Goal: Transaction & Acquisition: Purchase product/service

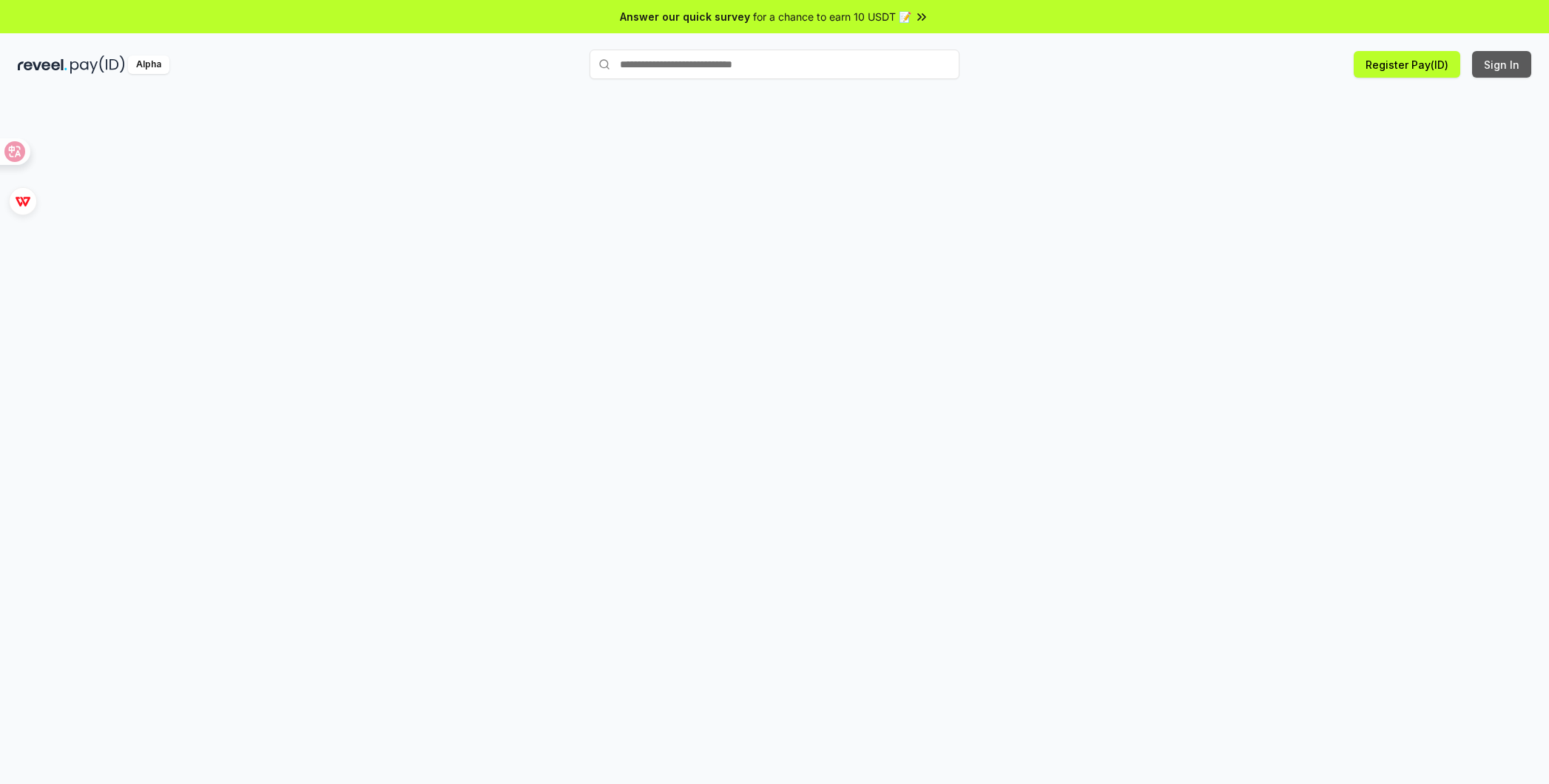
click at [1499, 62] on button "Sign In" at bounding box center [1502, 64] width 59 height 26
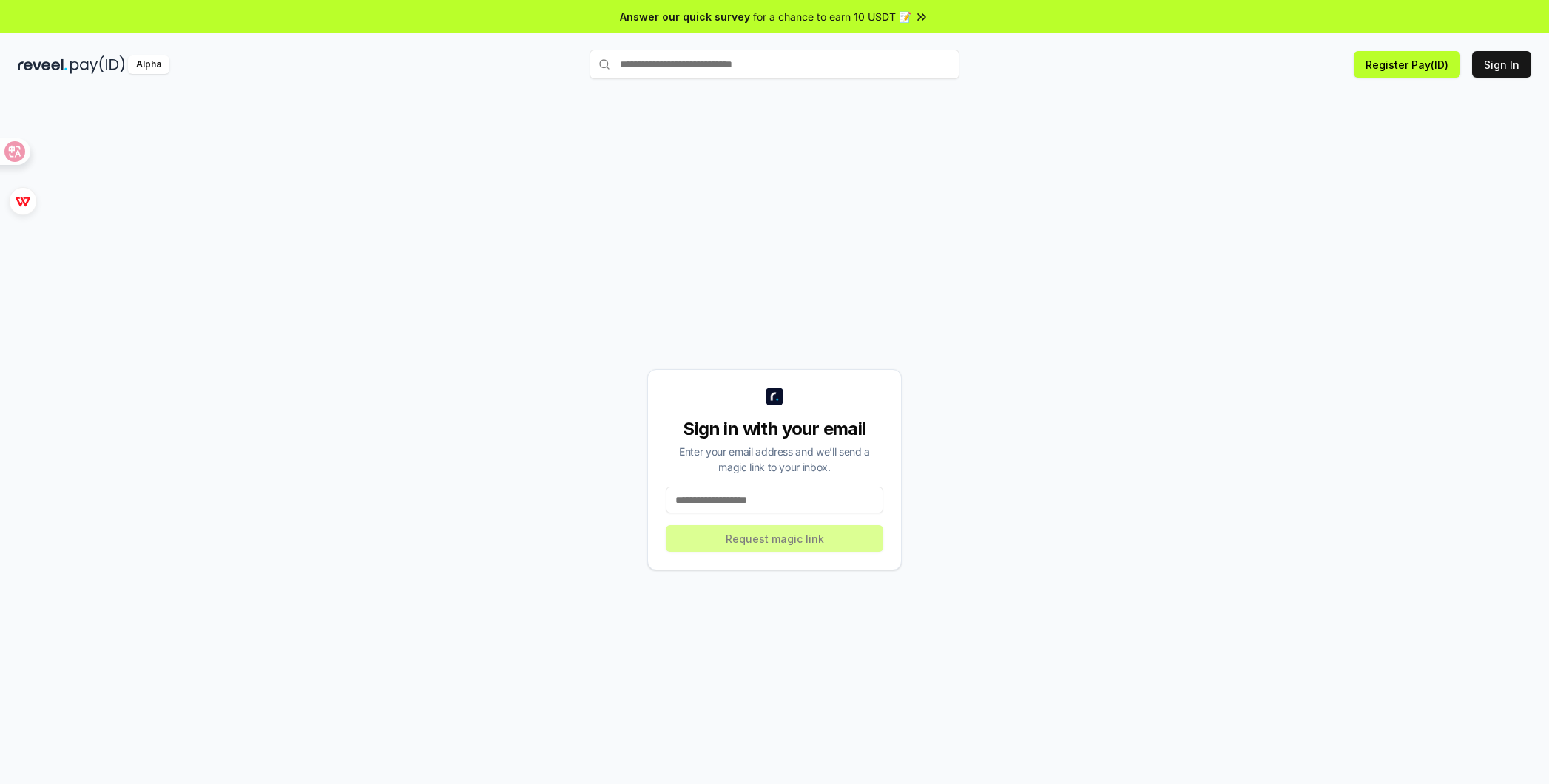
click at [802, 494] on input at bounding box center [774, 500] width 218 height 26
click at [756, 498] on input at bounding box center [774, 500] width 218 height 26
type input "**********"
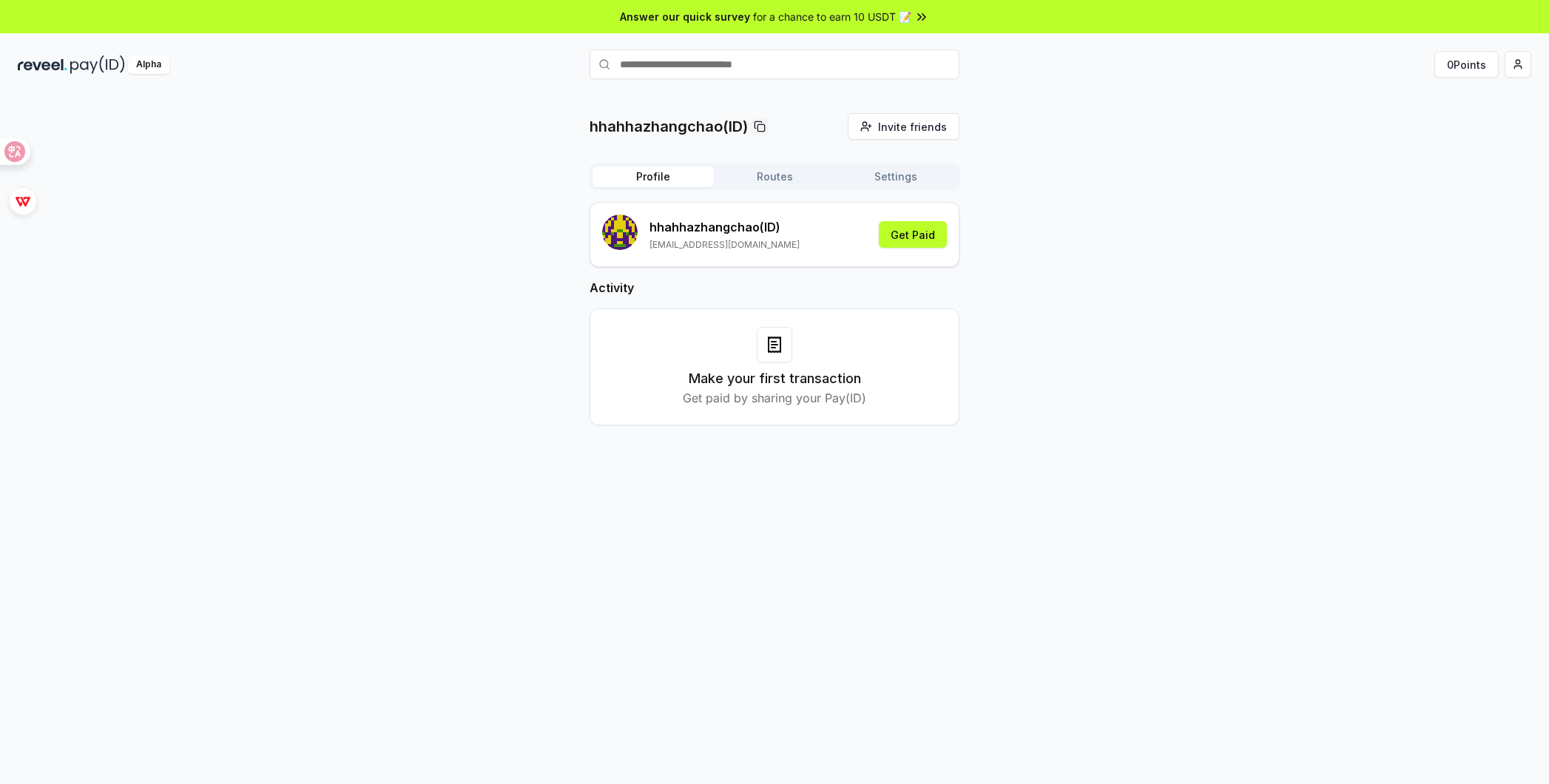
click at [768, 391] on p "Get paid by sharing your Pay(ID)" at bounding box center [774, 398] width 184 height 18
click at [723, 394] on p "Get paid by sharing your Pay(ID)" at bounding box center [774, 398] width 184 height 18
click at [824, 364] on div "Make your first transaction Get paid by sharing your Pay(ID)" at bounding box center [774, 367] width 333 height 80
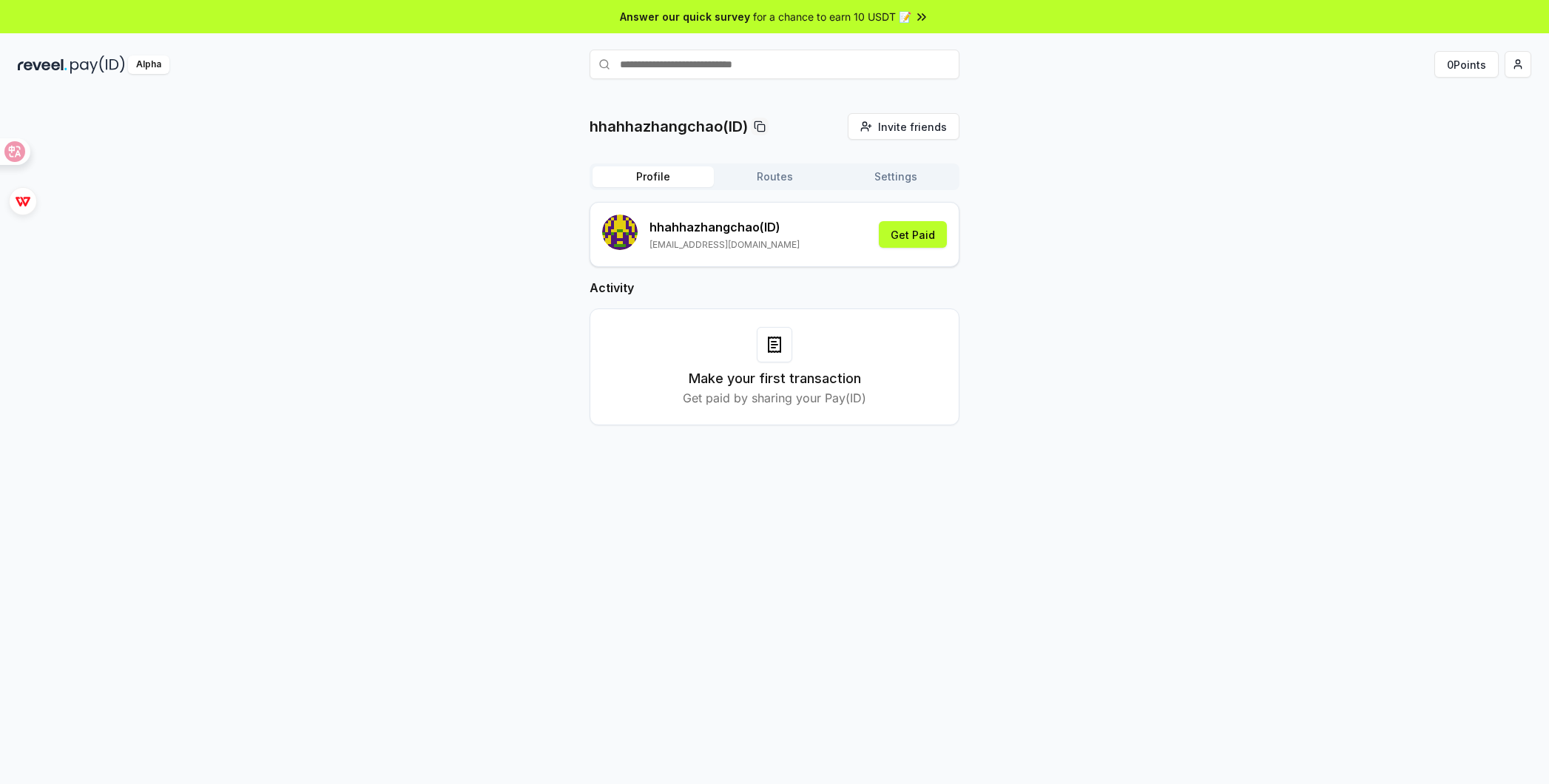
click at [810, 385] on h3 "Make your first transaction" at bounding box center [774, 379] width 173 height 21
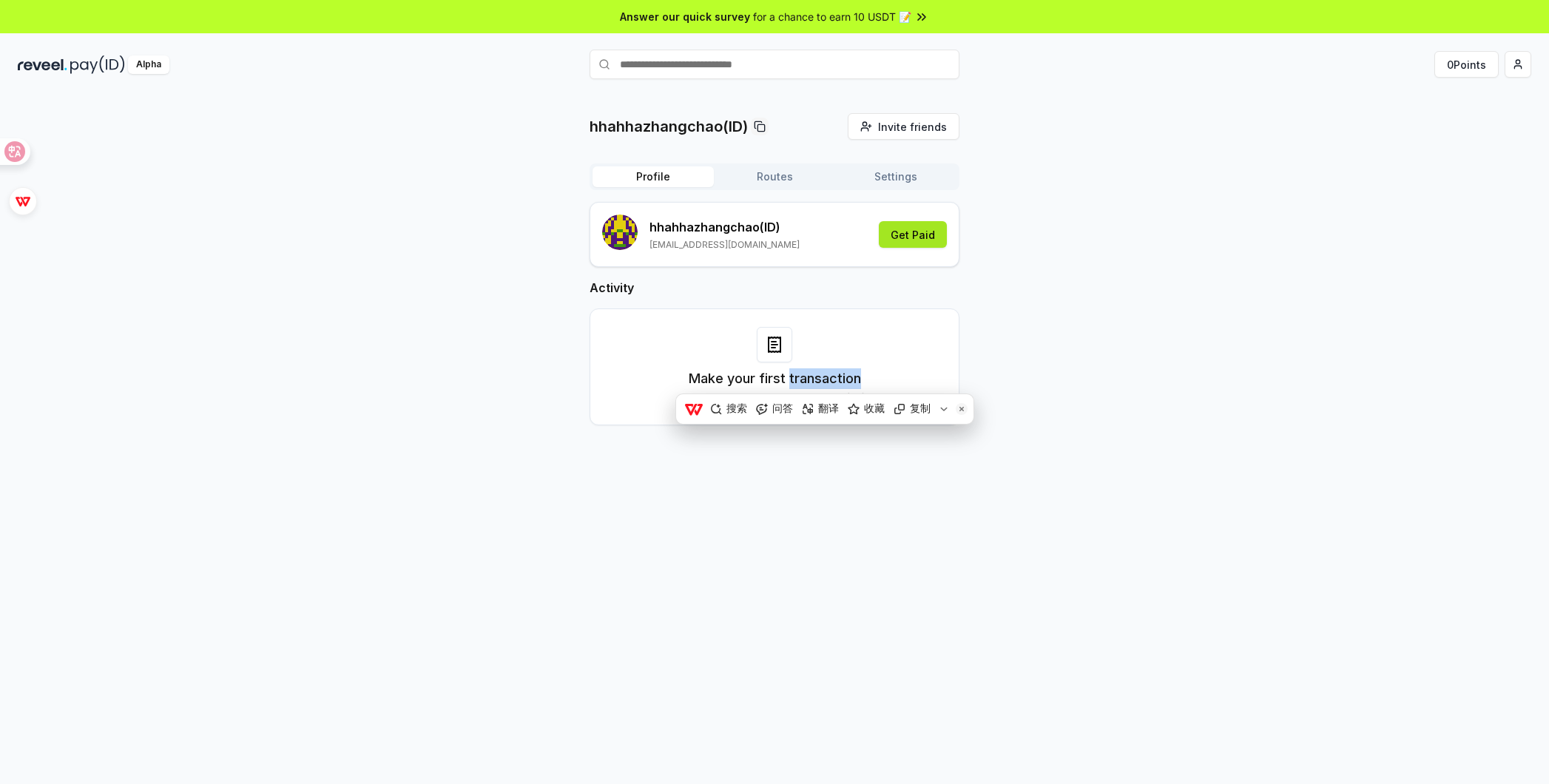
click at [916, 240] on button "Get Paid" at bounding box center [913, 234] width 68 height 26
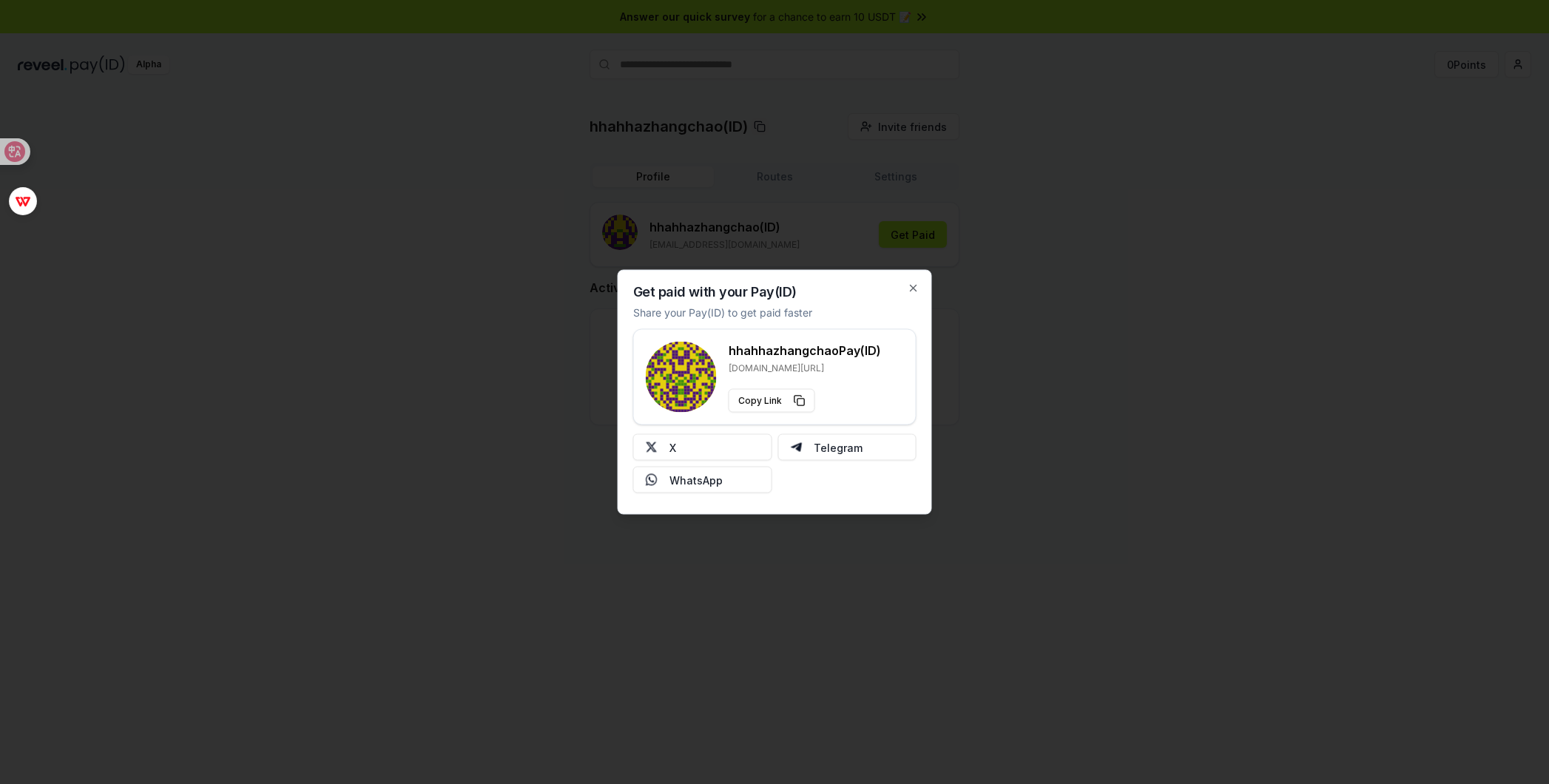
click at [814, 278] on div "Get paid with your Pay(ID) Share your Pay(ID) to get paid faster hhahhazhangcha…" at bounding box center [775, 392] width 315 height 245
click at [783, 403] on button "Copy Link" at bounding box center [772, 400] width 87 height 23
click at [913, 285] on icon "button" at bounding box center [913, 288] width 12 height 12
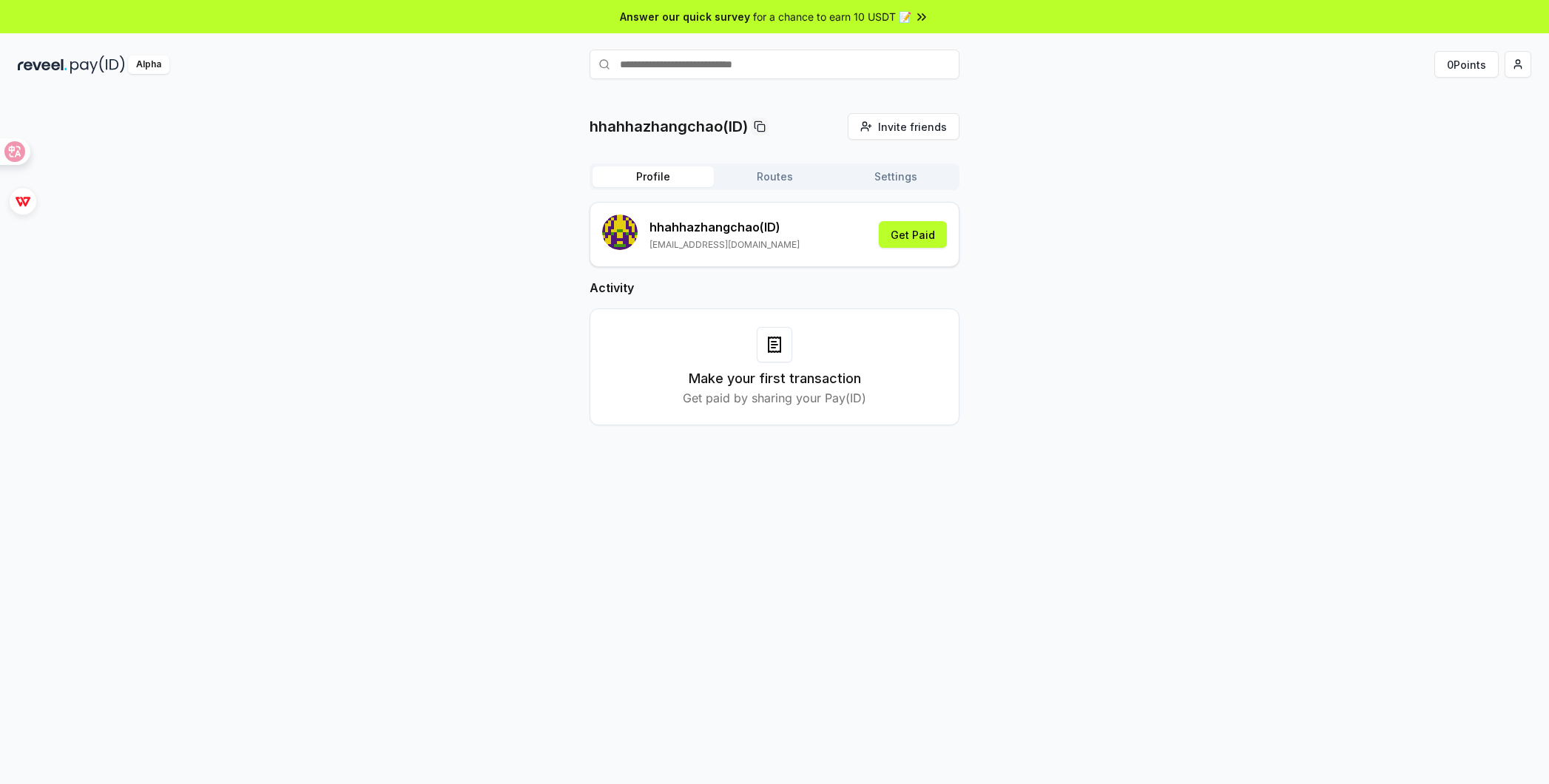
click at [795, 182] on button "Routes" at bounding box center [774, 177] width 121 height 21
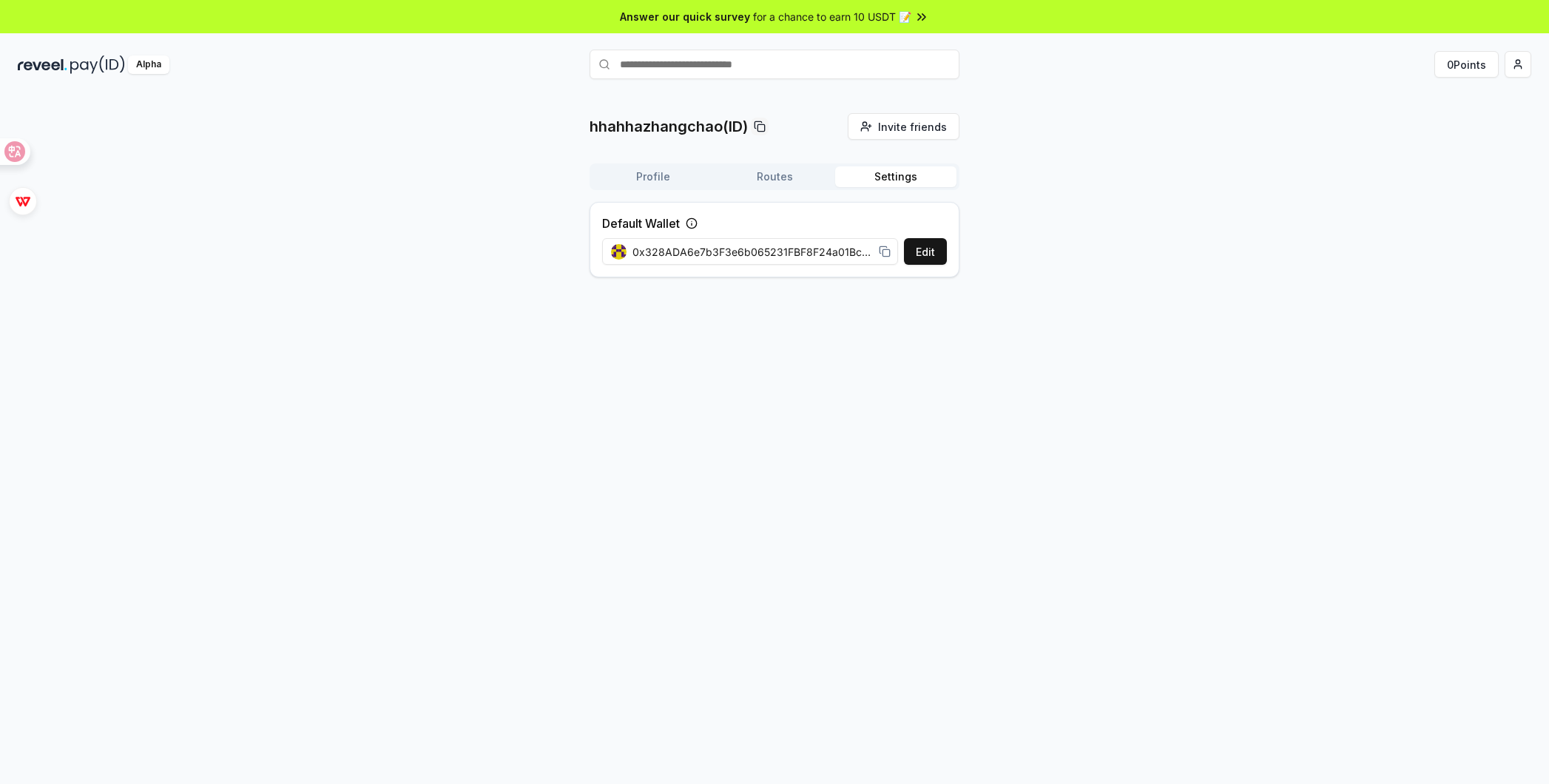
click at [889, 177] on button "Settings" at bounding box center [896, 177] width 121 height 21
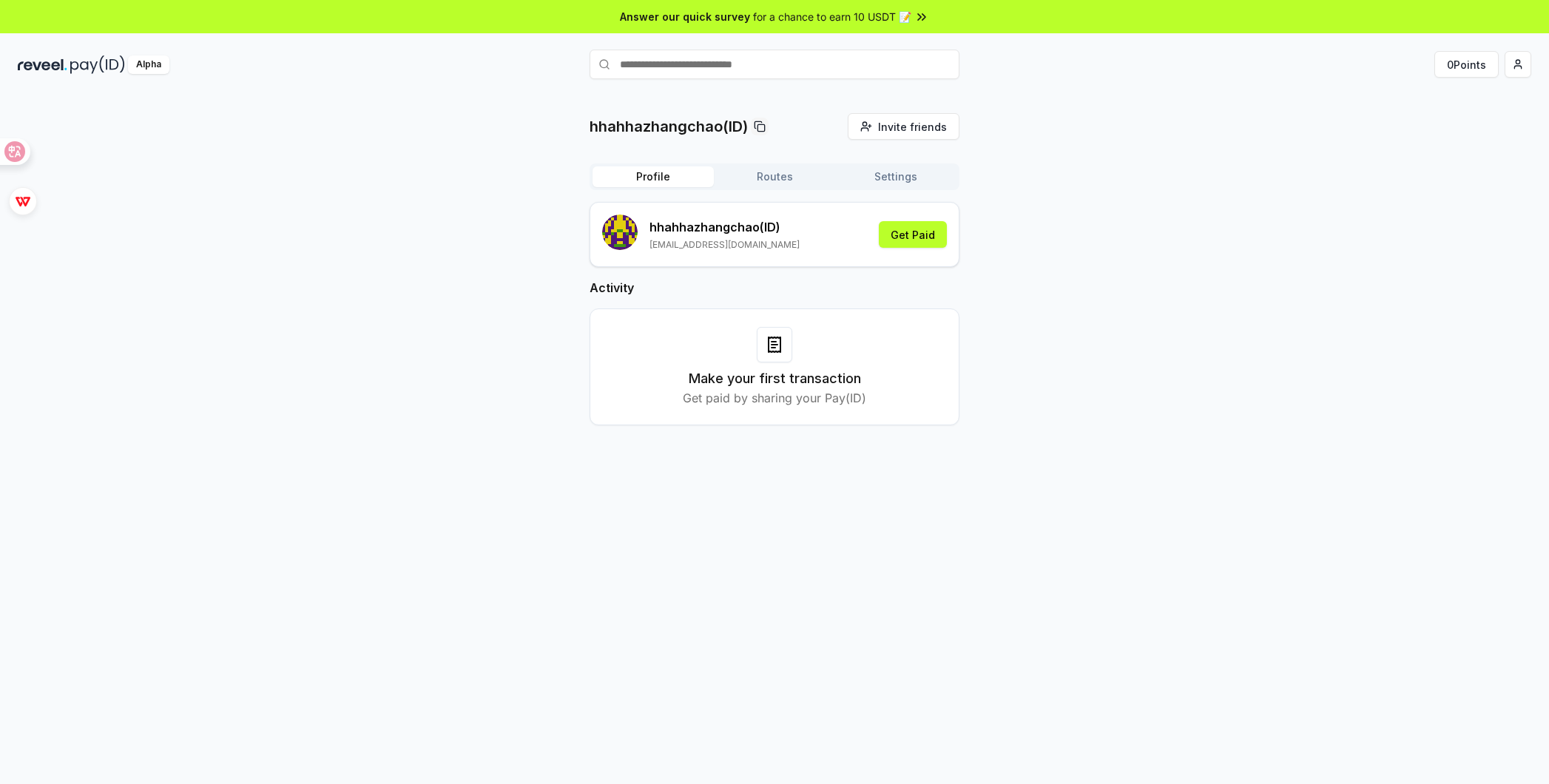
click at [688, 177] on button "Profile" at bounding box center [653, 177] width 121 height 21
click at [878, 176] on button "Settings" at bounding box center [896, 177] width 121 height 21
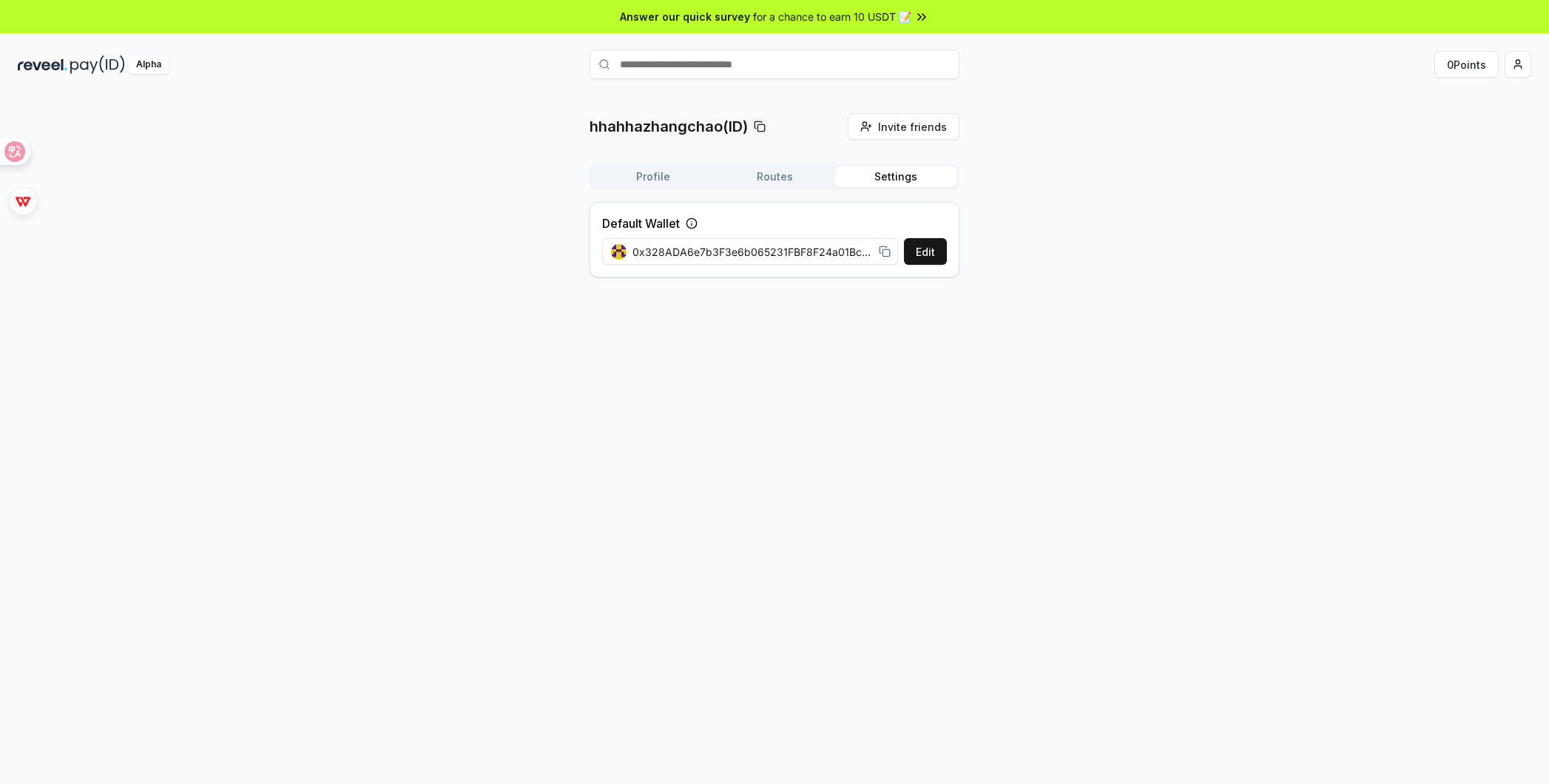
click at [798, 177] on button "Routes" at bounding box center [774, 177] width 121 height 21
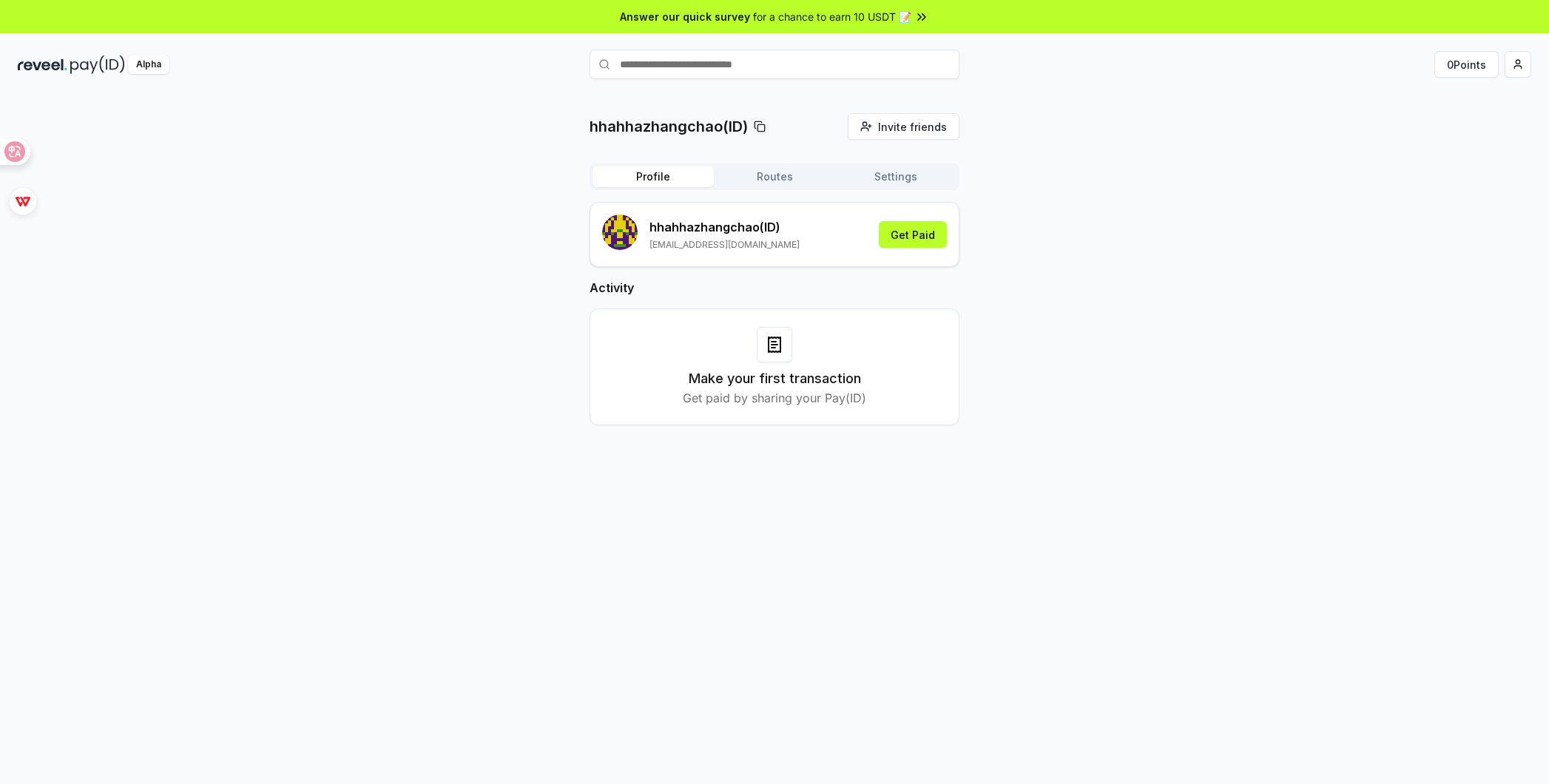
click at [636, 183] on button "Profile" at bounding box center [653, 177] width 121 height 21
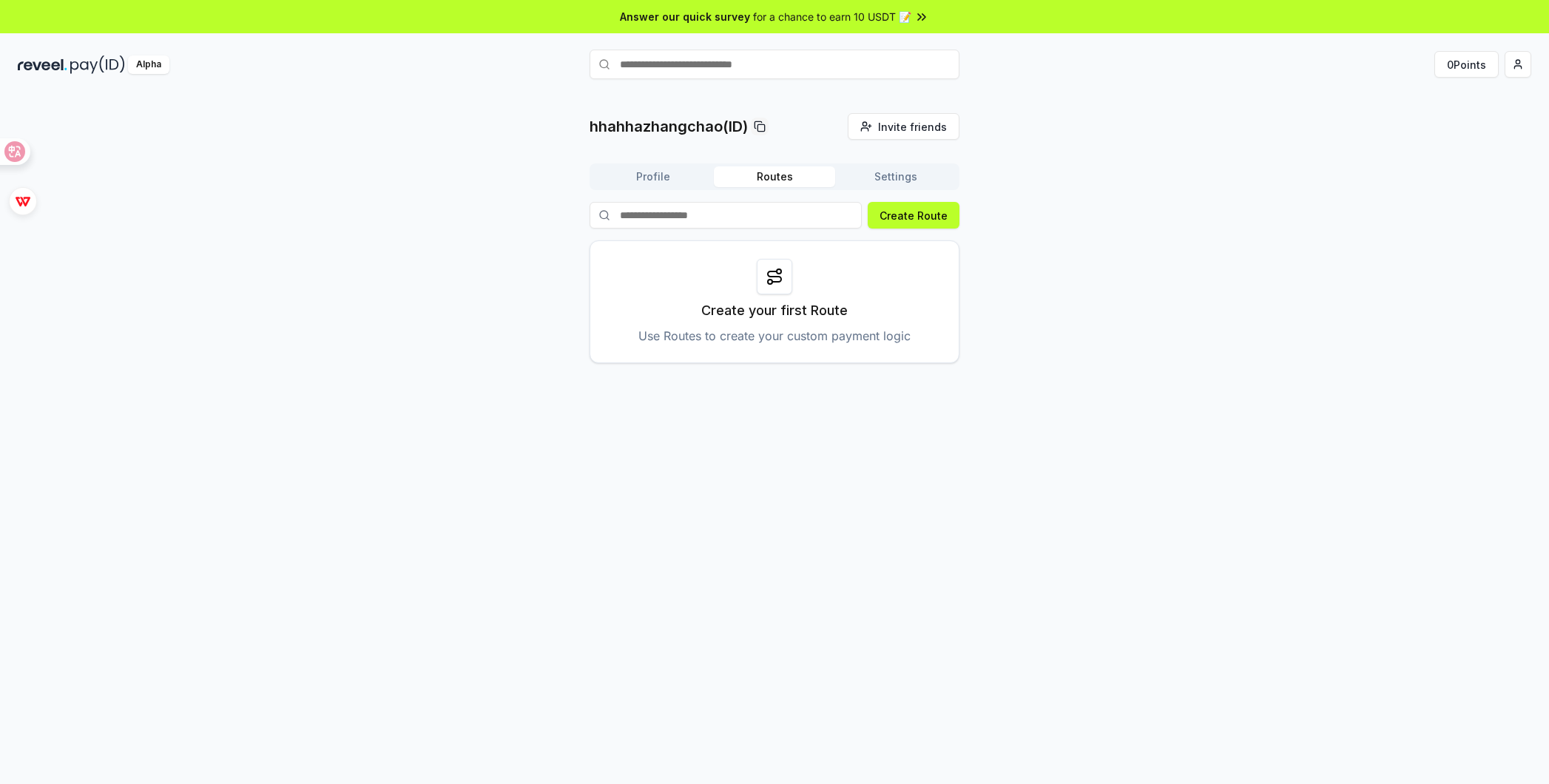
click at [770, 181] on button "Routes" at bounding box center [774, 177] width 121 height 21
click at [668, 176] on button "Profile" at bounding box center [653, 177] width 121 height 21
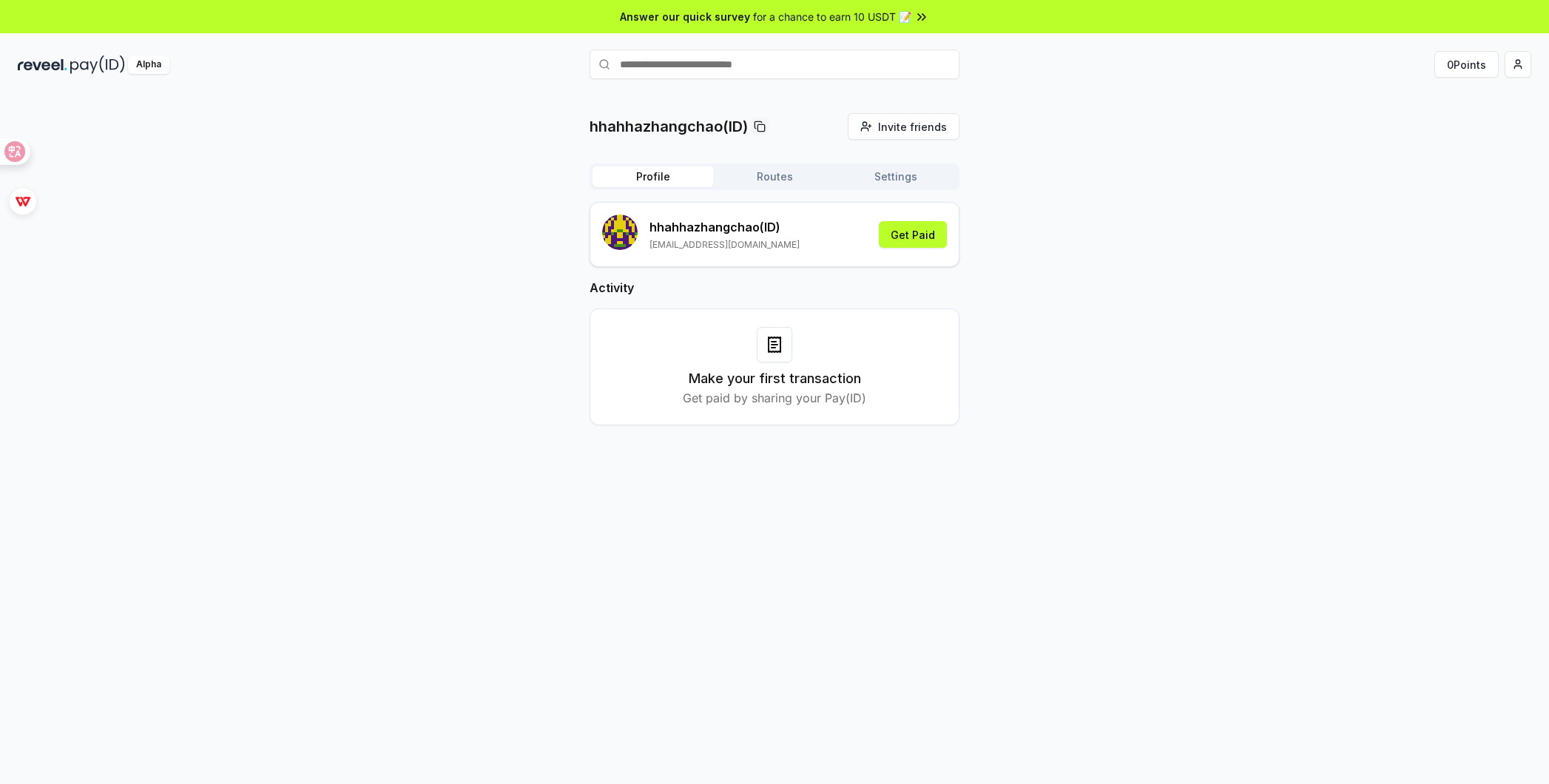
click at [748, 175] on button "Routes" at bounding box center [774, 177] width 121 height 21
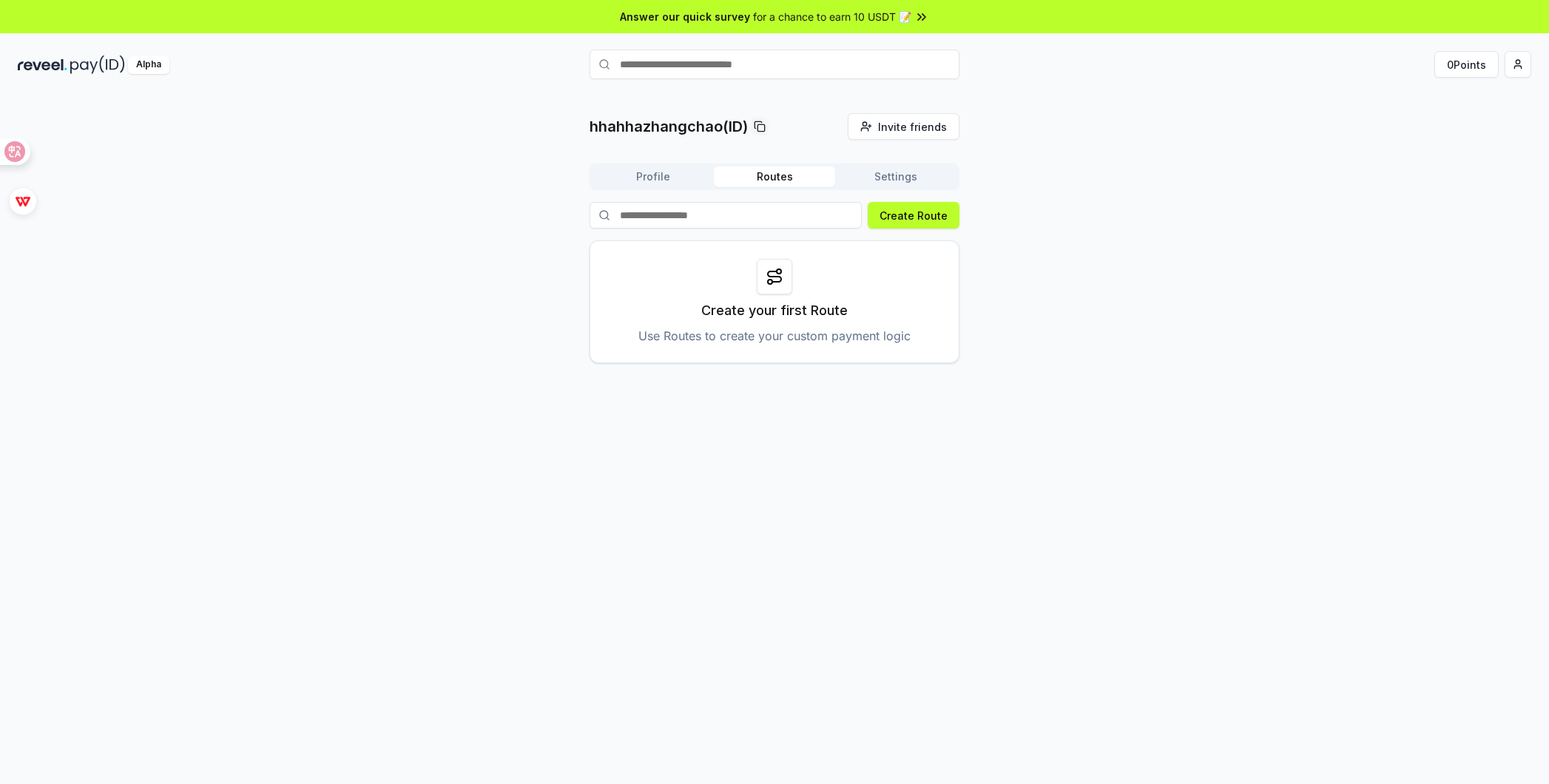
click at [714, 67] on input "text" at bounding box center [774, 64] width 370 height 30
type input "*"
type input "*****"
click at [628, 169] on button "Profile" at bounding box center [653, 177] width 121 height 21
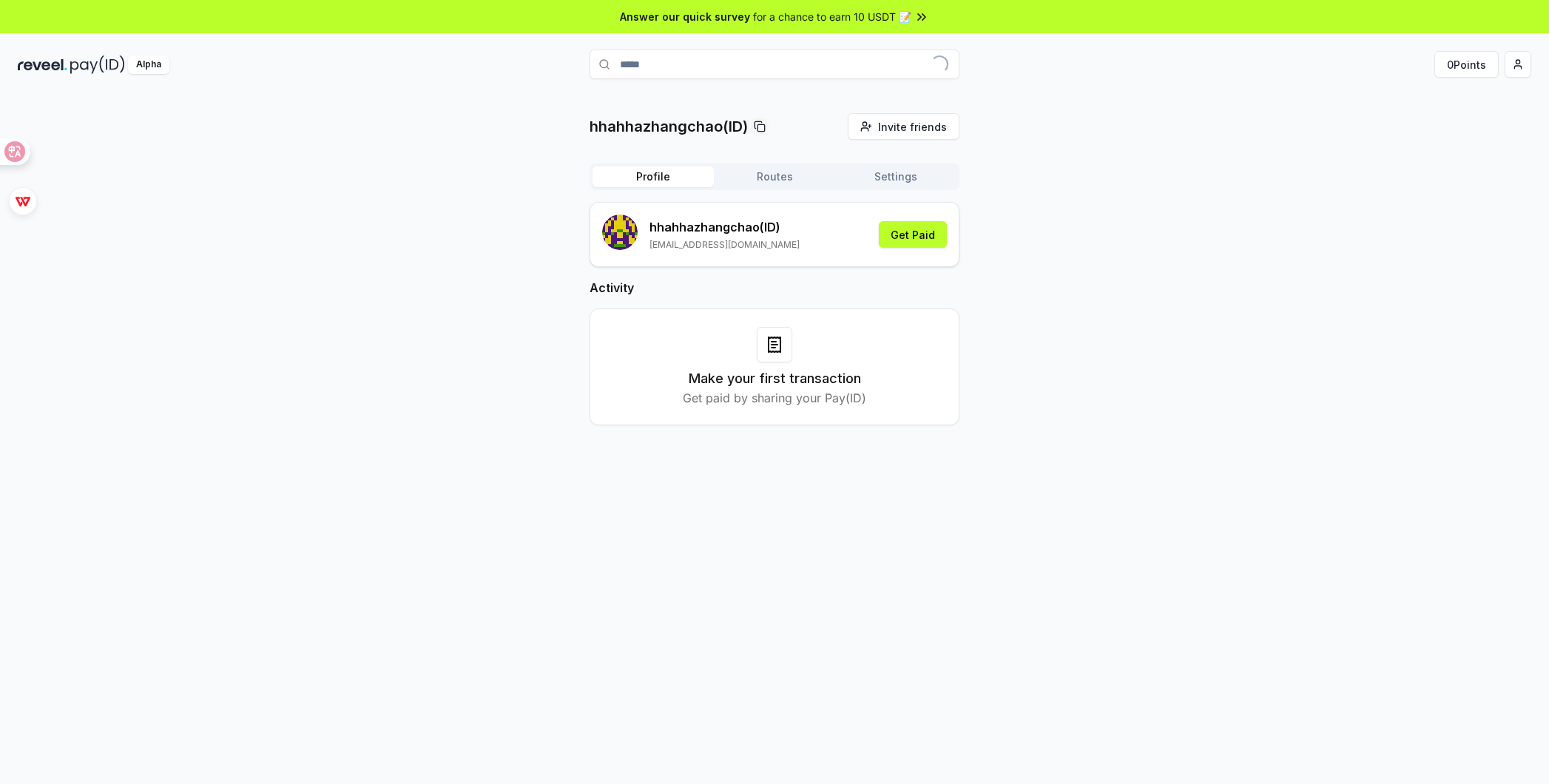
click at [761, 174] on button "Routes" at bounding box center [774, 177] width 121 height 21
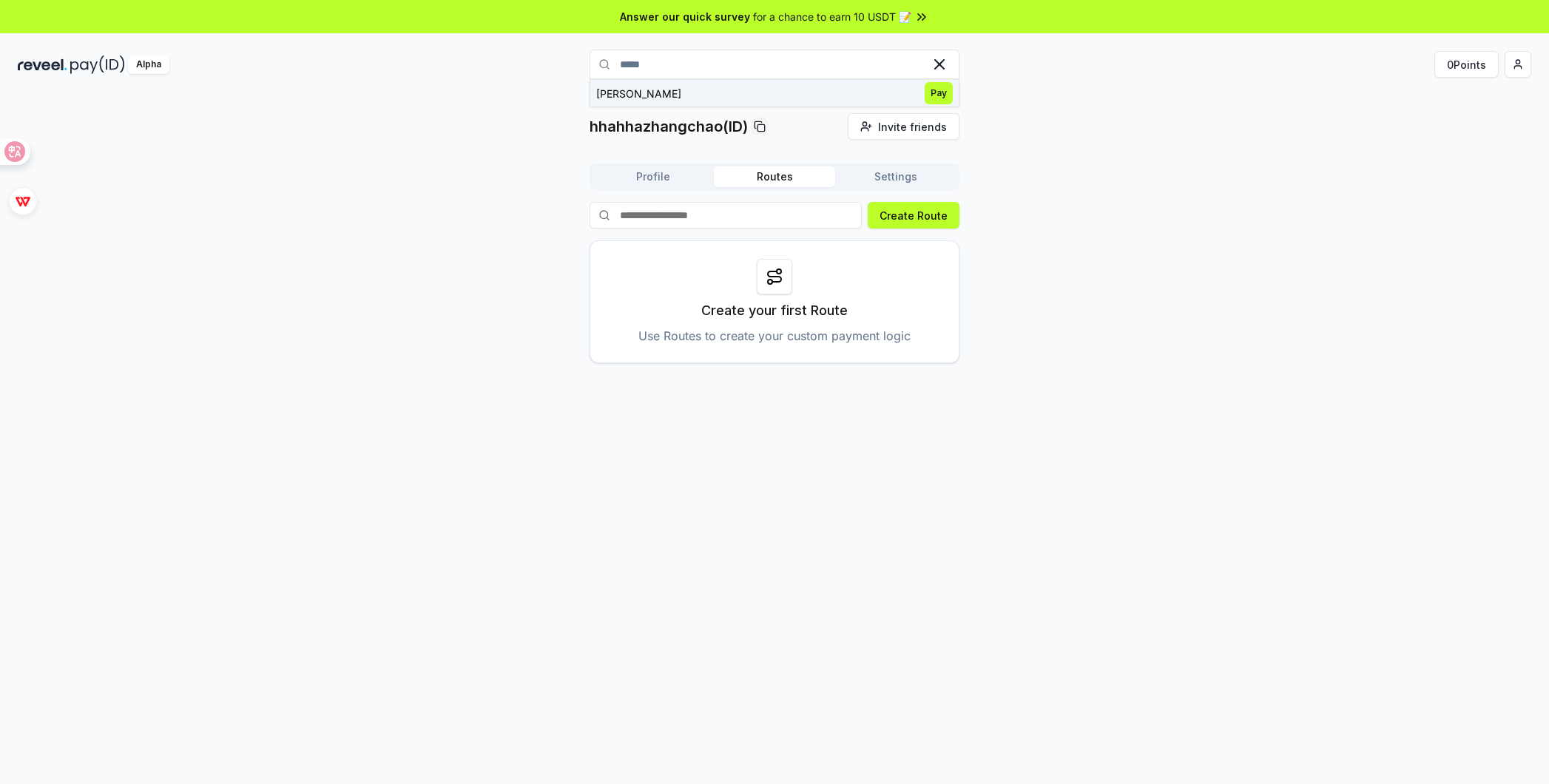
click at [940, 101] on span "Pay" at bounding box center [938, 93] width 28 height 22
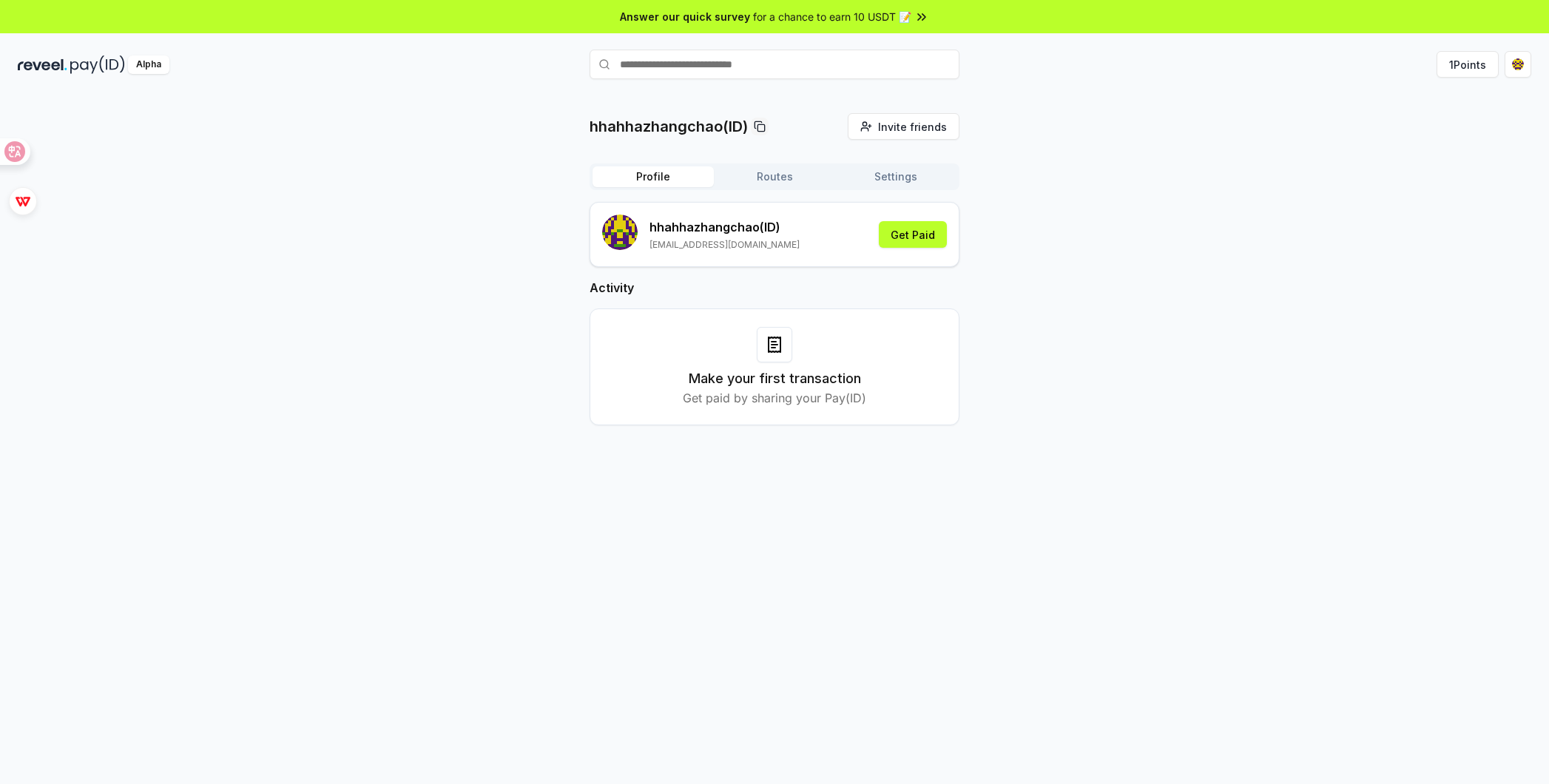
click at [815, 66] on input "text" at bounding box center [774, 64] width 370 height 30
type input "*****"
click at [930, 91] on span "Pay" at bounding box center [938, 93] width 28 height 22
click at [918, 225] on button "Get Paid" at bounding box center [913, 234] width 68 height 26
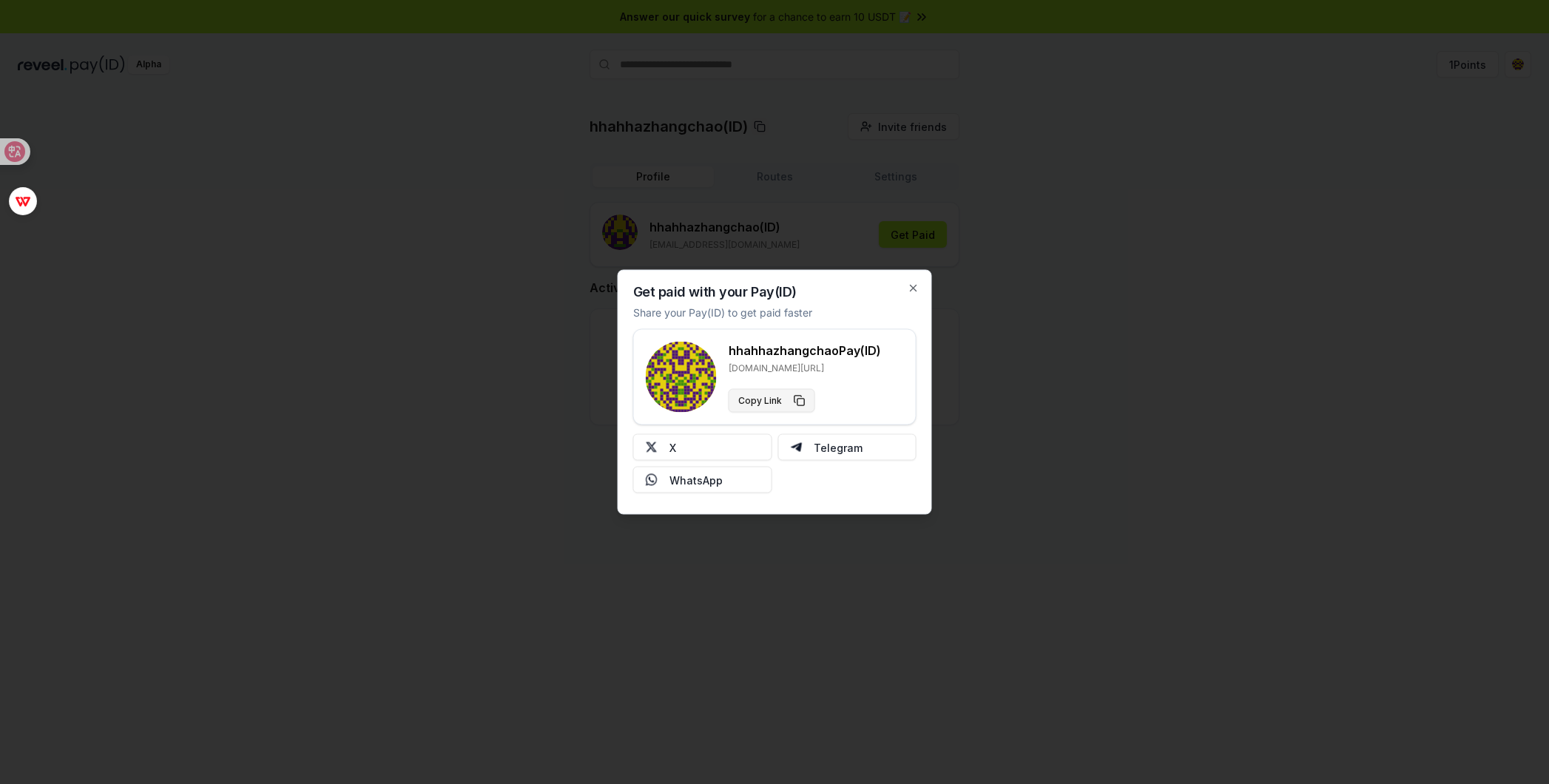
click at [780, 402] on button "Copy Link" at bounding box center [772, 400] width 87 height 23
click at [913, 289] on icon "button" at bounding box center [913, 288] width 12 height 12
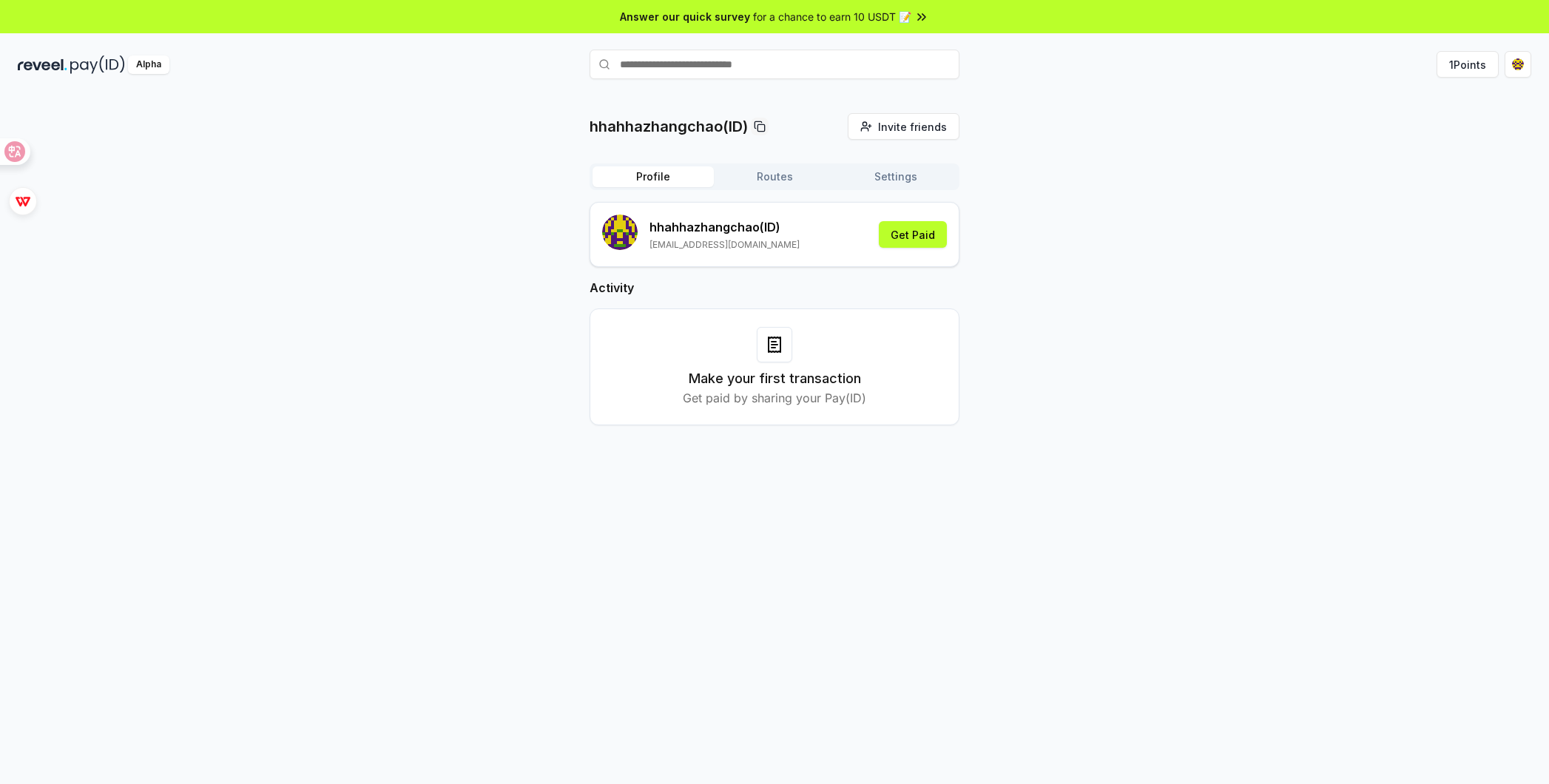
click at [728, 229] on p "hhahhazhangchao (ID)" at bounding box center [724, 227] width 150 height 18
click at [757, 123] on icon at bounding box center [759, 126] width 12 height 12
click at [791, 235] on div "hhahhazhangchao (ID) zhangchao2629@gmail.com Get Paid" at bounding box center [774, 234] width 345 height 40
click at [908, 227] on button "Get Paid" at bounding box center [913, 234] width 68 height 26
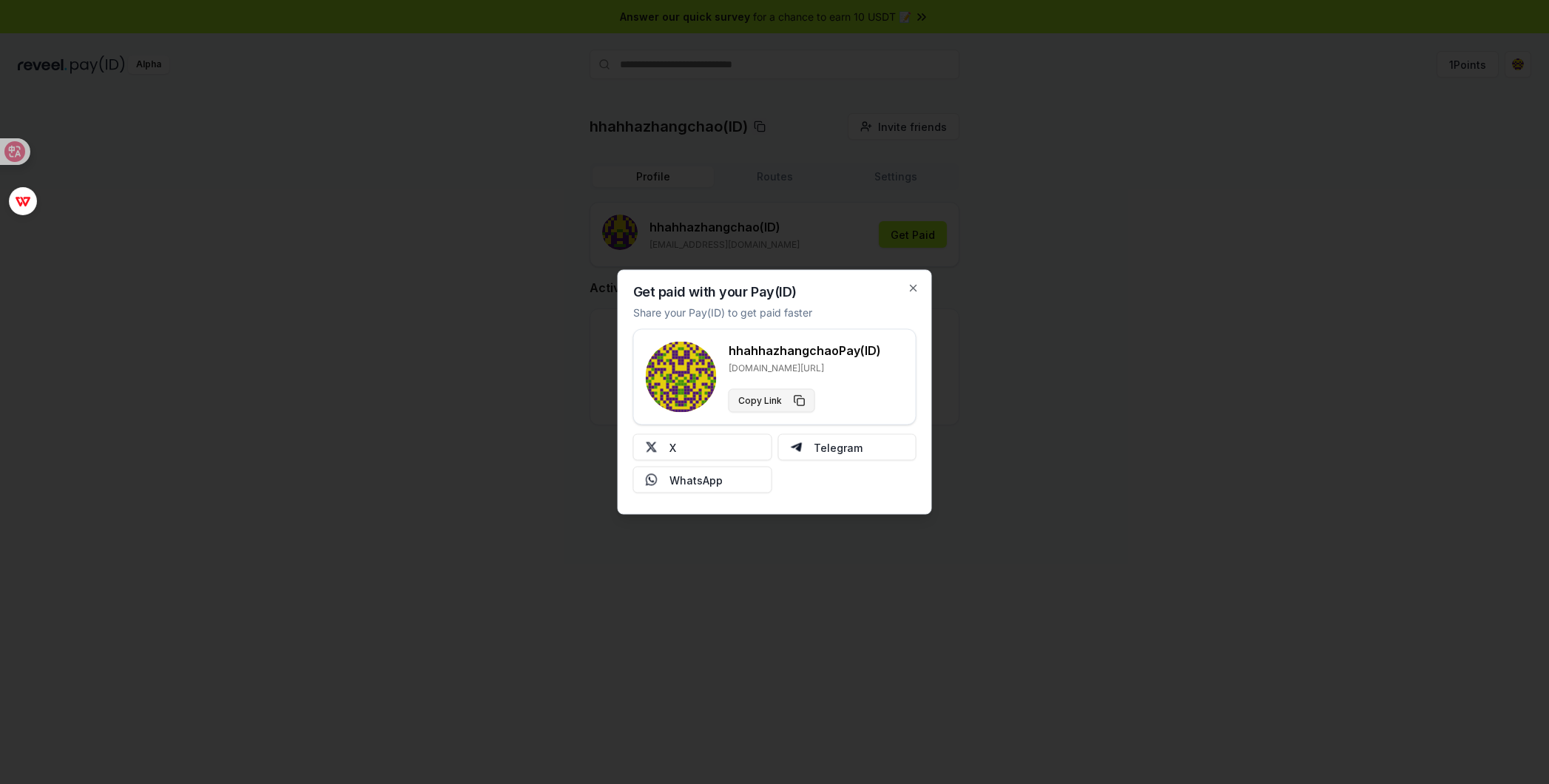
click at [764, 396] on button "Copy Link" at bounding box center [772, 400] width 87 height 23
click at [909, 288] on icon "button" at bounding box center [913, 288] width 12 height 12
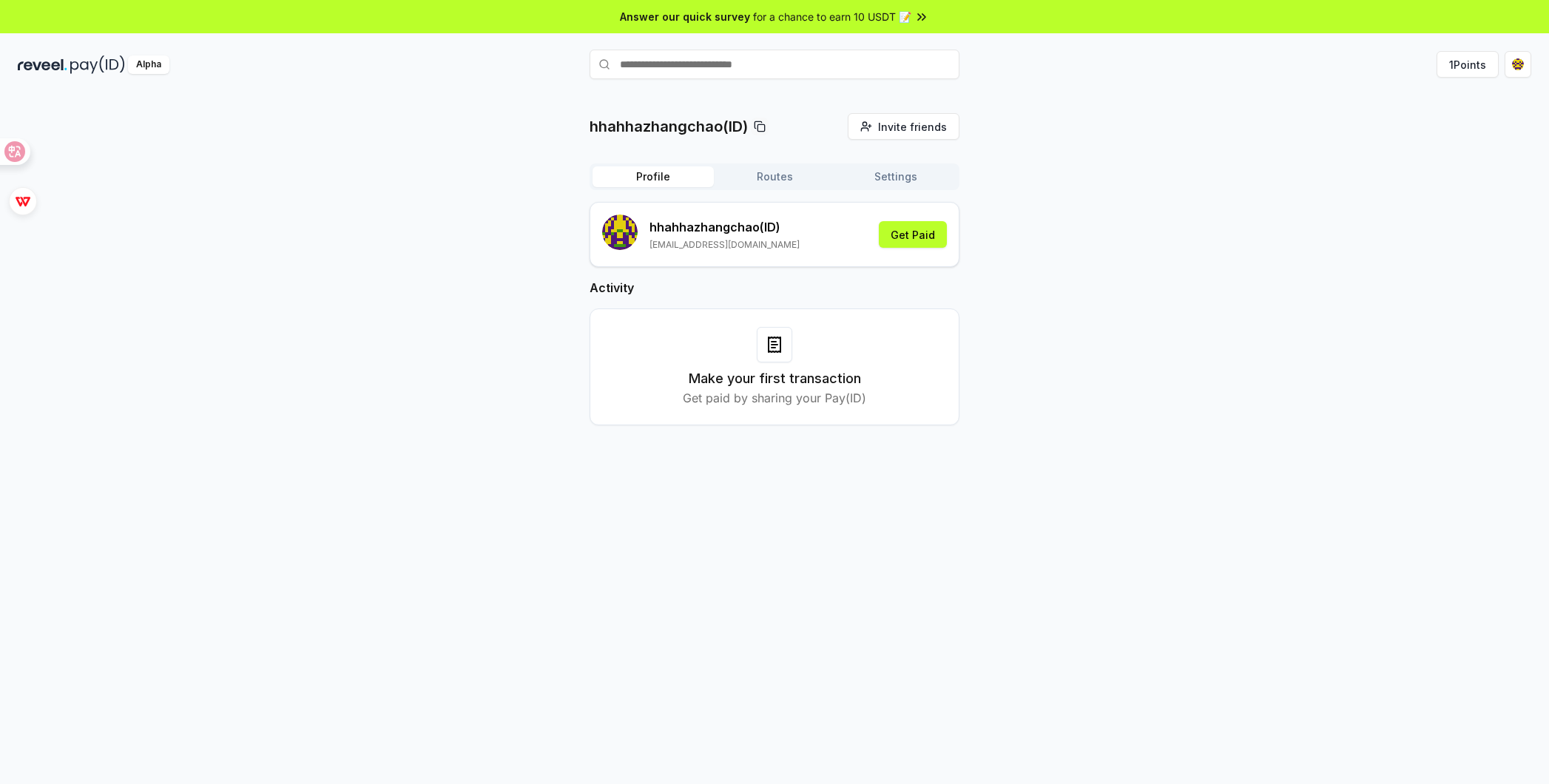
click at [943, 279] on h2 "Activity" at bounding box center [774, 288] width 370 height 18
click at [799, 72] on input "text" at bounding box center [774, 64] width 370 height 30
click at [1029, 93] on div "hhahhazhangchao(ID) Invite friends Invite Profile Routes Settings hhahhazhangch…" at bounding box center [774, 454] width 1549 height 742
click at [738, 368] on div "Make your first transaction Get paid by sharing your Pay(ID)" at bounding box center [774, 367] width 333 height 80
click at [762, 354] on div at bounding box center [774, 344] width 35 height 35
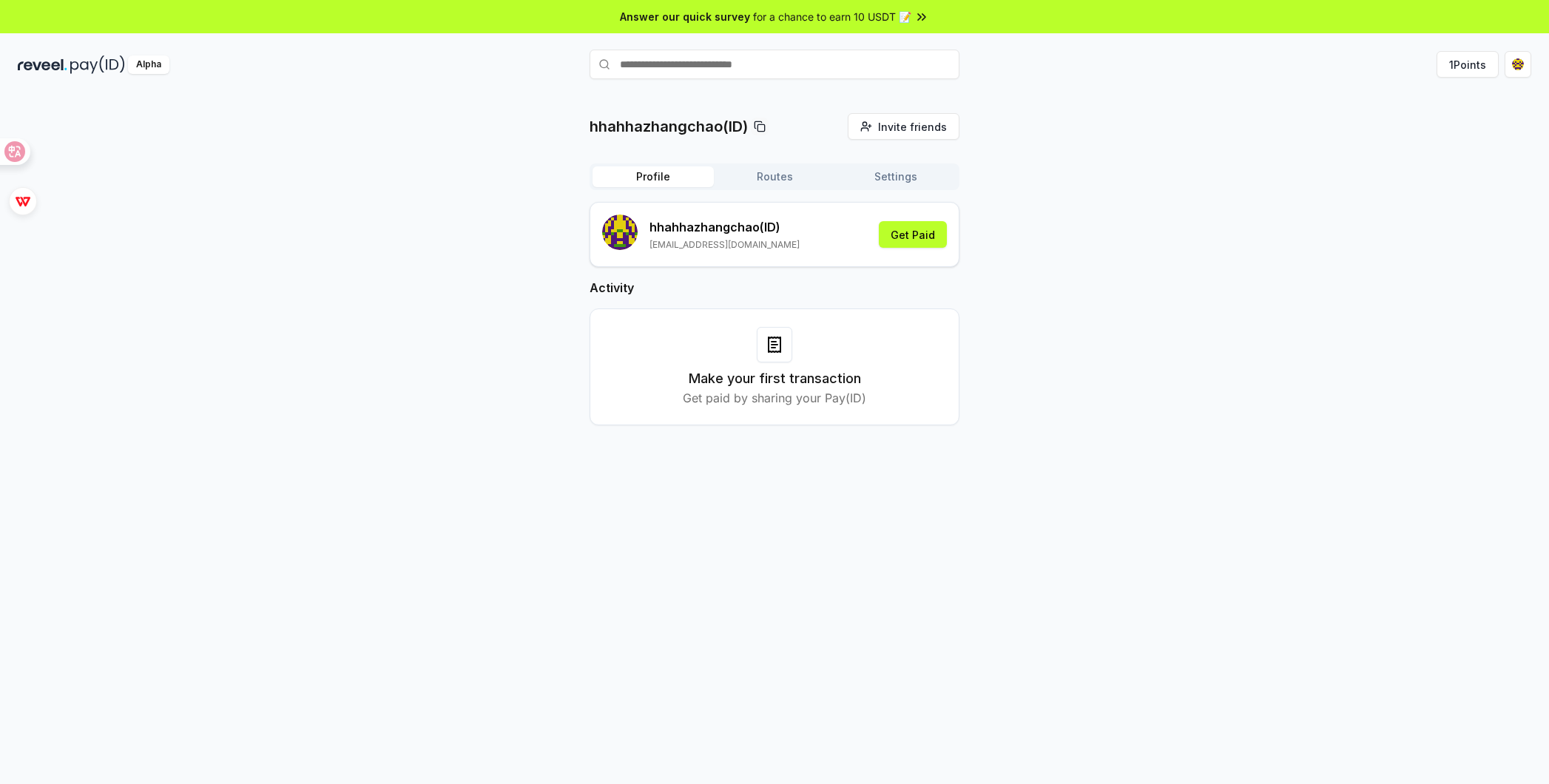
click at [788, 345] on div at bounding box center [774, 344] width 35 height 35
click at [779, 340] on icon at bounding box center [774, 344] width 18 height 18
click at [778, 403] on img at bounding box center [783, 408] width 12 height 12
click at [791, 364] on div "Make your first transaction Get paid by sharing your Pay(ID)" at bounding box center [774, 367] width 333 height 80
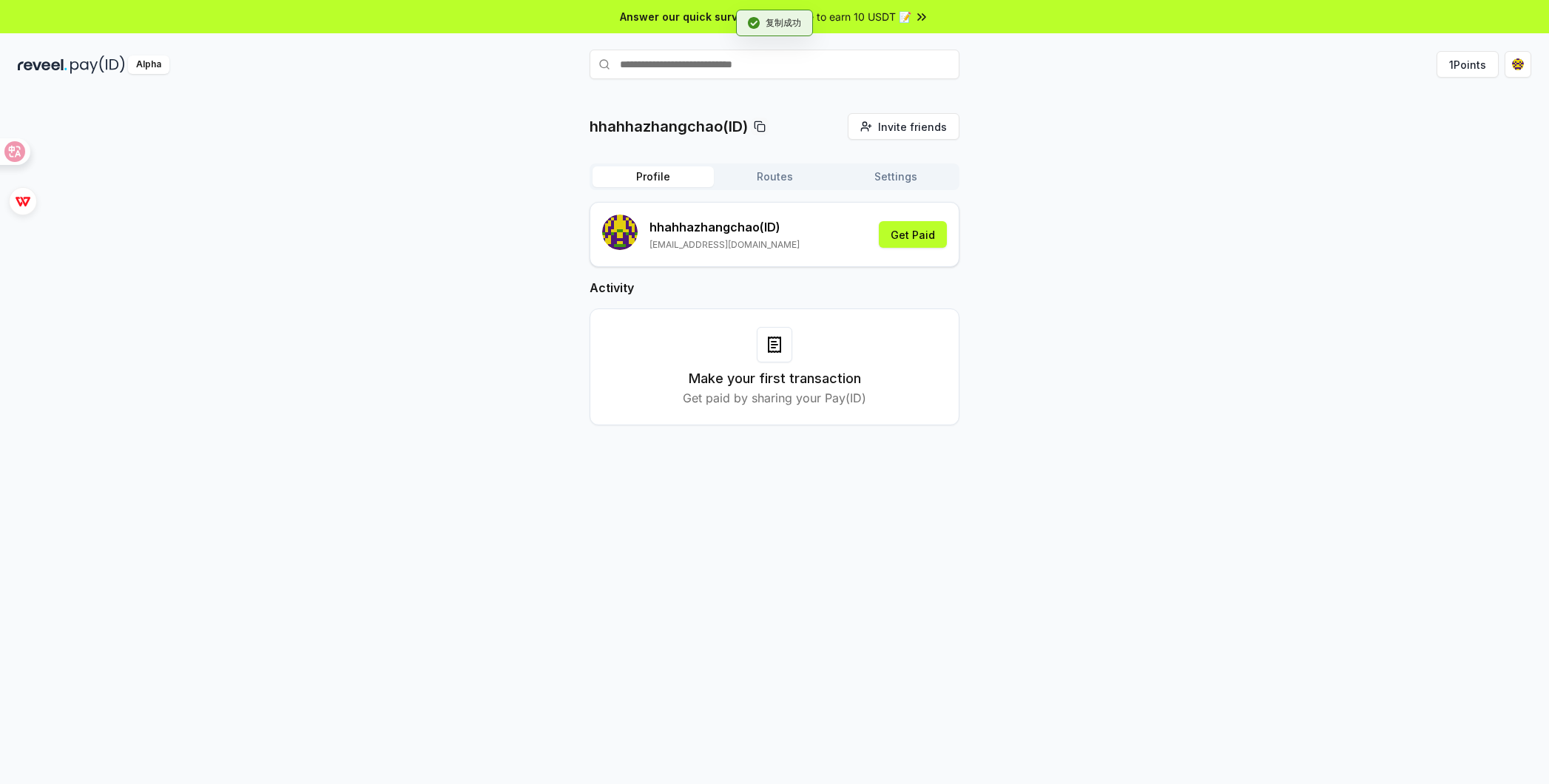
click at [801, 355] on div "Make your first transaction Get paid by sharing your Pay(ID)" at bounding box center [774, 367] width 333 height 80
click at [791, 350] on div at bounding box center [791, 350] width 0 height 0
click at [807, 293] on h2 "Activity" at bounding box center [774, 288] width 370 height 18
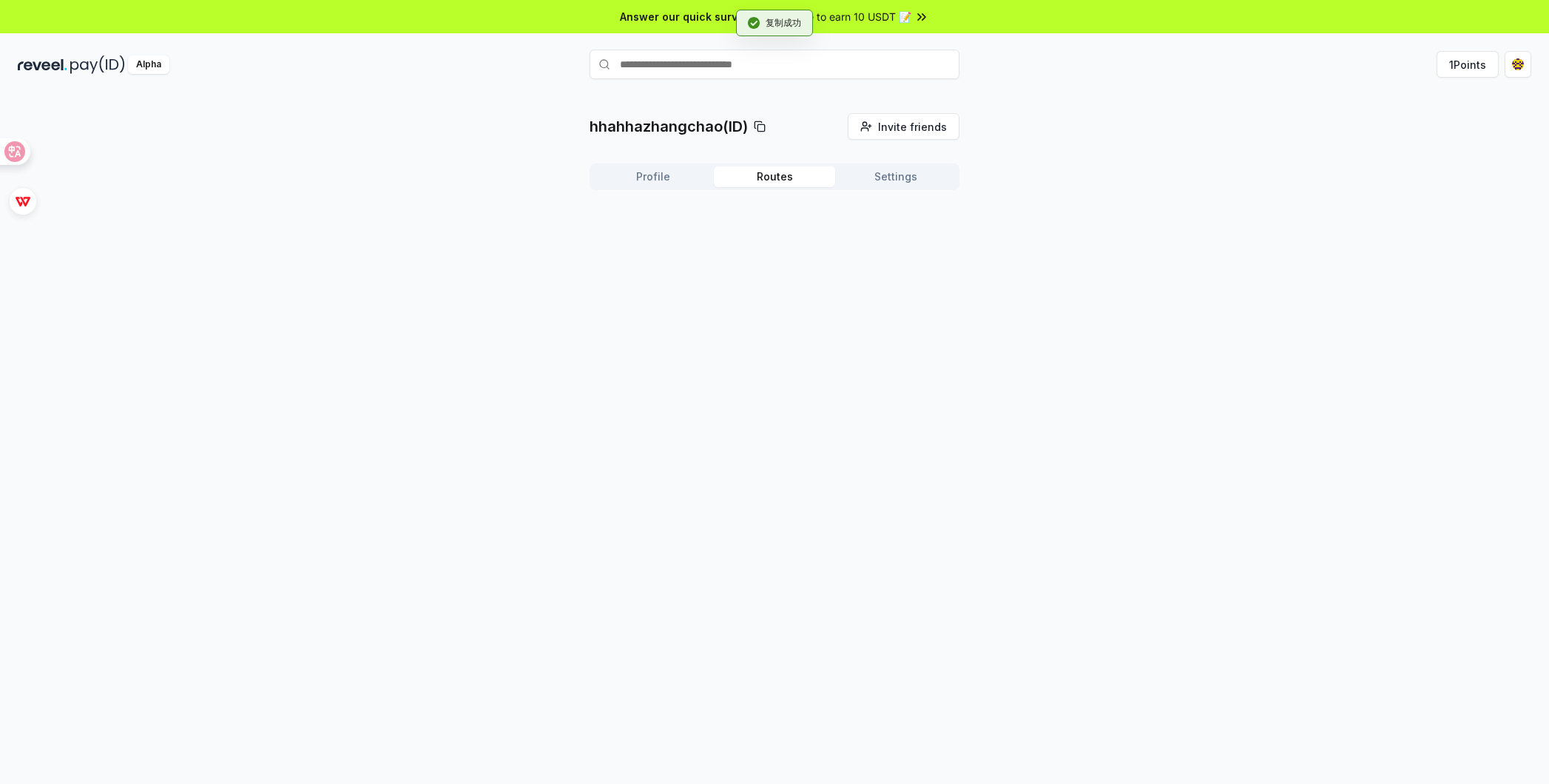
click at [794, 179] on button "Routes" at bounding box center [774, 177] width 121 height 21
click at [875, 193] on div "Profile Routes Settings" at bounding box center [774, 183] width 370 height 39
click at [880, 172] on button "Settings" at bounding box center [896, 177] width 121 height 21
click at [692, 173] on button "Profile" at bounding box center [653, 177] width 121 height 21
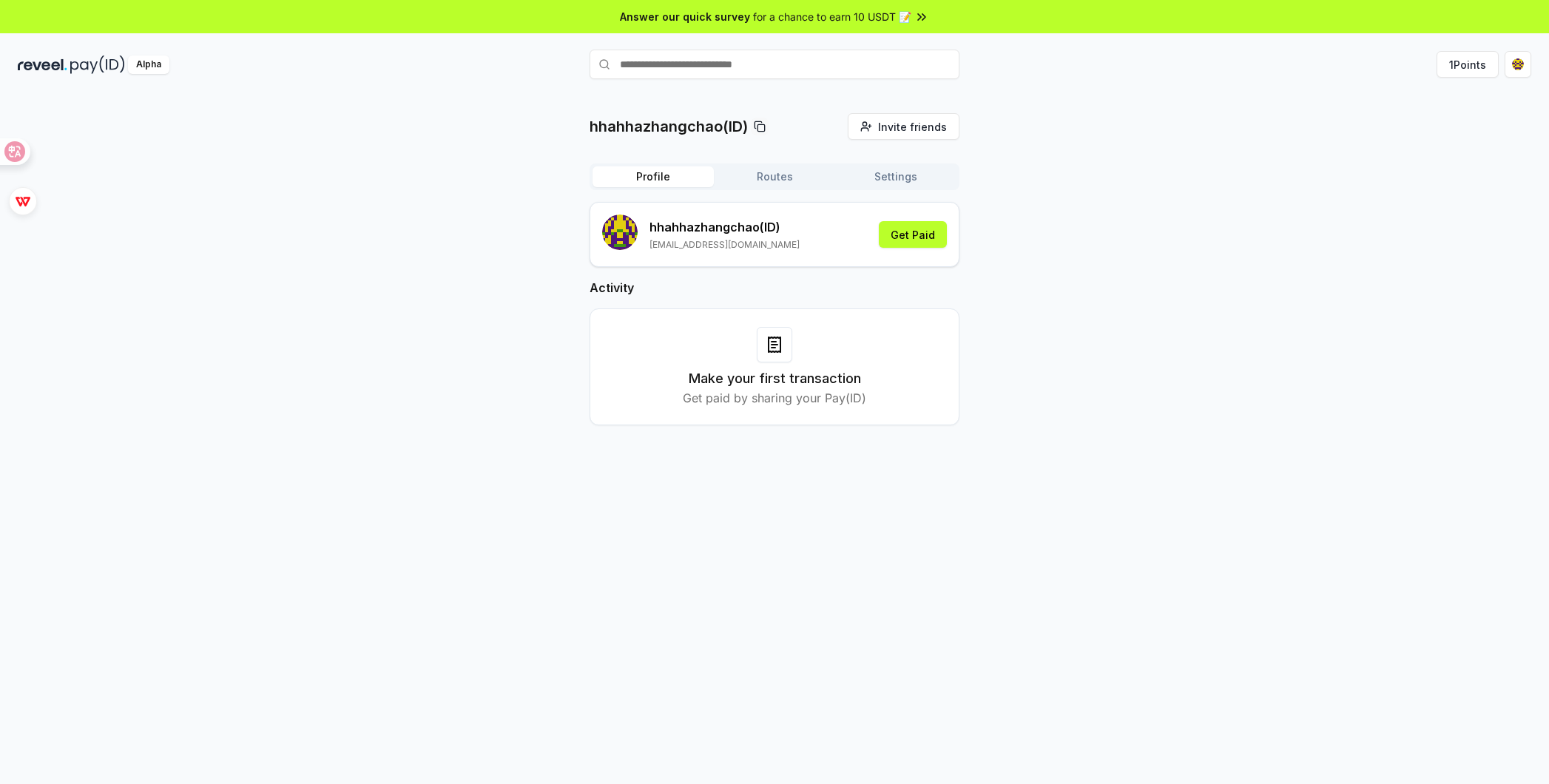
click at [827, 66] on input "text" at bounding box center [774, 64] width 370 height 30
drag, startPoint x: 827, startPoint y: 56, endPoint x: 545, endPoint y: 51, distance: 282.0
click at [545, 51] on div "***** david Pay" at bounding box center [774, 64] width 505 height 30
click at [762, 126] on icon at bounding box center [759, 126] width 12 height 12
click at [713, 60] on input "*****" at bounding box center [774, 64] width 370 height 30
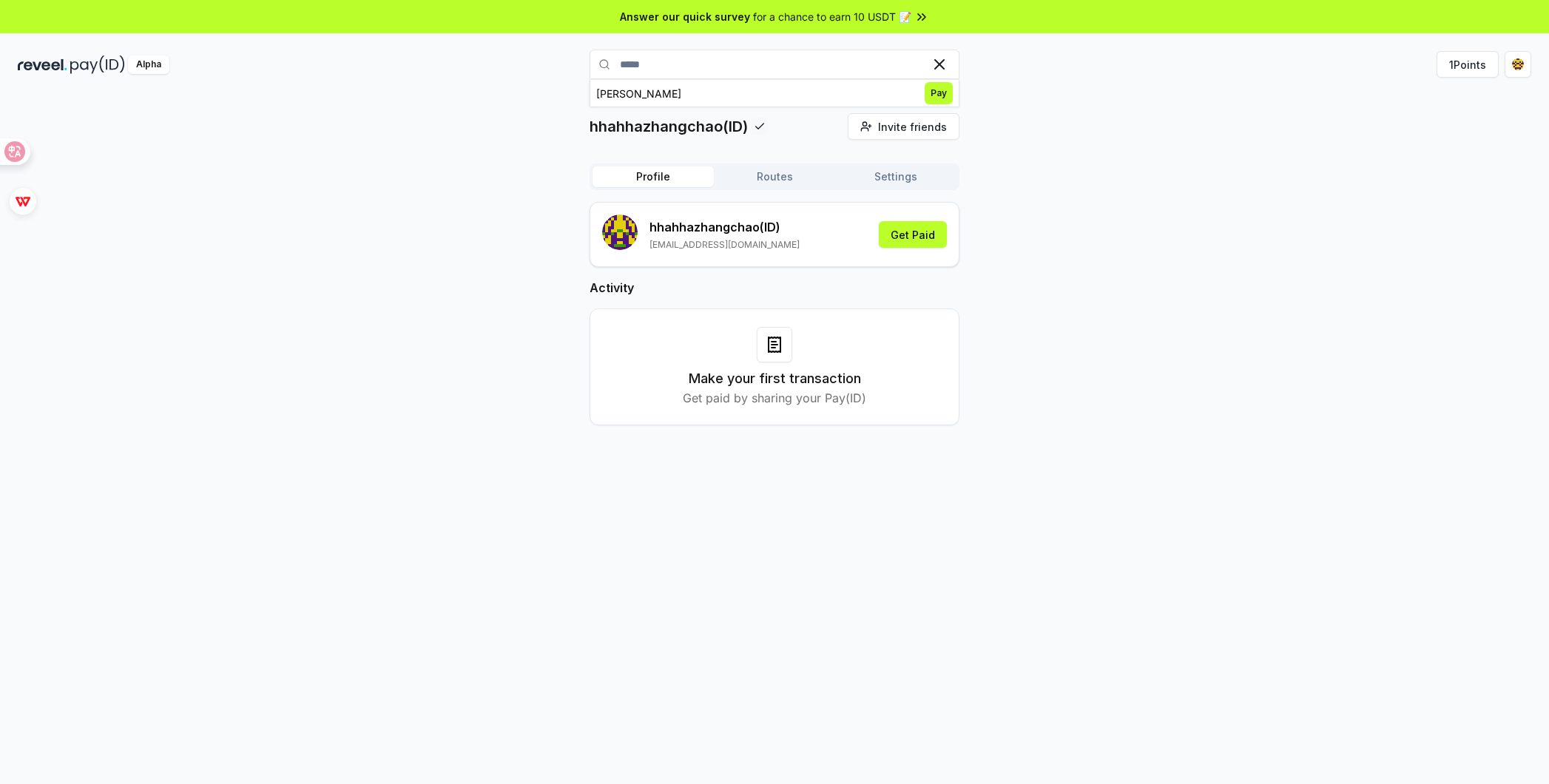
drag, startPoint x: 600, startPoint y: 59, endPoint x: 590, endPoint y: 59, distance: 10.0
click at [590, 59] on input "*****" at bounding box center [774, 64] width 370 height 30
paste input "**********"
click at [754, 66] on input "**********" at bounding box center [774, 64] width 370 height 30
drag, startPoint x: 749, startPoint y: 67, endPoint x: 591, endPoint y: 55, distance: 158.5
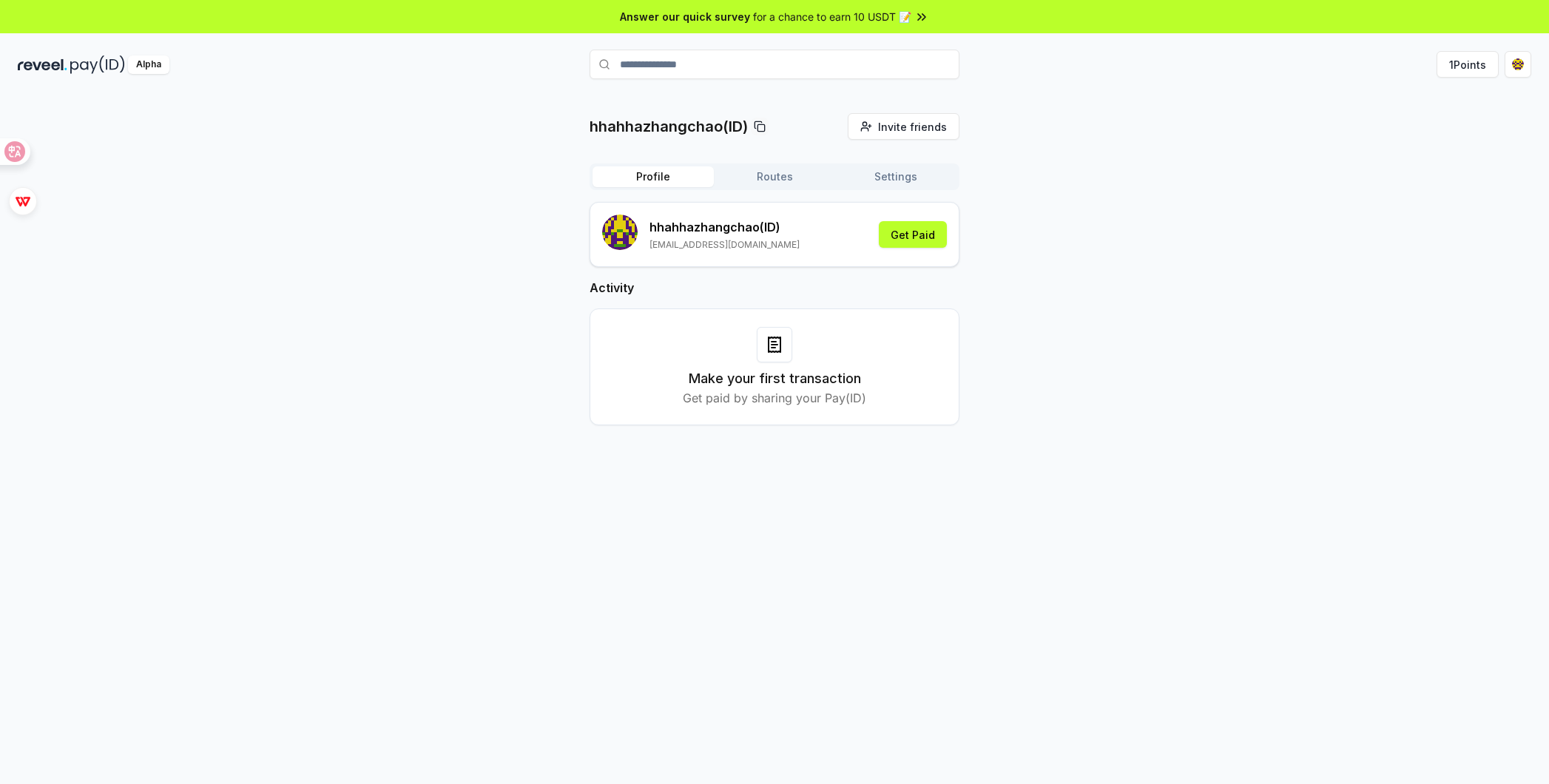
click at [591, 55] on input "**********" at bounding box center [774, 64] width 370 height 30
click at [761, 67] on input "**********" at bounding box center [774, 64] width 370 height 30
drag, startPoint x: 766, startPoint y: 67, endPoint x: 553, endPoint y: 44, distance: 214.2
click at [553, 44] on div "**********" at bounding box center [774, 413] width 1549 height 827
type input "***"
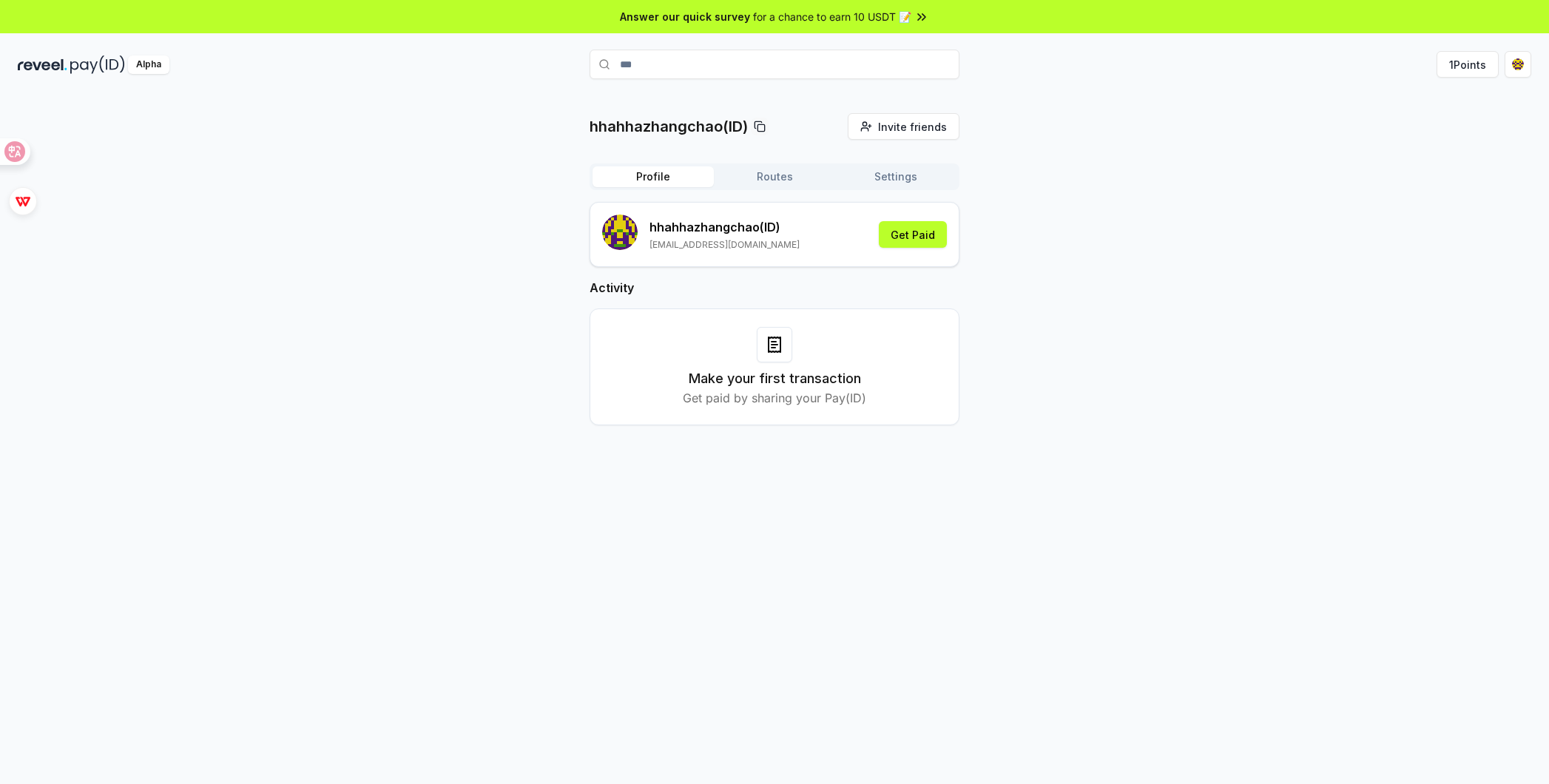
click at [782, 178] on button "Routes" at bounding box center [774, 177] width 121 height 21
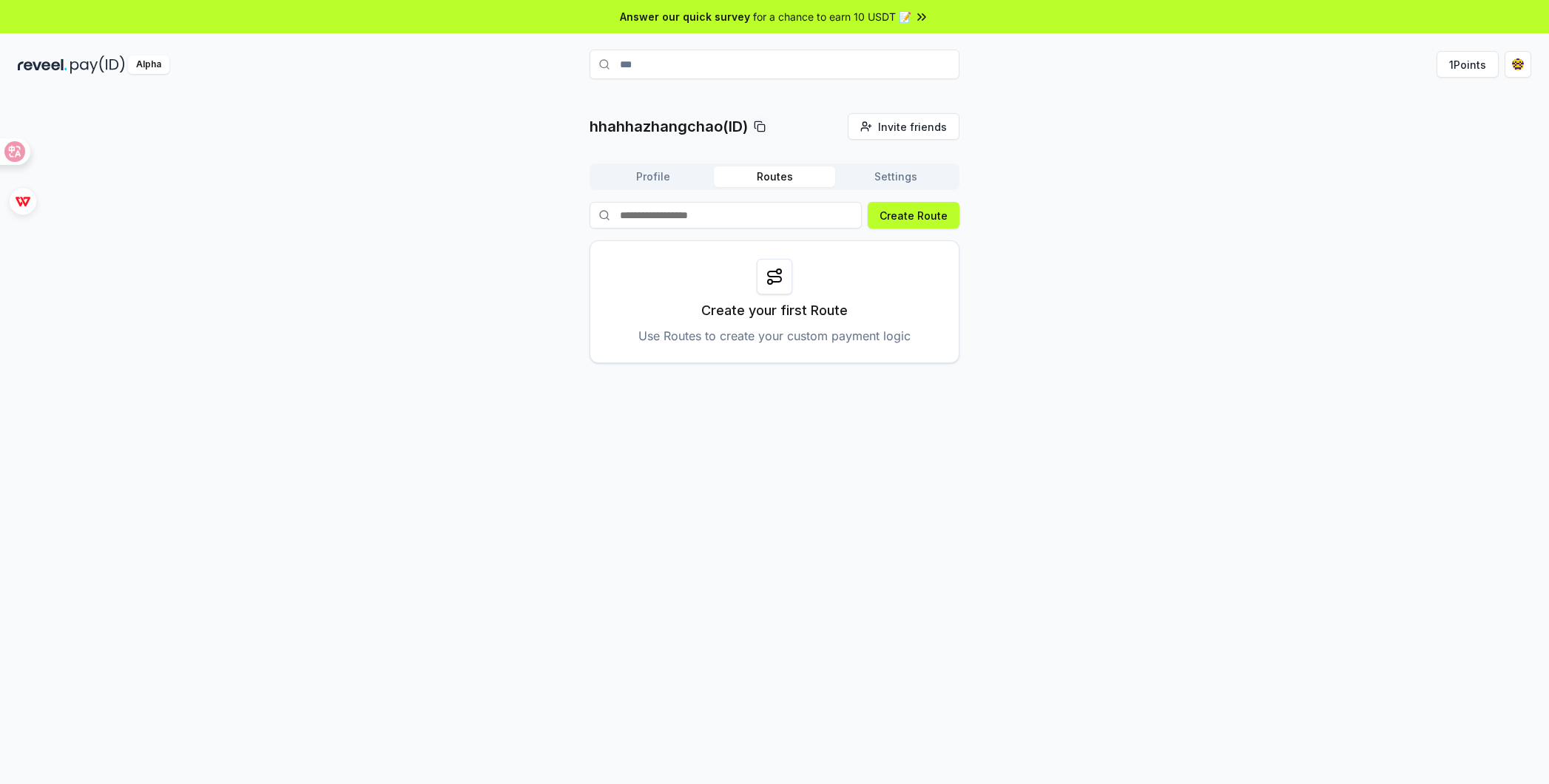
click at [763, 274] on div at bounding box center [774, 277] width 35 height 35
click at [702, 338] on p "Use Routes to create your custom payment logic" at bounding box center [774, 335] width 272 height 18
click at [725, 204] on input at bounding box center [726, 215] width 272 height 26
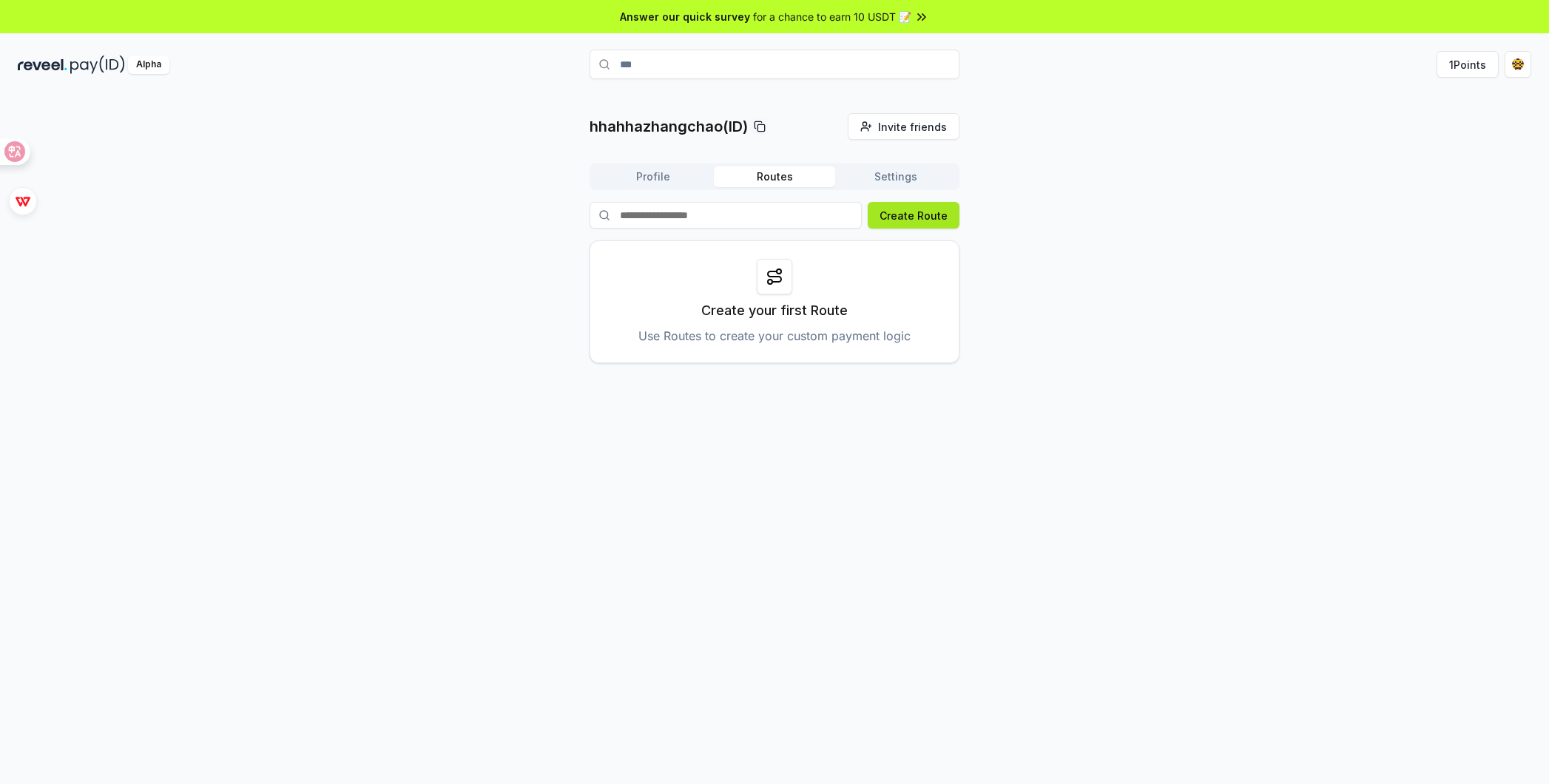
click at [921, 218] on button "Create Route" at bounding box center [913, 215] width 91 height 26
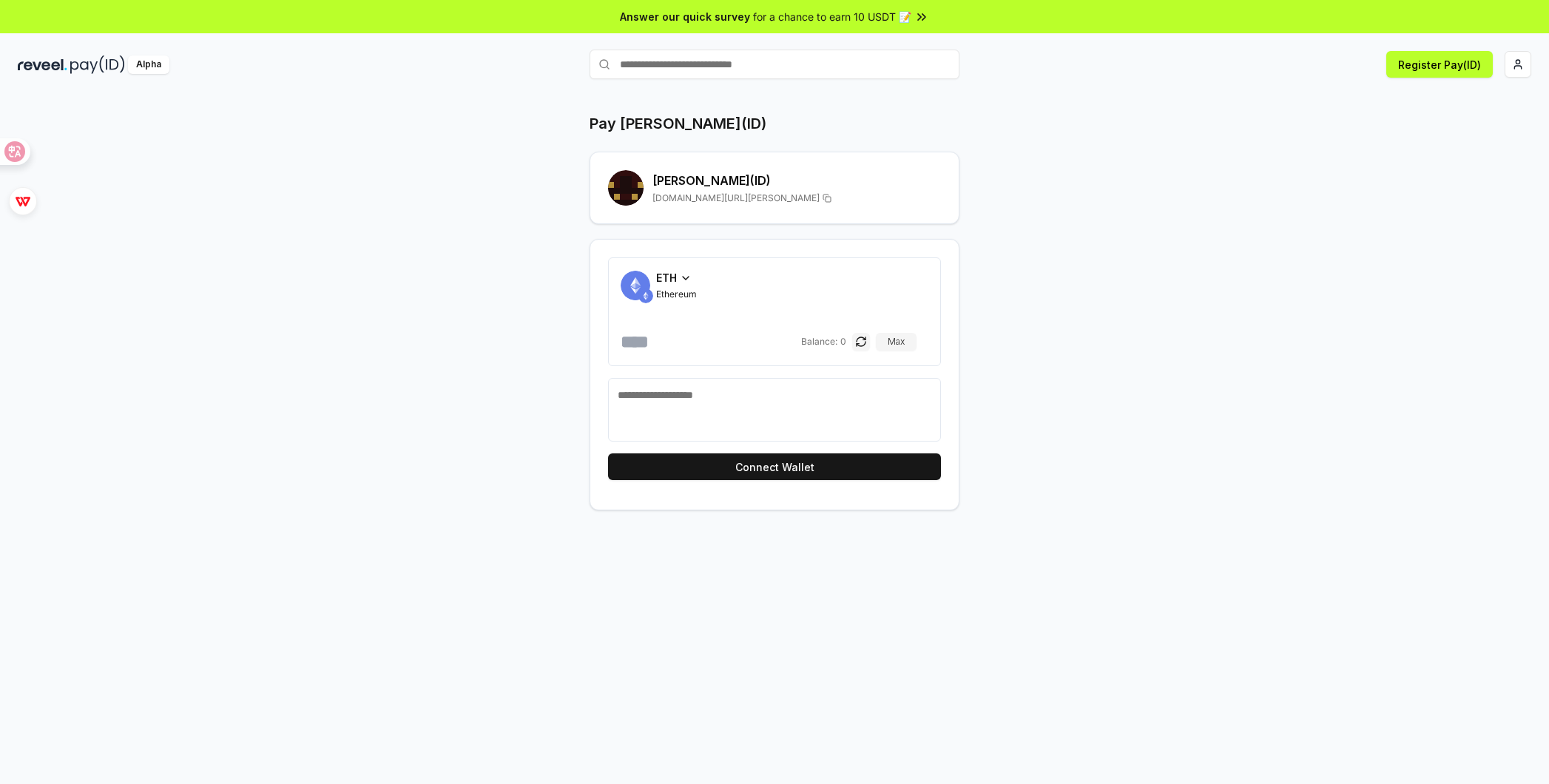
click at [687, 277] on icon at bounding box center [685, 278] width 12 height 12
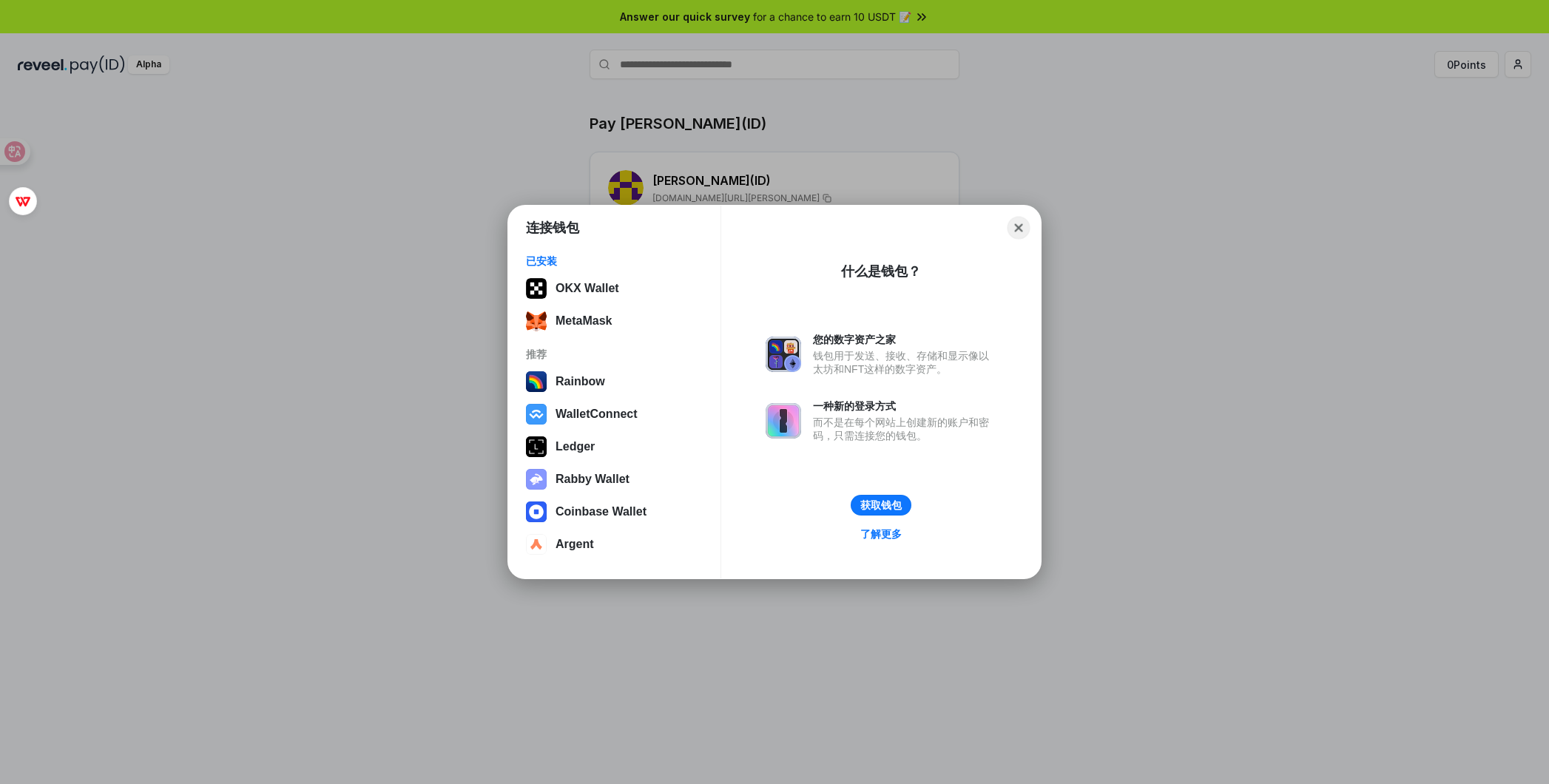
click at [1018, 223] on button "Close" at bounding box center [1018, 228] width 23 height 23
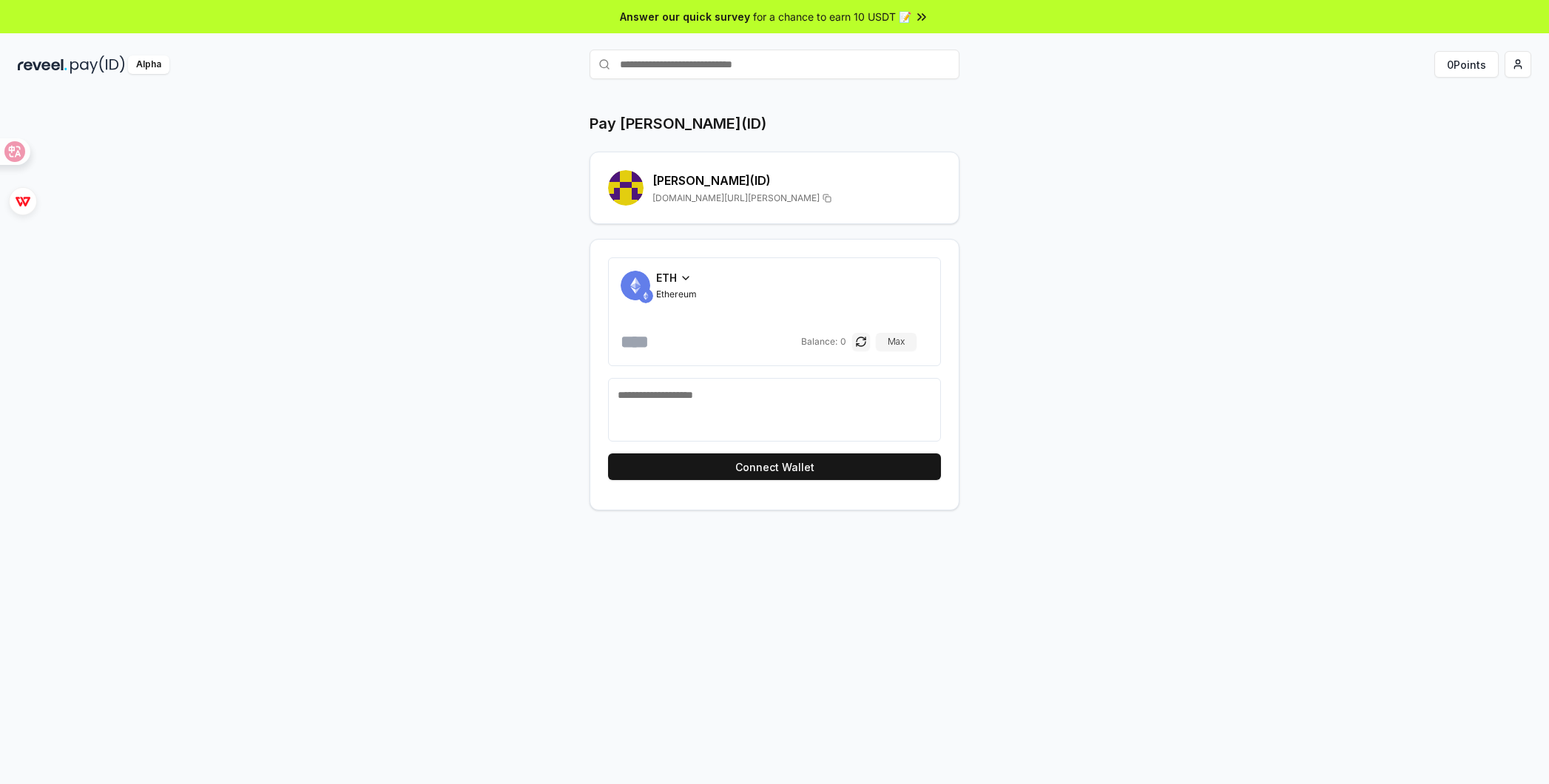
click at [799, 71] on input "text" at bounding box center [774, 64] width 370 height 30
click at [823, 203] on icon at bounding box center [827, 198] width 9 height 12
click at [826, 199] on rect at bounding box center [828, 199] width 5 height 5
click at [994, 210] on div "Pay david(ID) david (ID) reveel.id/pay/david ETH Ethereum Balance: 0 Max Connec…" at bounding box center [774, 311] width 888 height 397
click at [685, 411] on textarea at bounding box center [774, 409] width 314 height 44
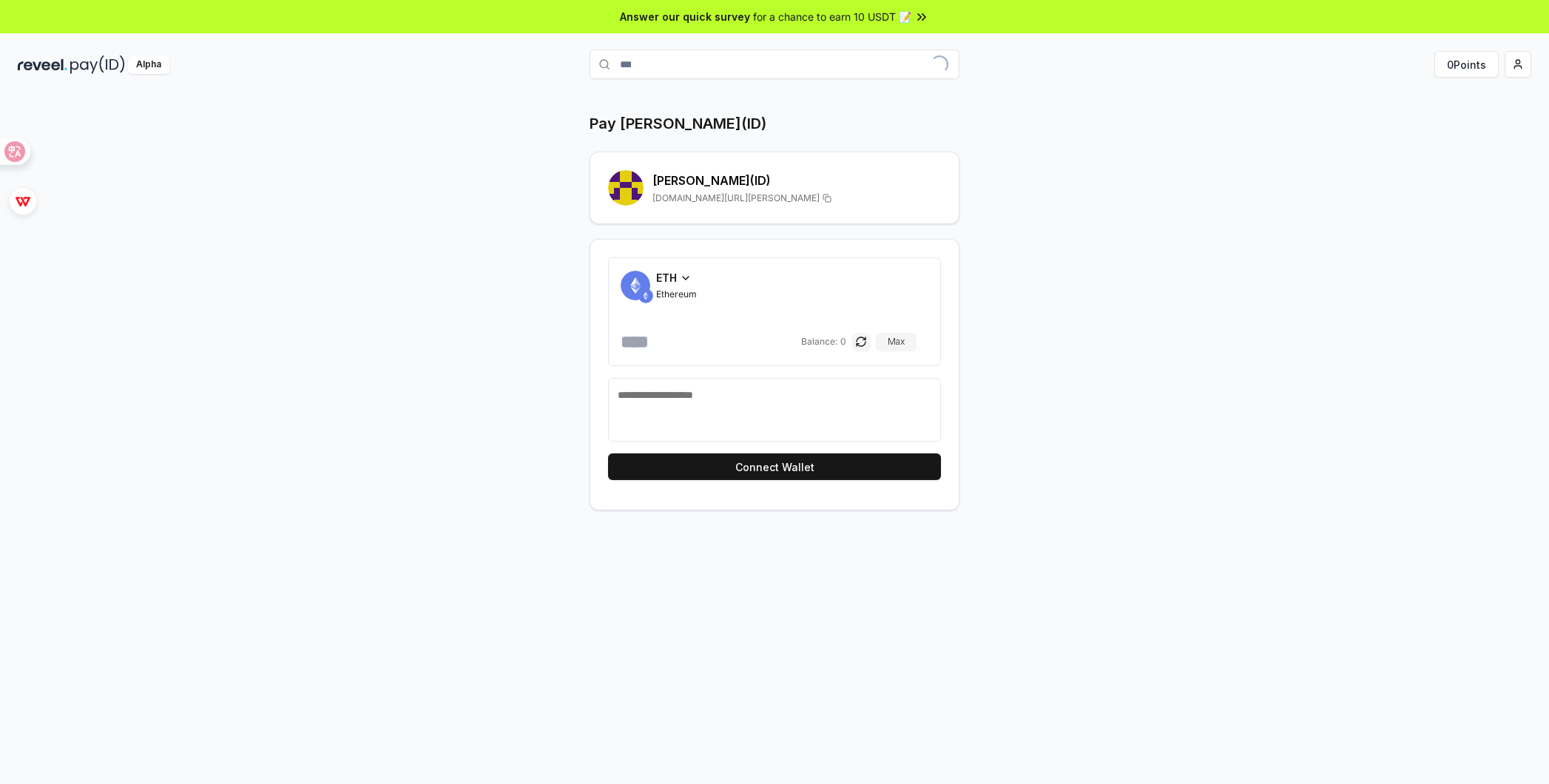
click at [667, 68] on input "***" at bounding box center [774, 64] width 370 height 30
drag, startPoint x: 667, startPoint y: 70, endPoint x: 601, endPoint y: 65, distance: 66.2
click at [601, 65] on div "***" at bounding box center [774, 64] width 370 height 30
click at [664, 63] on input "***" at bounding box center [774, 64] width 370 height 30
drag, startPoint x: 673, startPoint y: 65, endPoint x: 587, endPoint y: 65, distance: 86.0
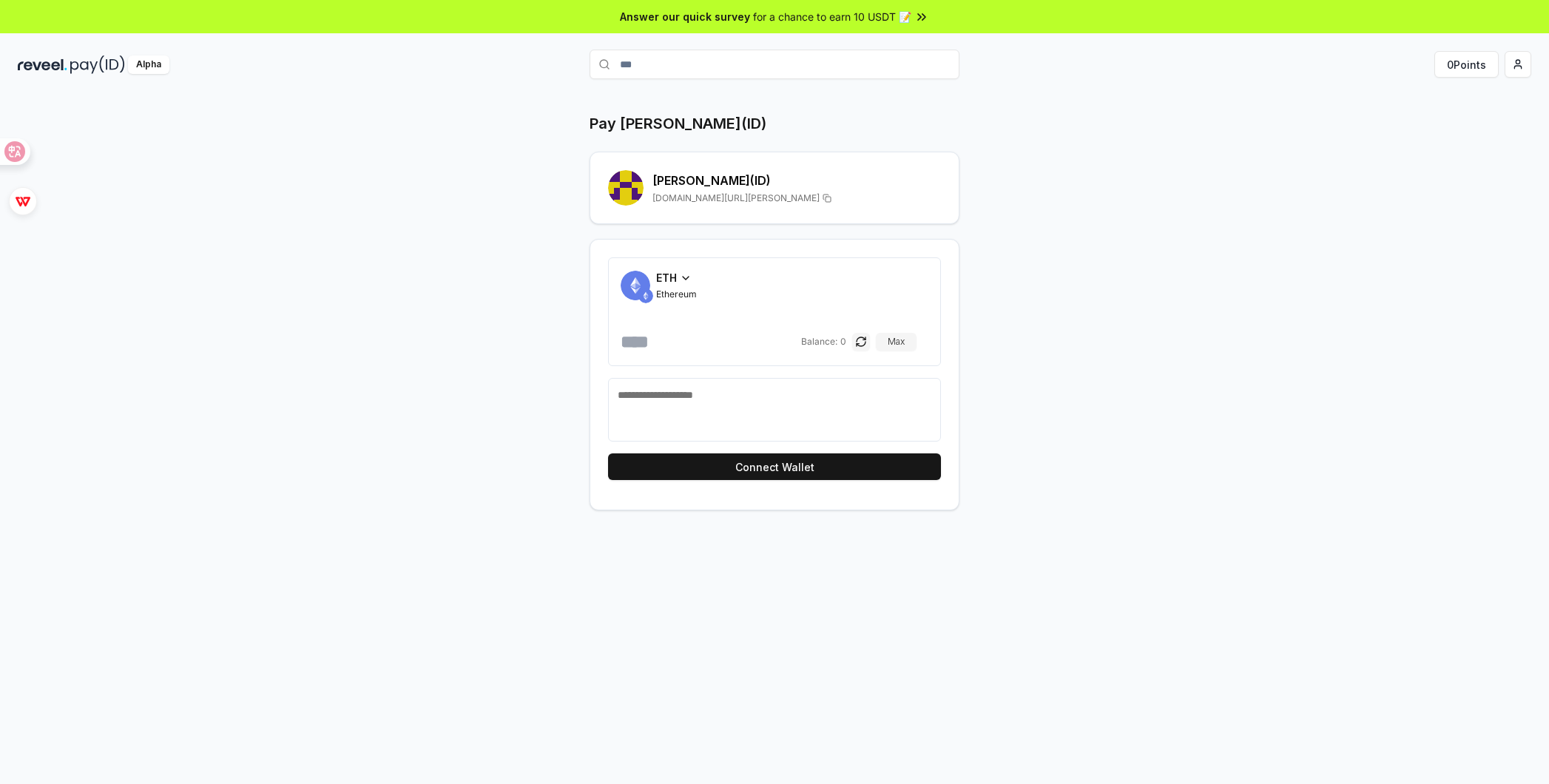
click at [587, 65] on div "***" at bounding box center [774, 64] width 505 height 30
click at [652, 67] on input "***" at bounding box center [774, 64] width 370 height 30
type input "*"
type input "***"
click at [823, 199] on icon at bounding box center [827, 198] width 9 height 12
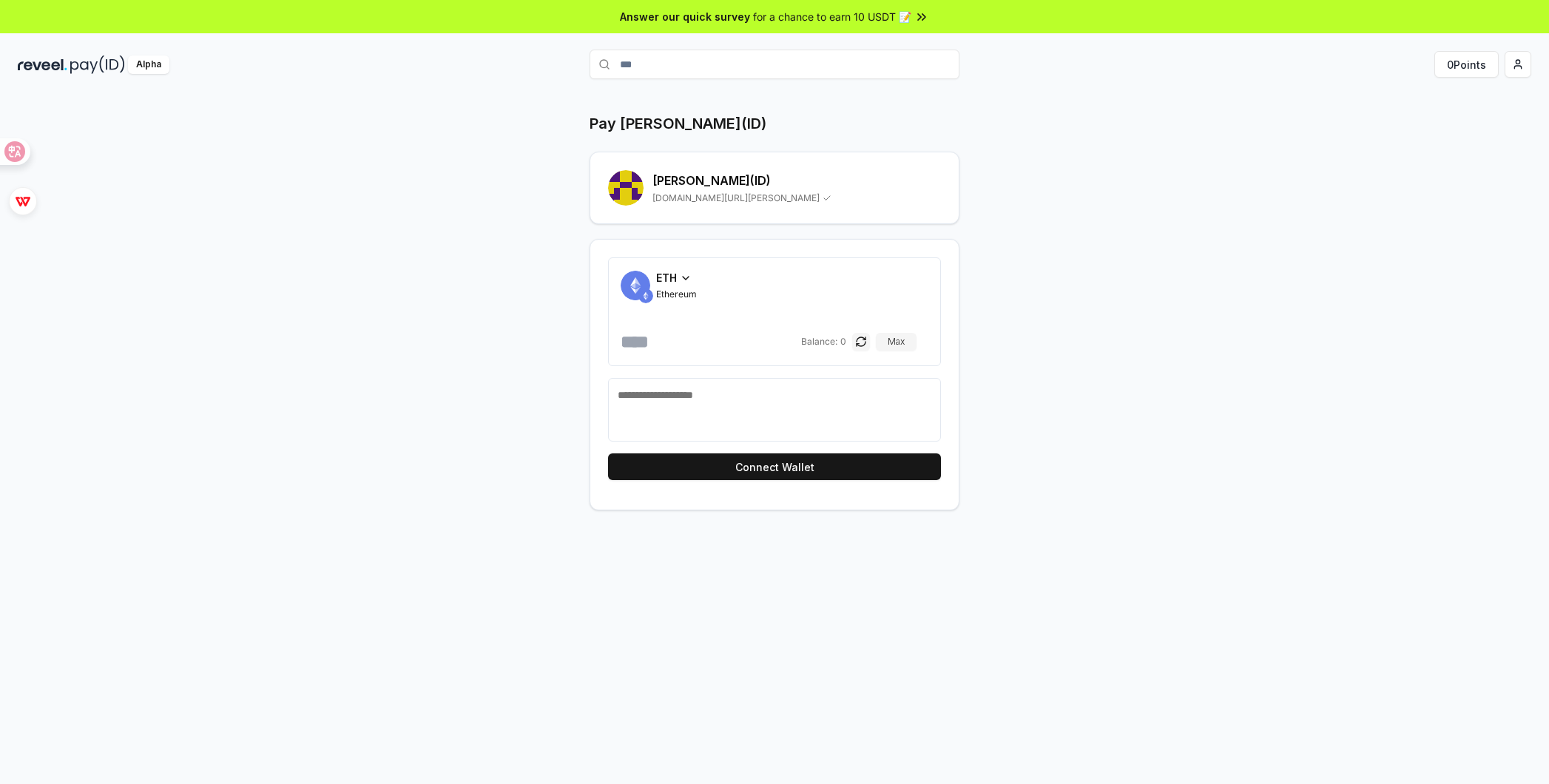
click at [707, 197] on span "[DOMAIN_NAME][URL][PERSON_NAME]" at bounding box center [736, 198] width 167 height 12
click at [694, 186] on h2 "david (ID)" at bounding box center [796, 181] width 288 height 18
click at [687, 282] on icon at bounding box center [685, 278] width 12 height 12
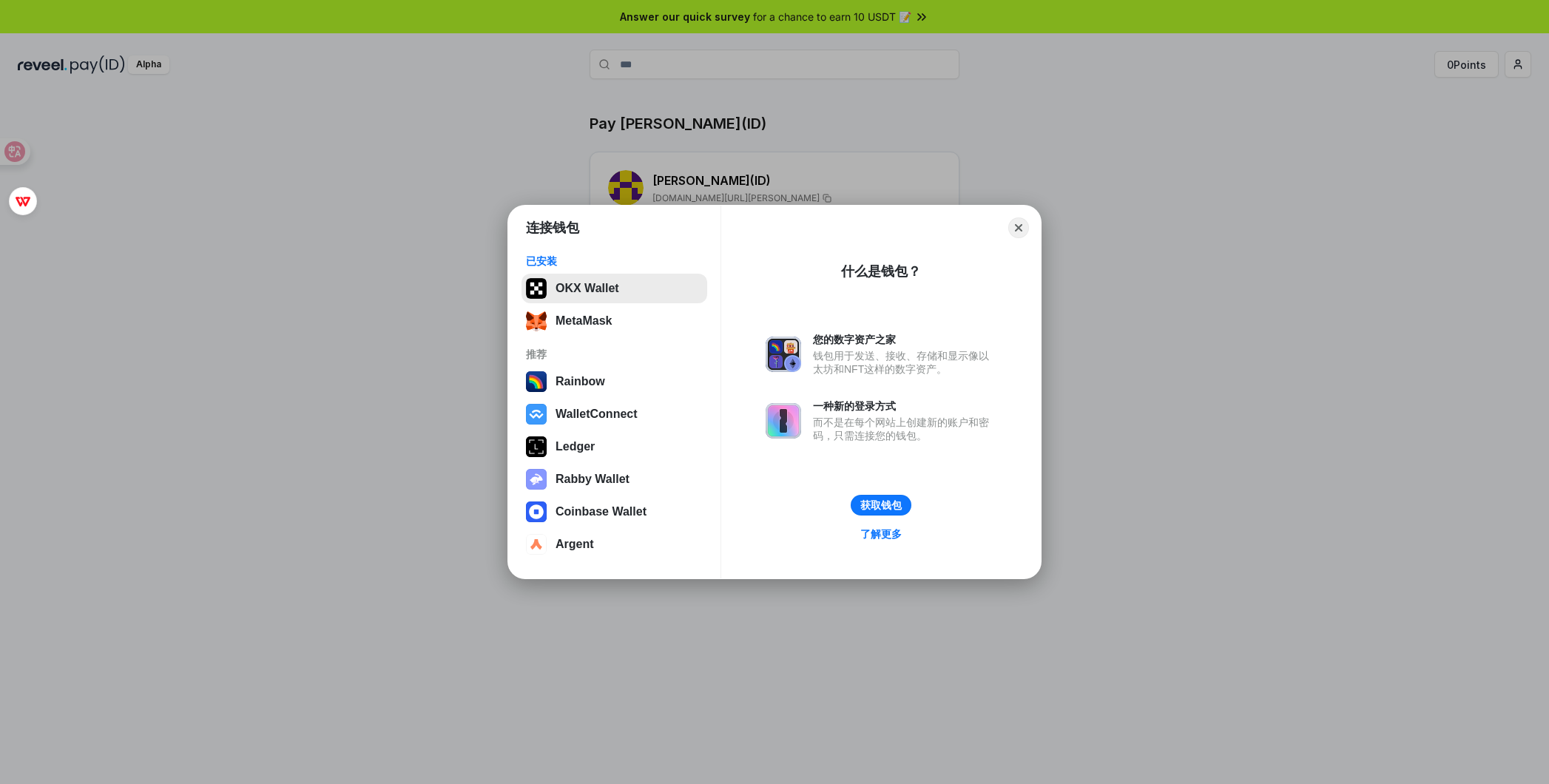
click at [636, 290] on button "OKX Wallet" at bounding box center [614, 288] width 185 height 30
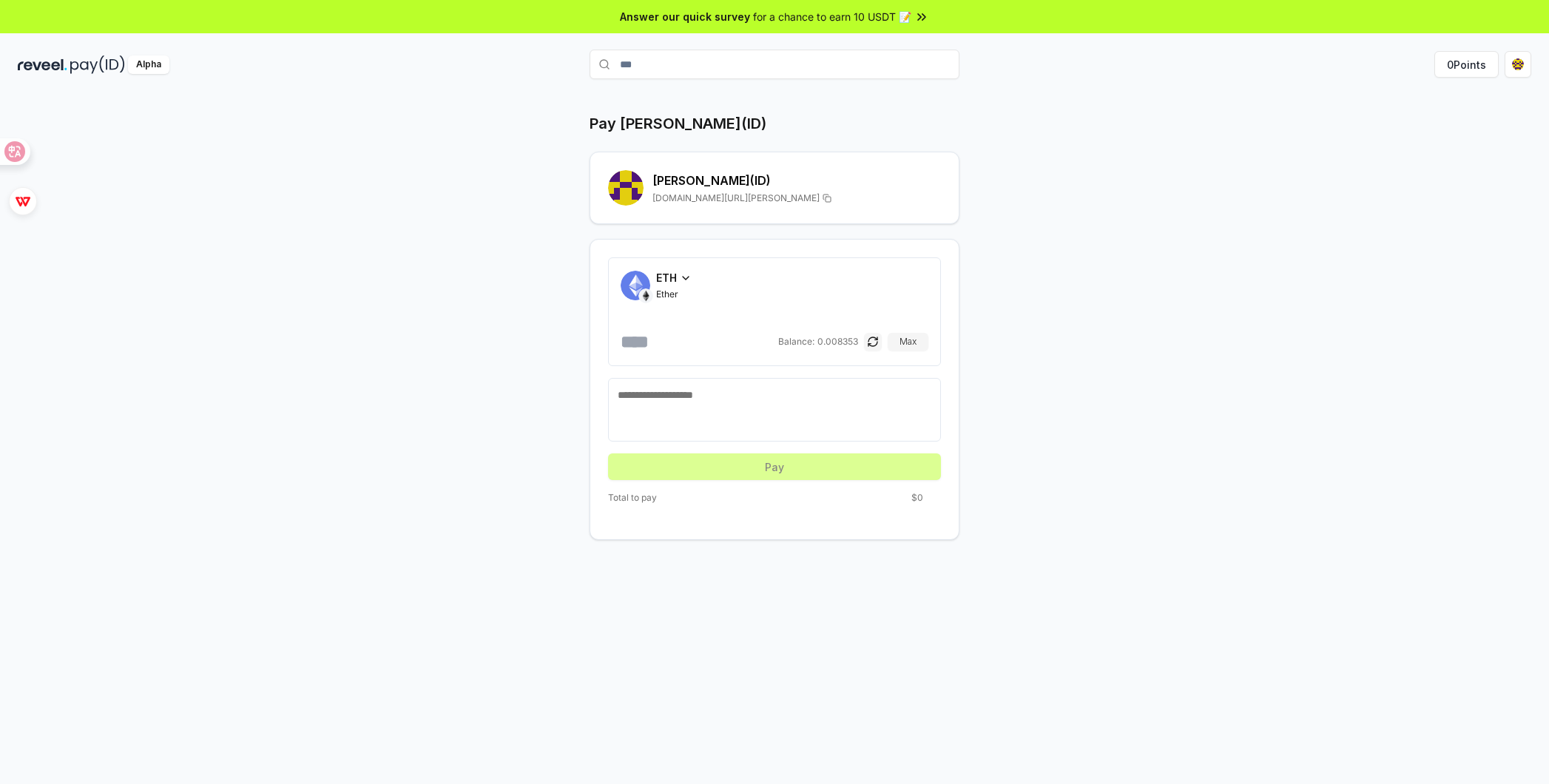
click at [678, 276] on div "ETH" at bounding box center [674, 277] width 35 height 15
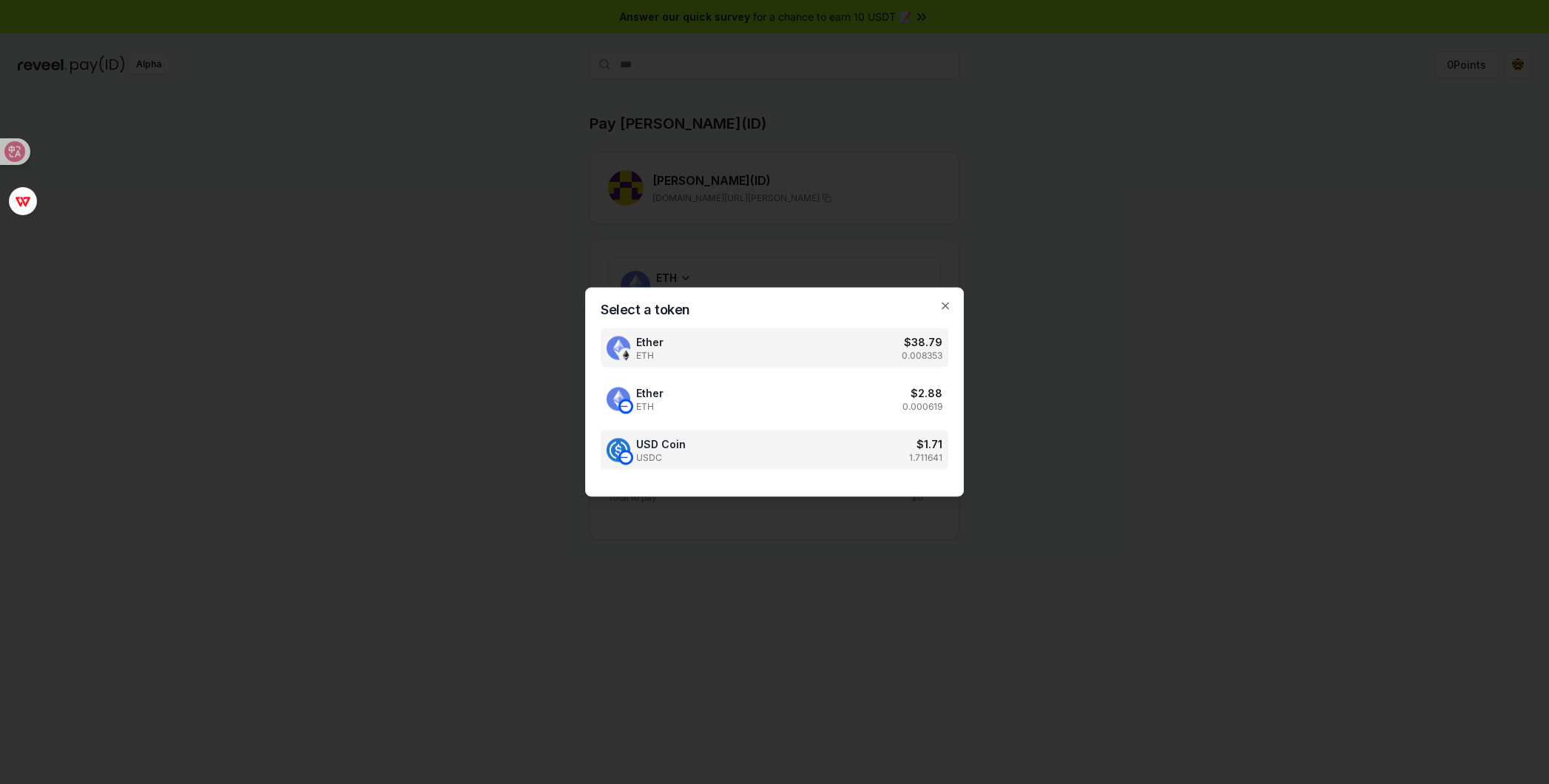
click at [698, 442] on div "USD Coin USDC $ 1.71 1.711641" at bounding box center [774, 449] width 348 height 39
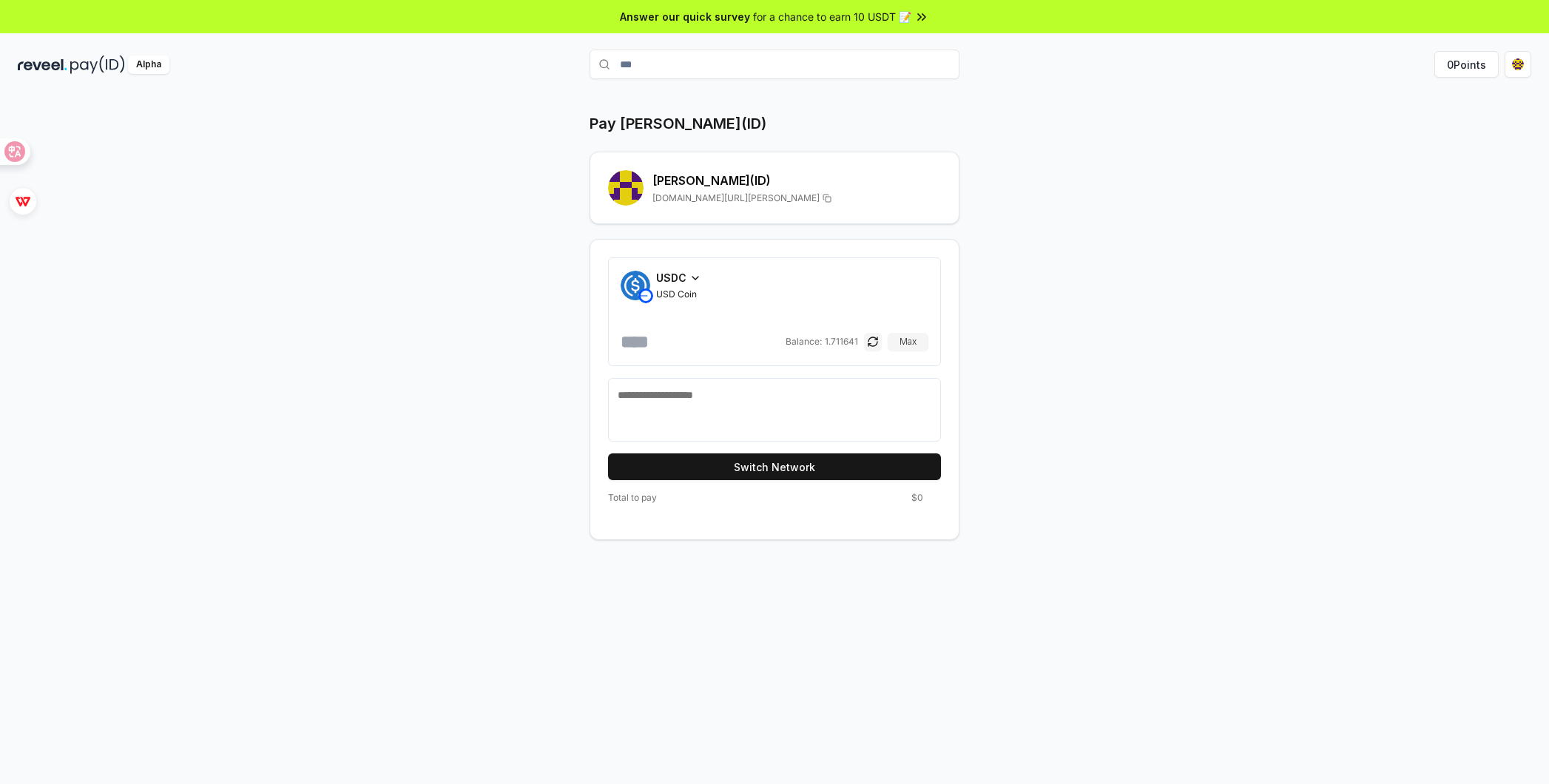
click at [705, 410] on textarea at bounding box center [774, 409] width 314 height 44
click at [707, 343] on input "number" at bounding box center [701, 341] width 162 height 23
type input "***"
click at [722, 408] on textarea at bounding box center [774, 409] width 314 height 44
click at [696, 275] on icon at bounding box center [695, 278] width 12 height 12
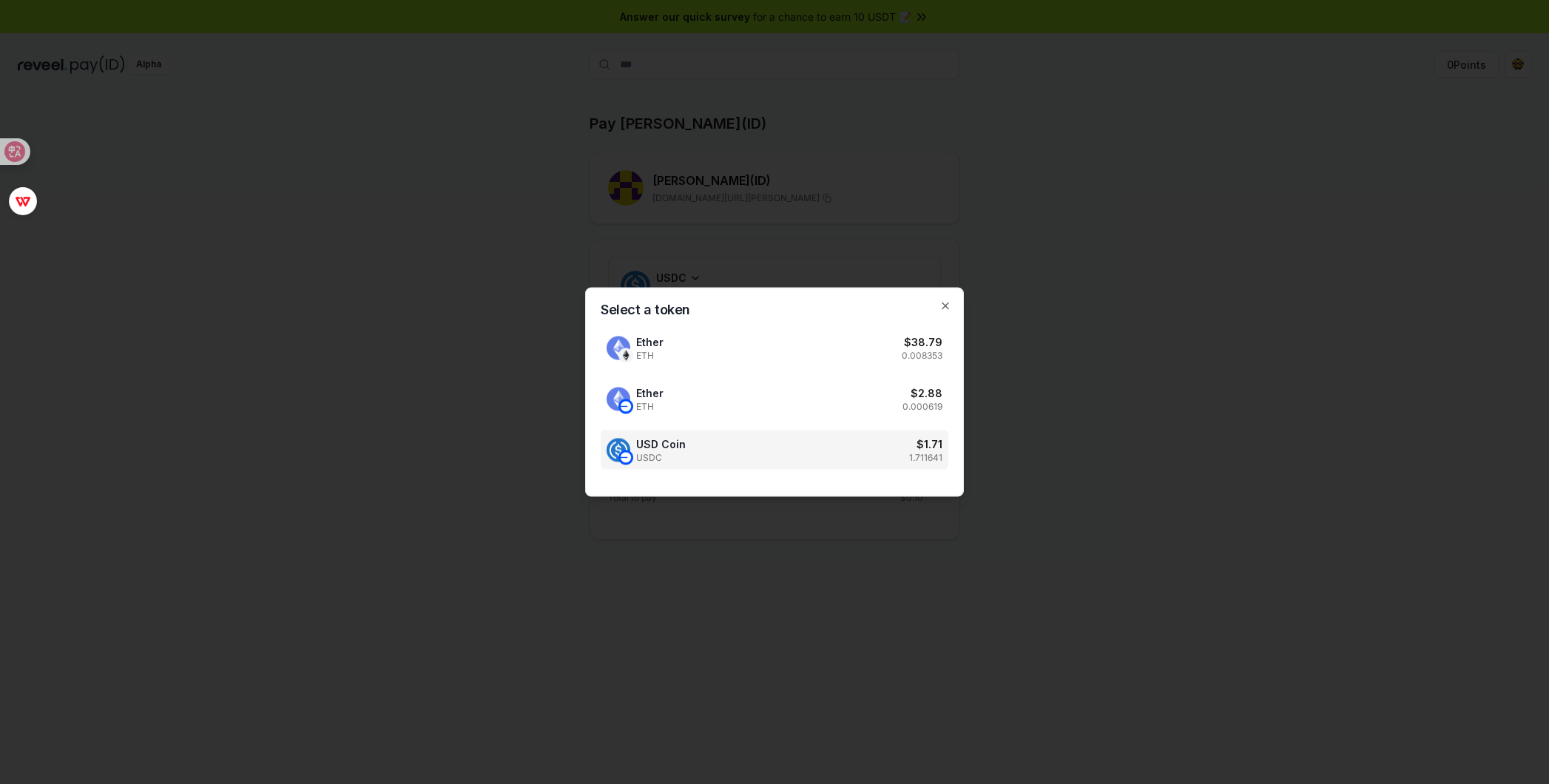
click at [937, 300] on div "Select a token Ether ETH $ 38.79 0.008353 Ether ETH $ 2.88 0.000619 USD Coin US…" at bounding box center [774, 392] width 379 height 209
click at [939, 302] on div "Select a token Ether ETH $ 38.79 0.008353 Ether ETH $ 2.88 0.000619 USD Coin US…" at bounding box center [774, 392] width 379 height 209
click at [945, 312] on h2 "Select a token" at bounding box center [774, 310] width 348 height 14
click at [945, 310] on icon "button" at bounding box center [945, 306] width 12 height 12
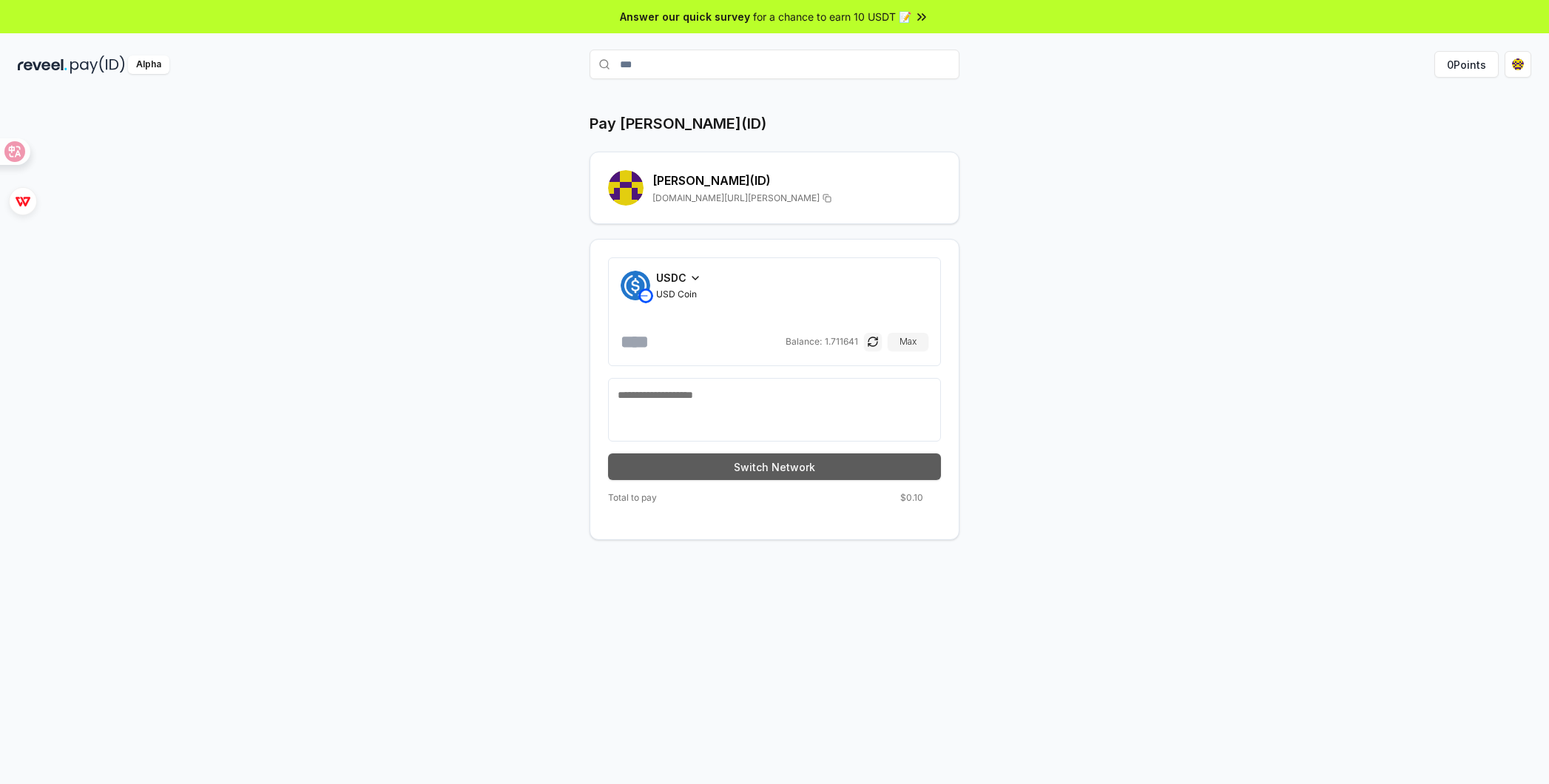
click at [764, 460] on button "Switch Network" at bounding box center [774, 466] width 333 height 26
click at [710, 410] on textarea at bounding box center [774, 409] width 314 height 44
click at [676, 280] on span "USDC" at bounding box center [672, 277] width 30 height 15
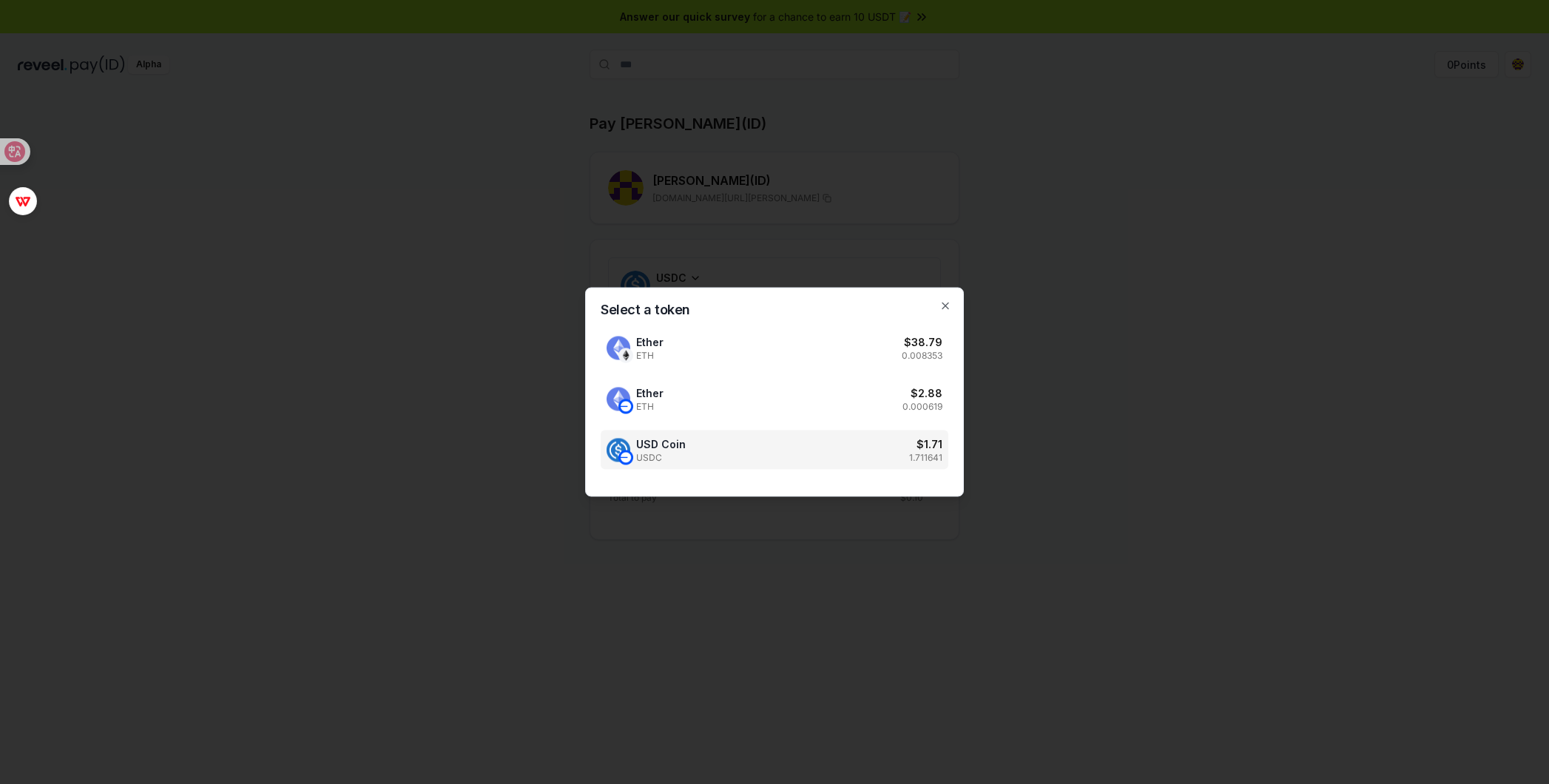
click at [1087, 261] on div at bounding box center [774, 392] width 1549 height 784
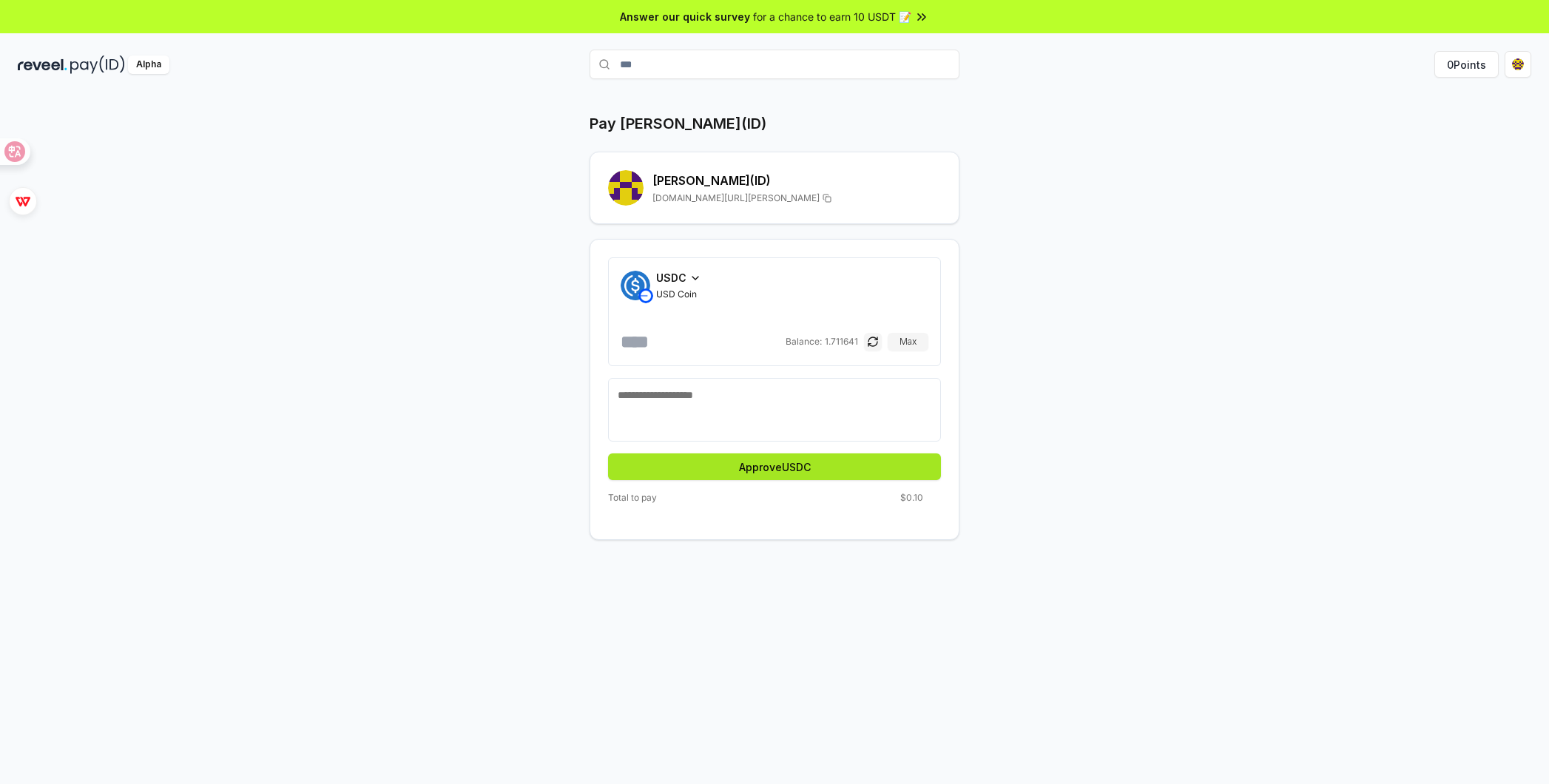
click at [796, 464] on button "Approve USDC" at bounding box center [774, 466] width 333 height 26
click at [768, 458] on button "Approve USDC" at bounding box center [774, 466] width 333 height 26
click at [819, 468] on button "Pay" at bounding box center [774, 466] width 333 height 26
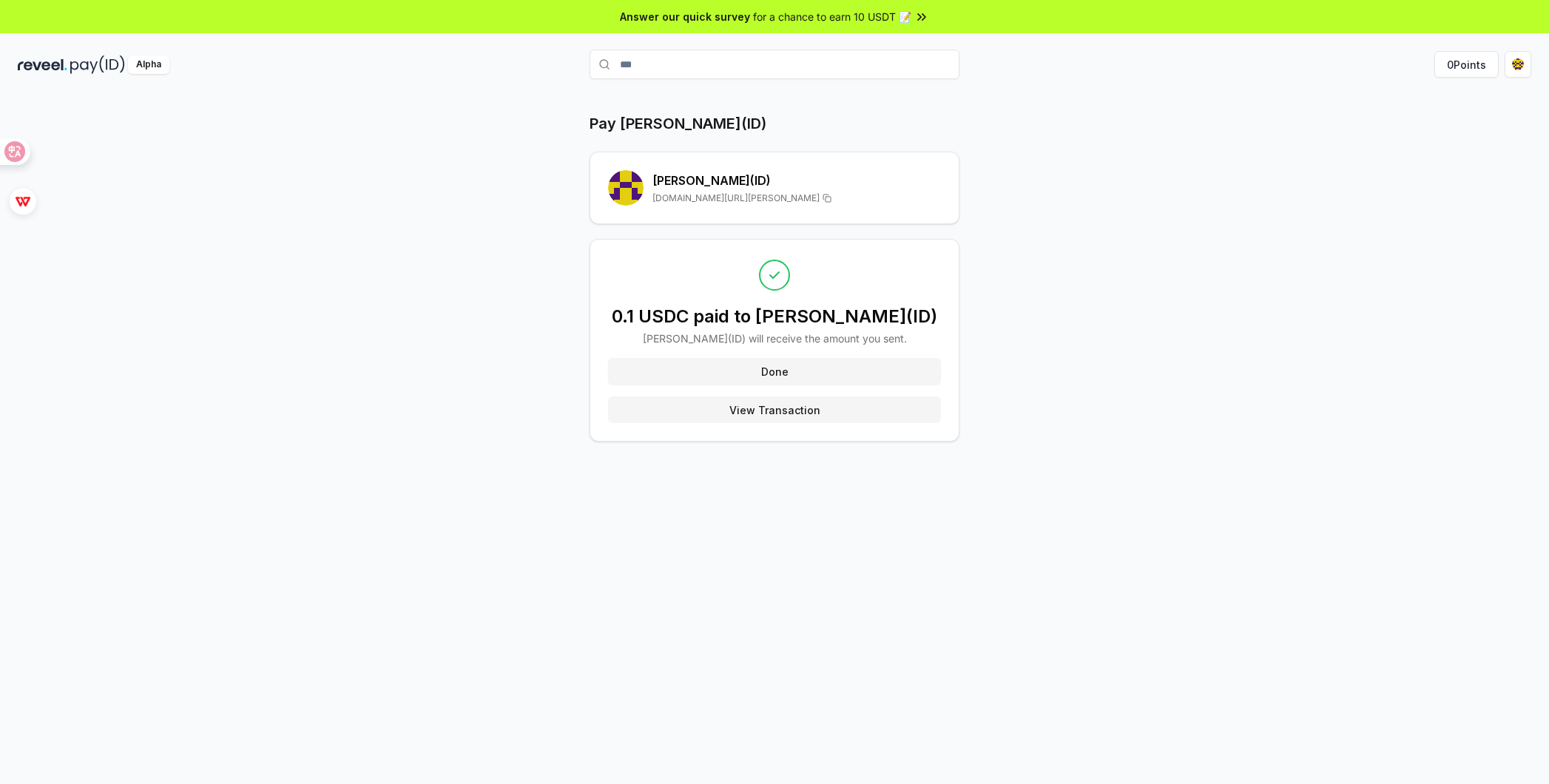
click at [789, 408] on button "View Transaction" at bounding box center [774, 409] width 333 height 26
click at [675, 185] on h2 "david (ID)" at bounding box center [796, 181] width 288 height 18
click at [787, 371] on button "Done" at bounding box center [774, 371] width 333 height 26
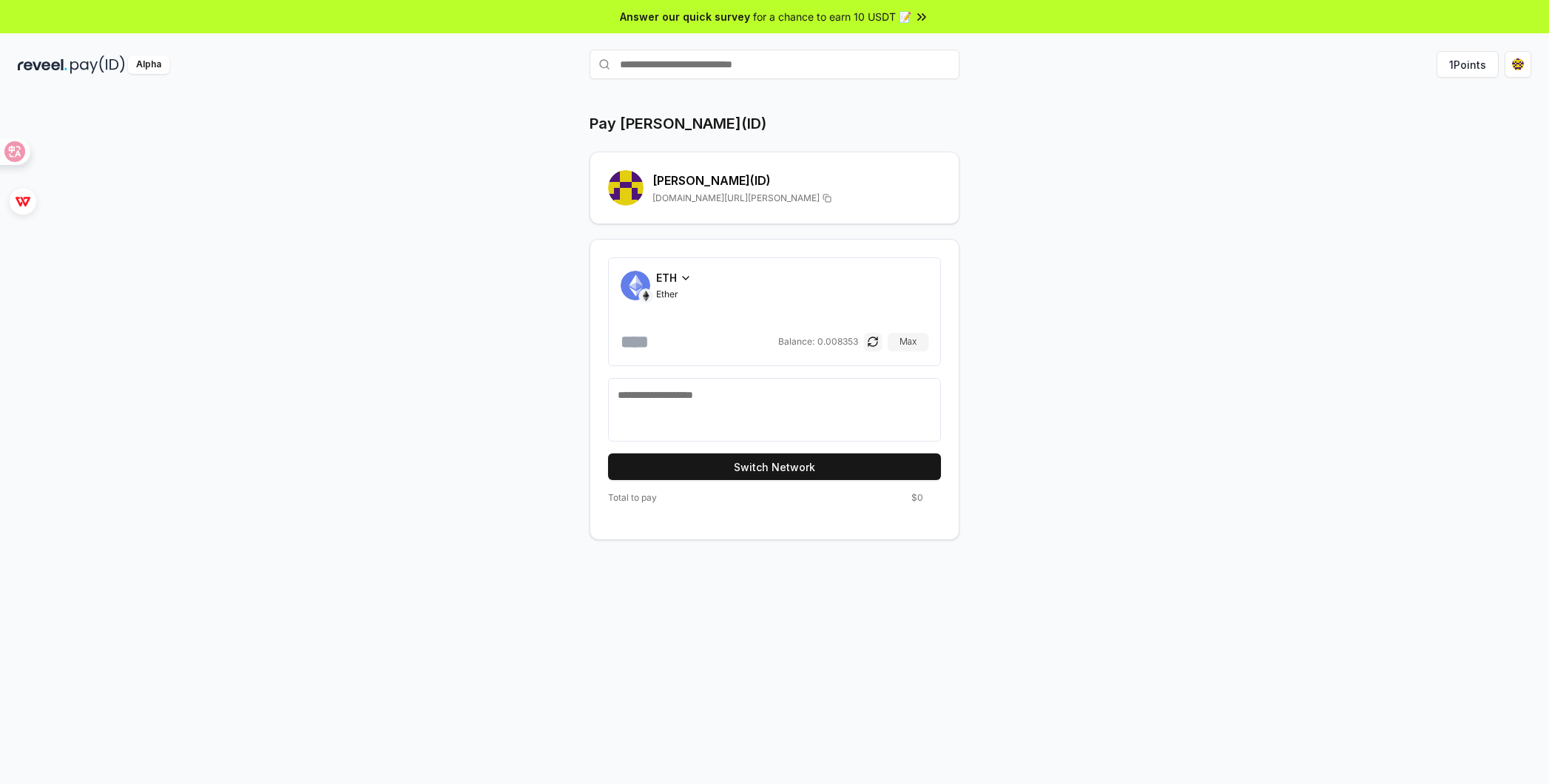
click at [687, 273] on icon at bounding box center [685, 278] width 12 height 12
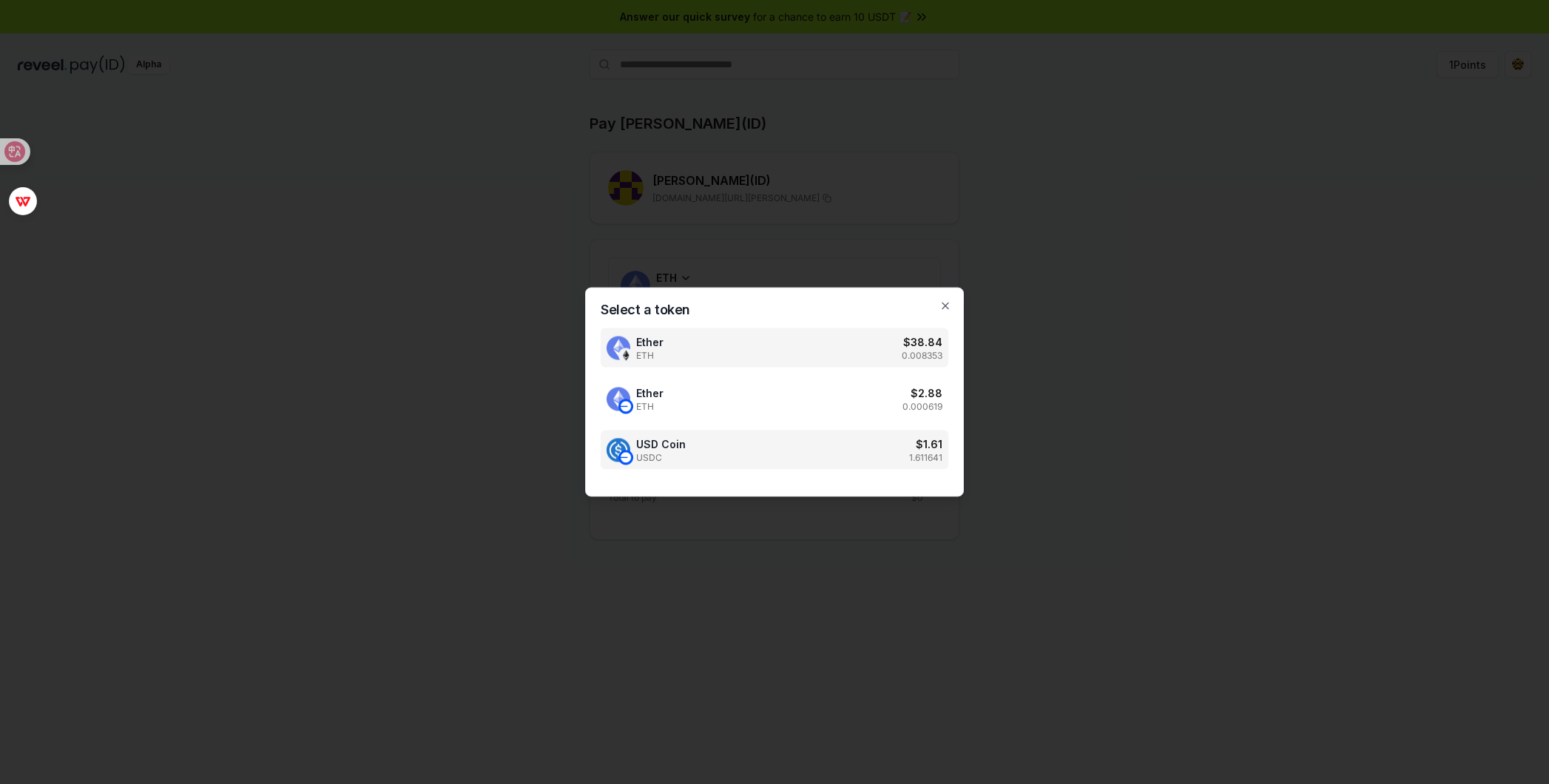
click at [678, 448] on span "USD Coin" at bounding box center [661, 444] width 50 height 15
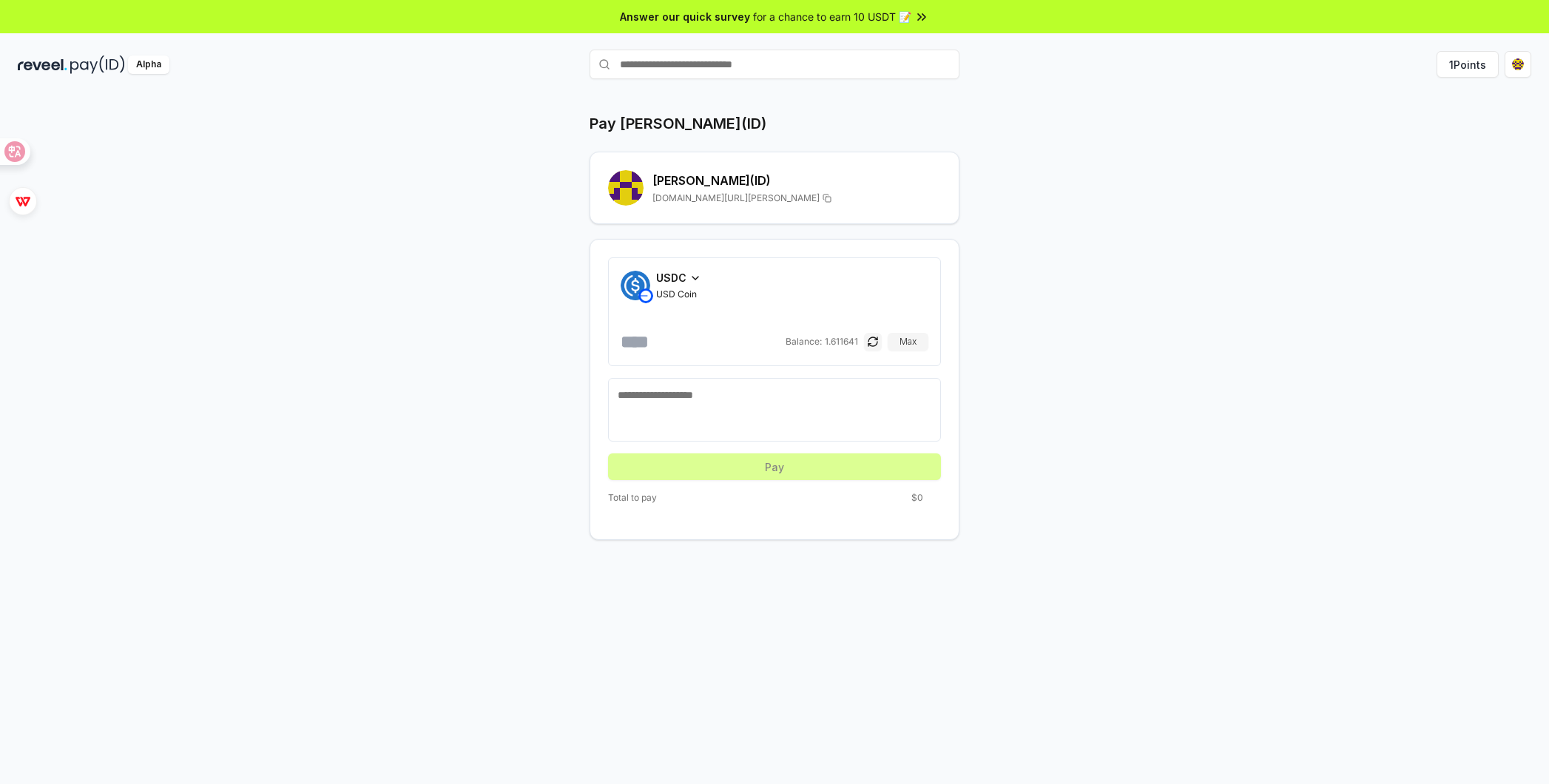
click at [756, 403] on textarea at bounding box center [774, 409] width 314 height 44
click at [702, 350] on input "number" at bounding box center [701, 341] width 162 height 23
type input "***"
click at [791, 416] on textarea at bounding box center [774, 409] width 314 height 44
click at [778, 408] on textarea at bounding box center [774, 409] width 314 height 44
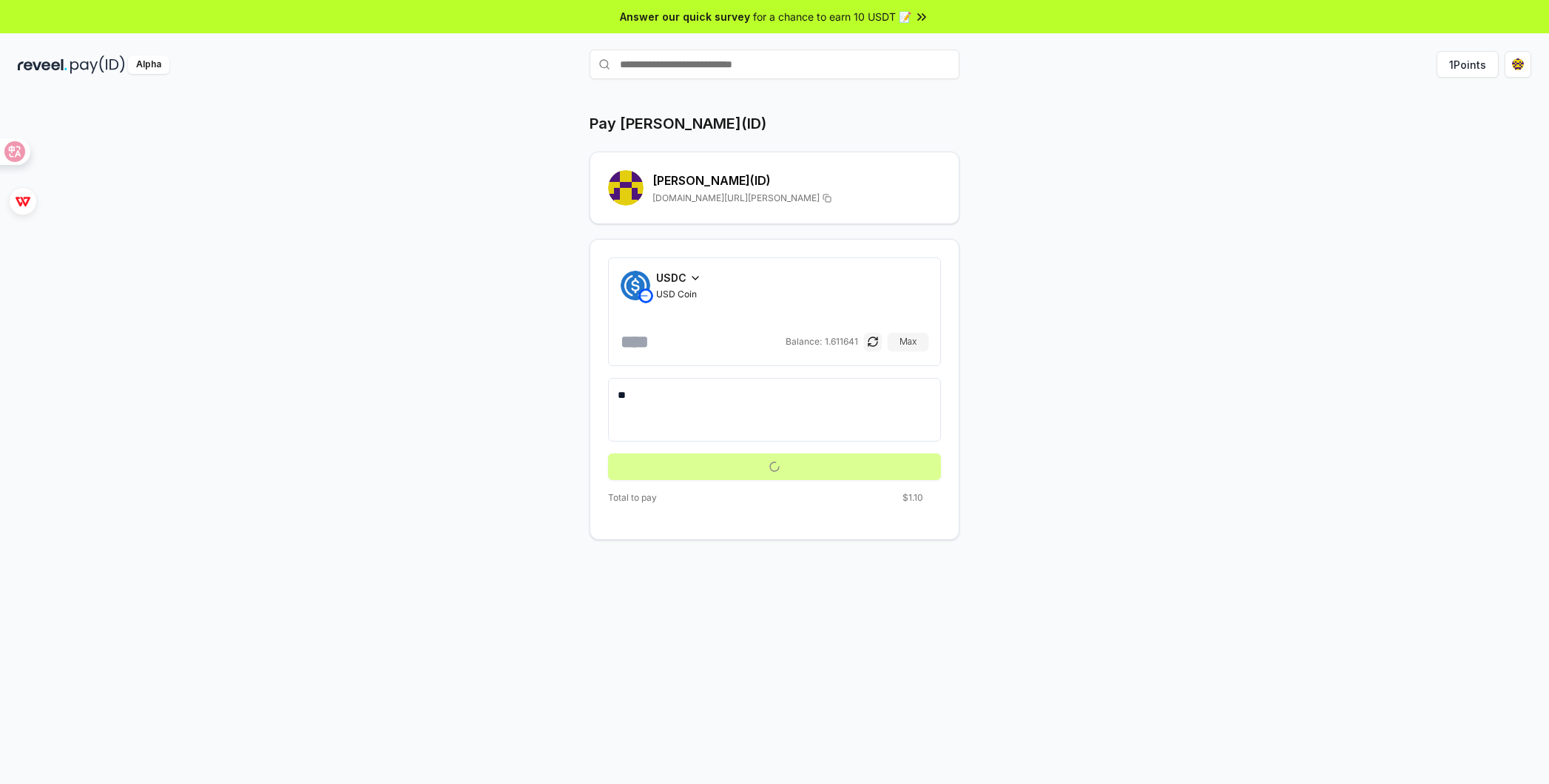
type textarea "*"
type textarea "****"
click at [790, 455] on button "Approve USDC" at bounding box center [774, 466] width 333 height 26
click at [808, 468] on button "Pay" at bounding box center [774, 466] width 333 height 26
click at [860, 464] on button "Pay" at bounding box center [774, 466] width 333 height 26
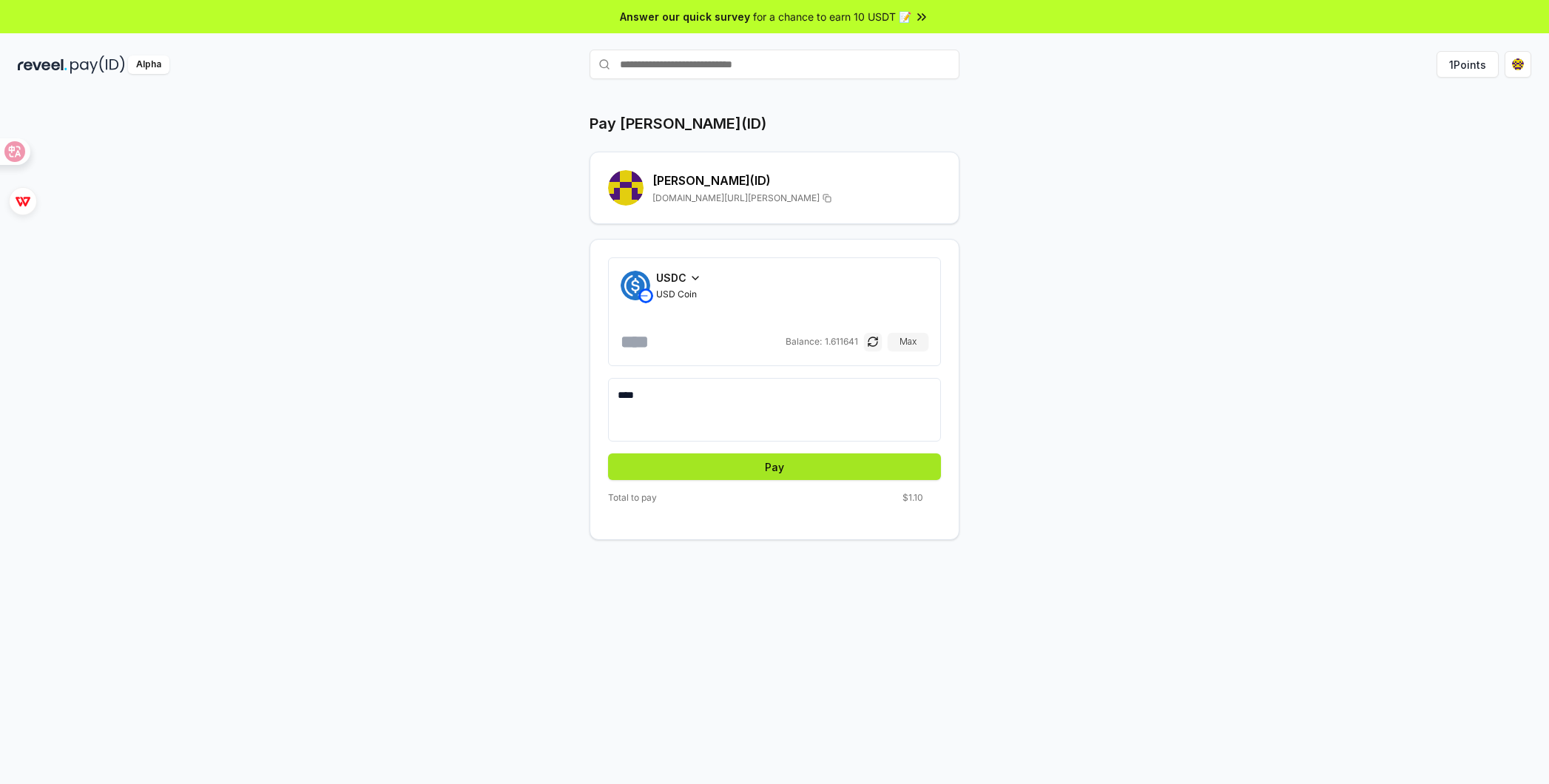
click at [780, 469] on button "Pay" at bounding box center [774, 466] width 333 height 26
click at [697, 408] on textarea "****" at bounding box center [774, 409] width 314 height 44
click at [731, 465] on button "Pay" at bounding box center [774, 466] width 333 height 26
click at [759, 469] on button "Pay" at bounding box center [774, 466] width 333 height 26
click at [722, 343] on input "***" at bounding box center [701, 341] width 162 height 23
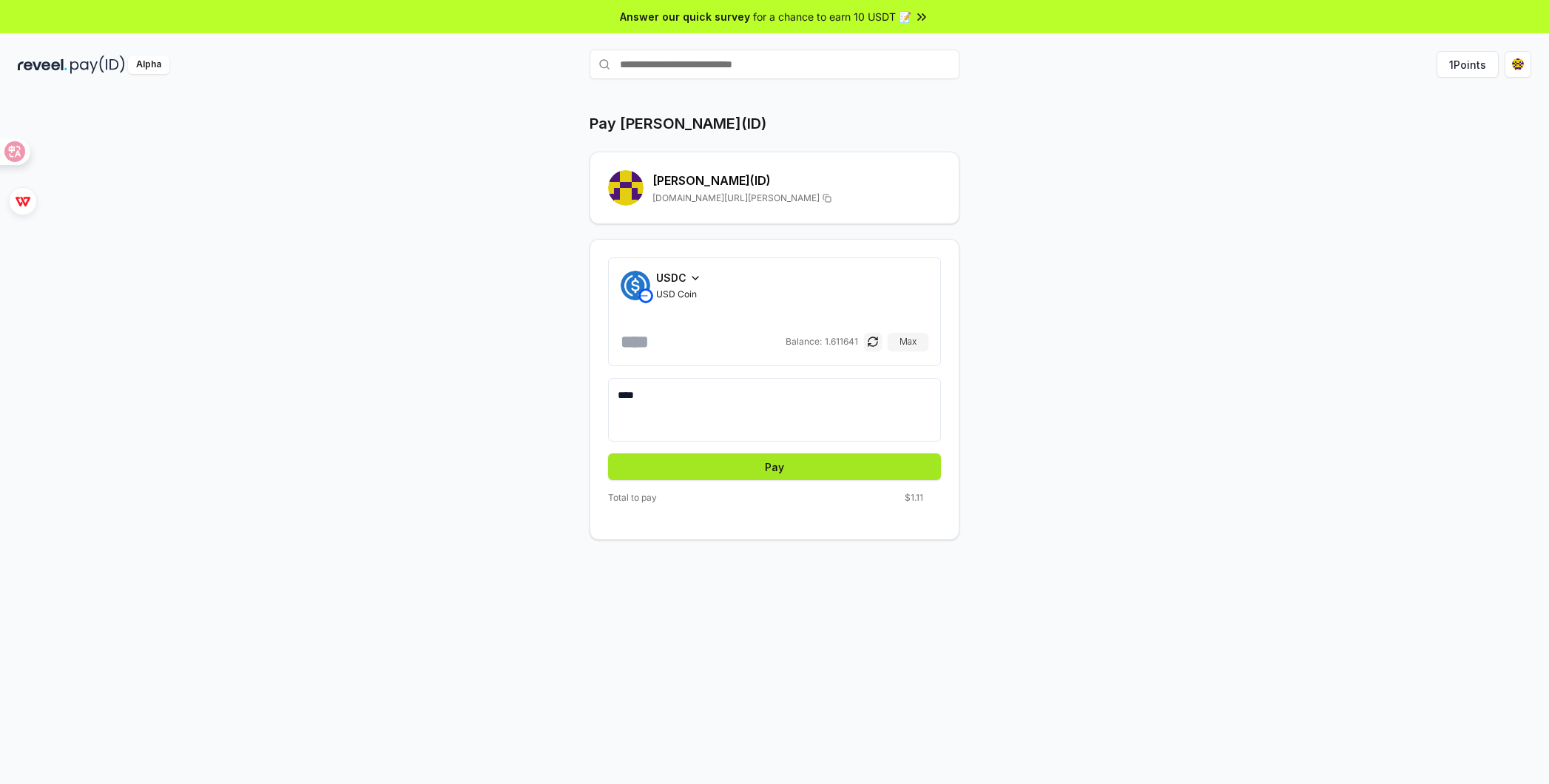
click at [798, 468] on button "Pay" at bounding box center [774, 466] width 333 height 26
drag, startPoint x: 655, startPoint y: 343, endPoint x: 633, endPoint y: 337, distance: 22.8
click at [633, 337] on input "****" at bounding box center [701, 341] width 162 height 23
type input "****"
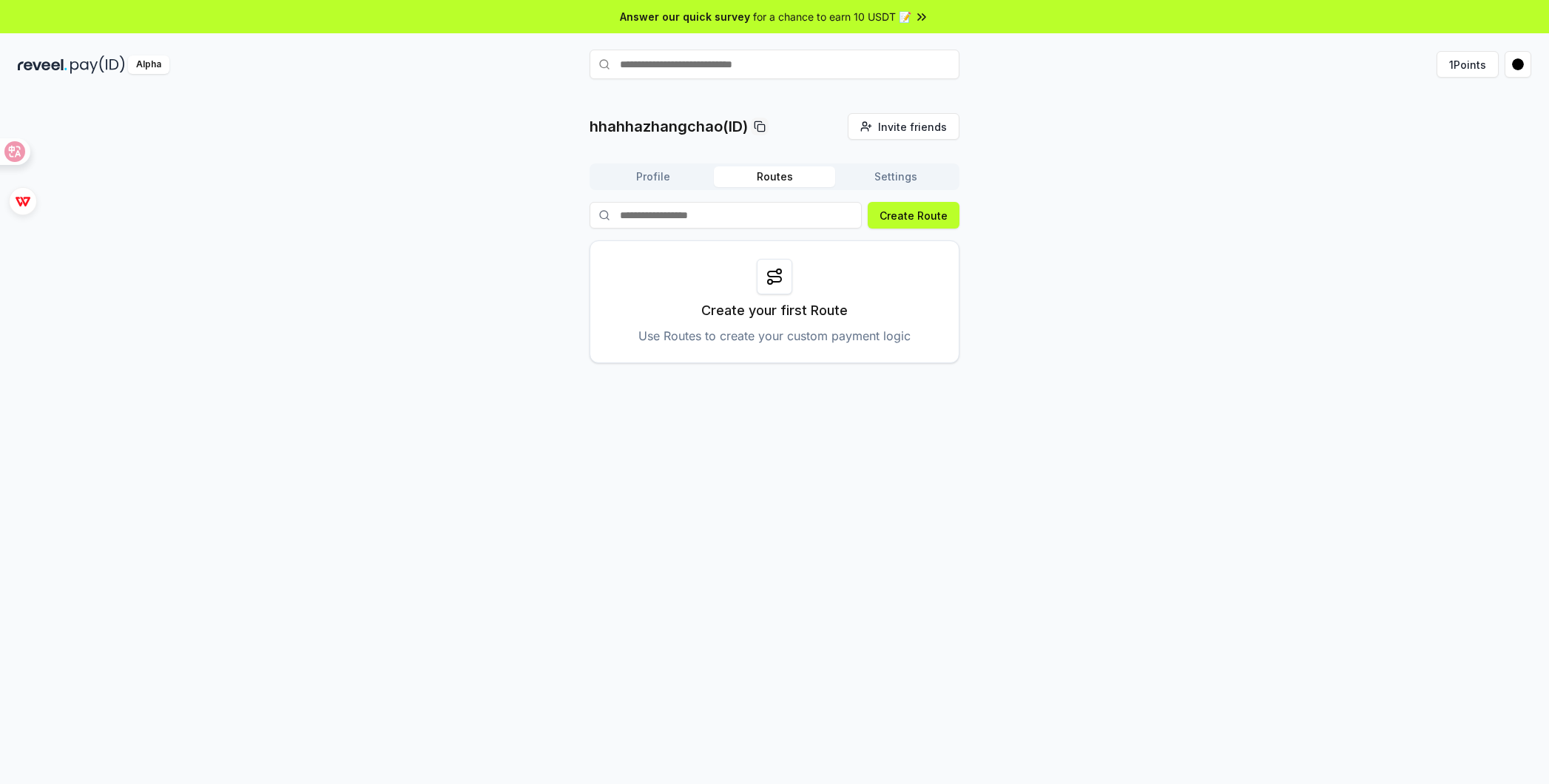
click at [801, 67] on input "text" at bounding box center [774, 64] width 370 height 30
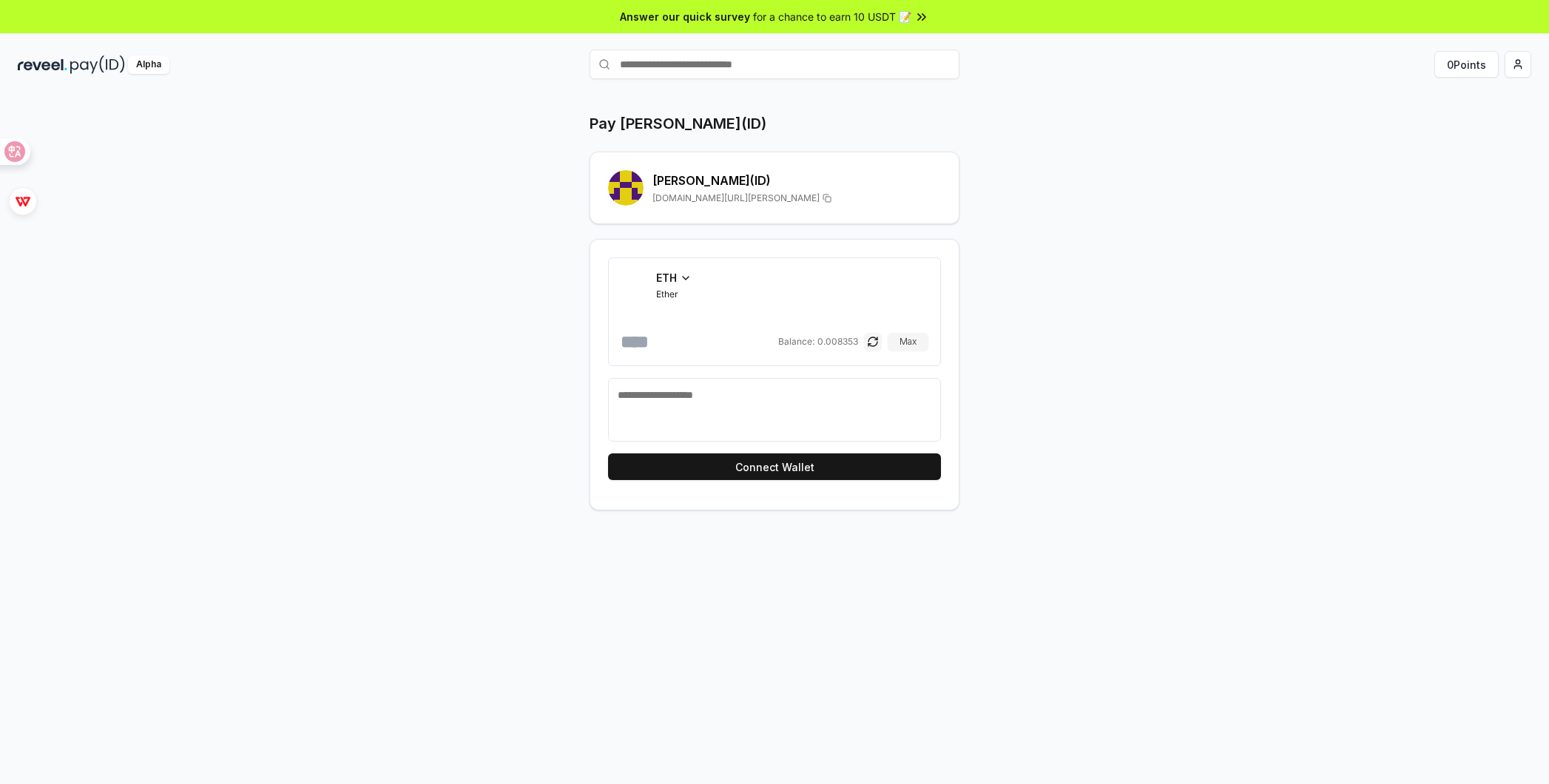
click at [695, 199] on span "[DOMAIN_NAME][URL][PERSON_NAME]" at bounding box center [736, 198] width 167 height 12
click at [721, 350] on input "number" at bounding box center [697, 341] width 155 height 23
type input "****"
click at [779, 466] on button "Connect Wallet" at bounding box center [774, 466] width 333 height 26
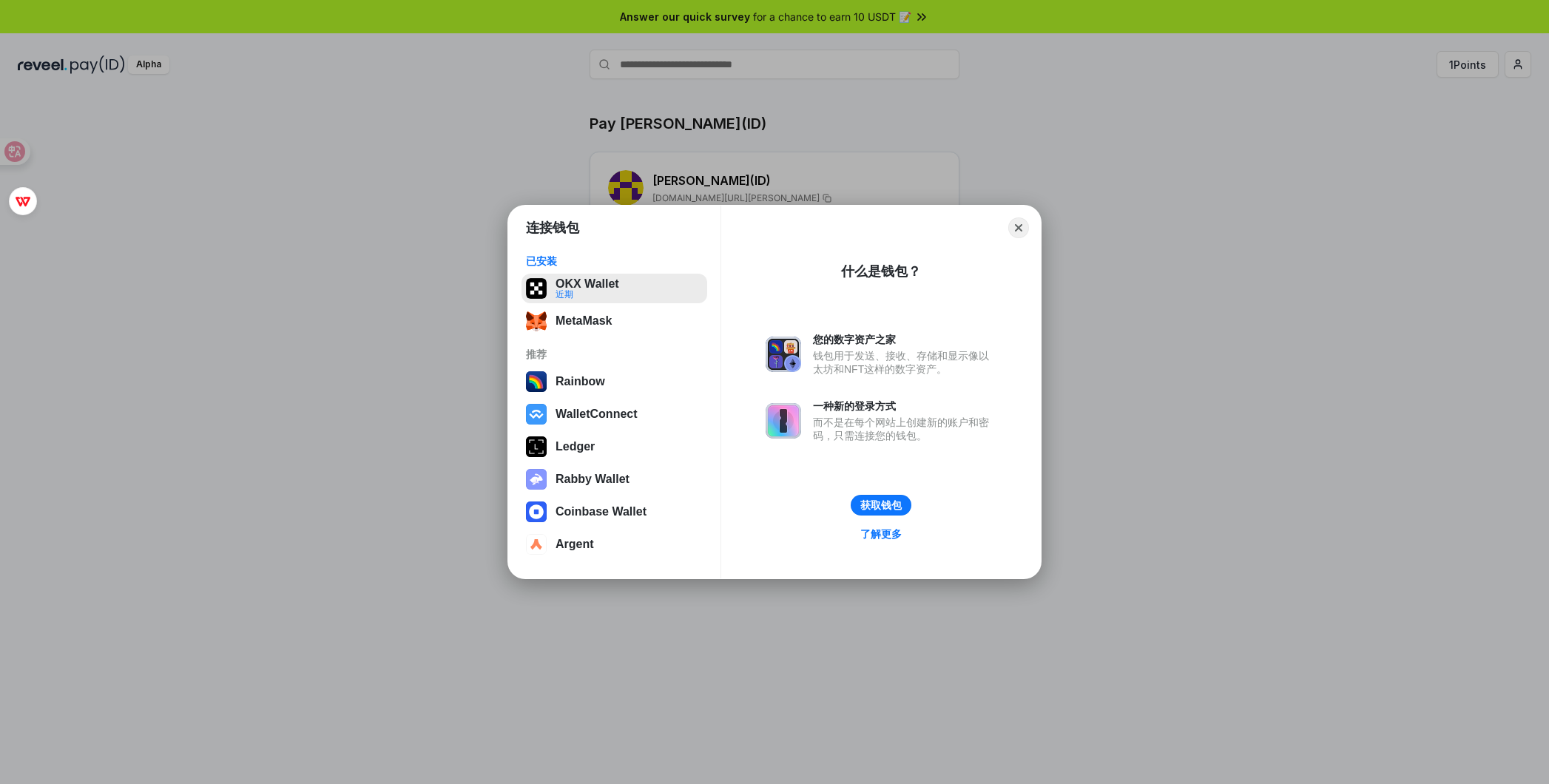
click at [619, 288] on button "OKX Wallet 近期" at bounding box center [614, 288] width 185 height 30
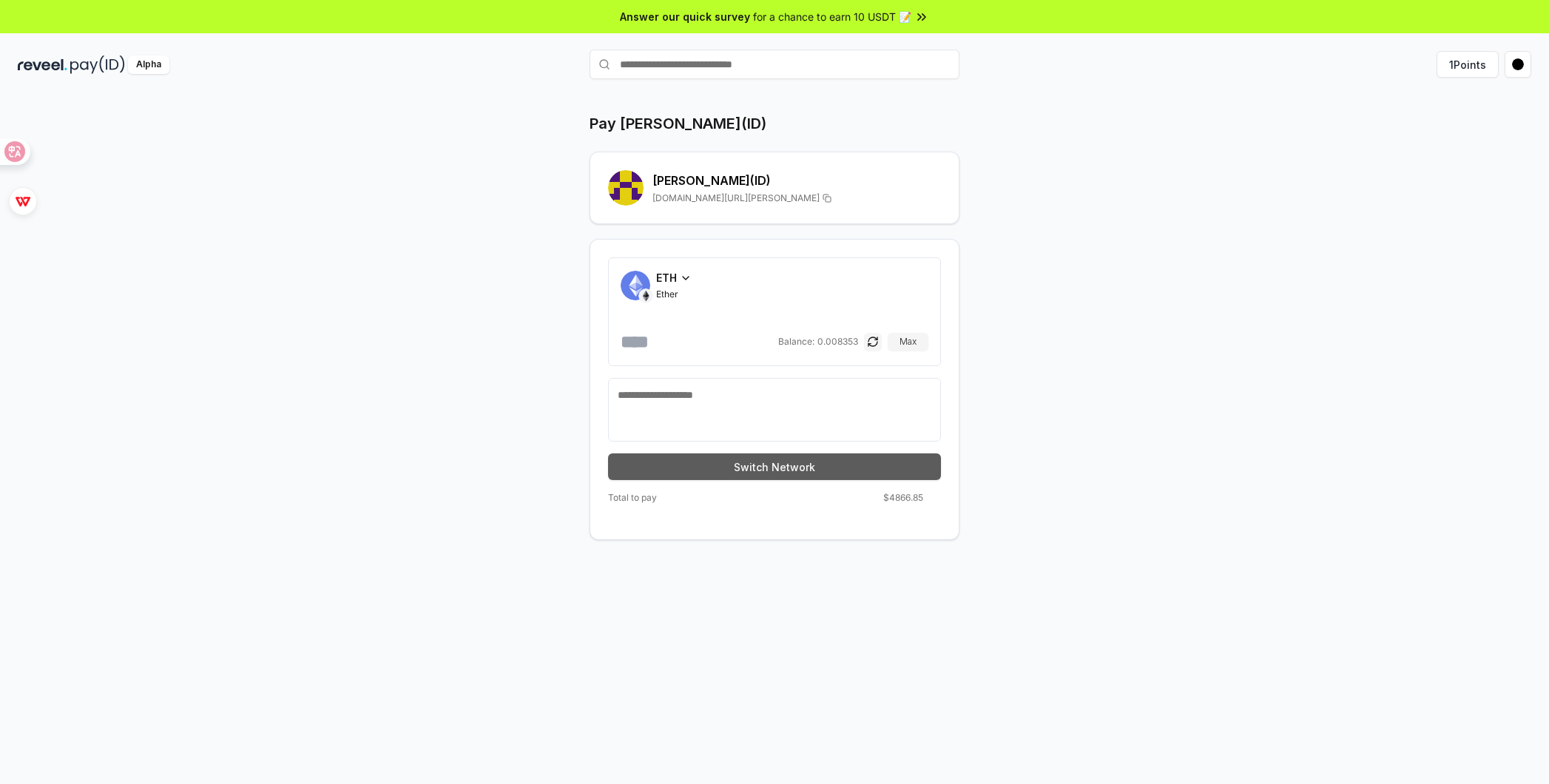
click at [723, 457] on button "Switch Network" at bounding box center [774, 466] width 333 height 26
click at [684, 276] on icon at bounding box center [685, 278] width 12 height 12
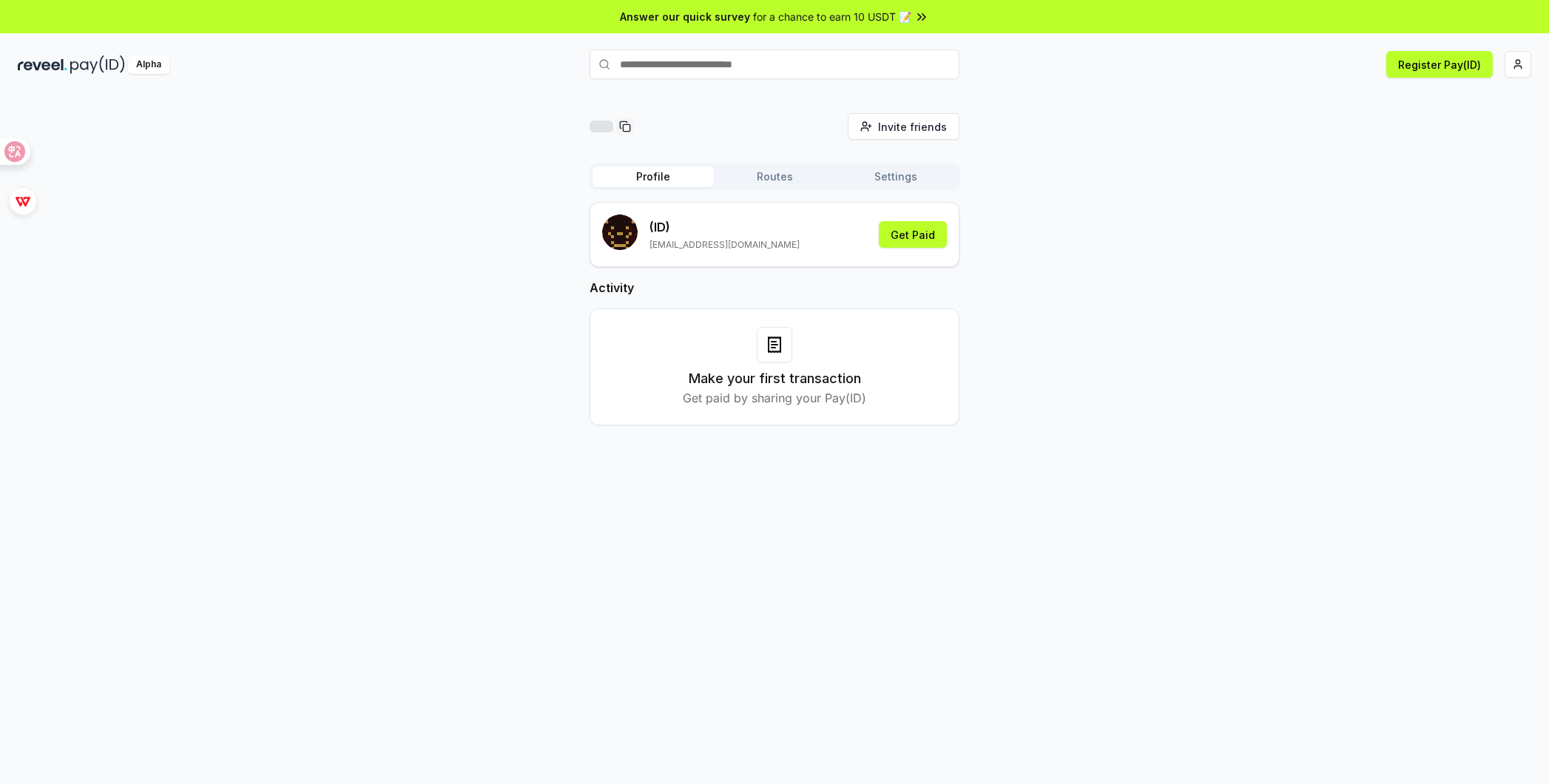
click at [673, 181] on button "Profile" at bounding box center [653, 177] width 121 height 21
click at [740, 66] on input "text" at bounding box center [774, 64] width 370 height 30
click at [786, 65] on input "text" at bounding box center [774, 64] width 370 height 30
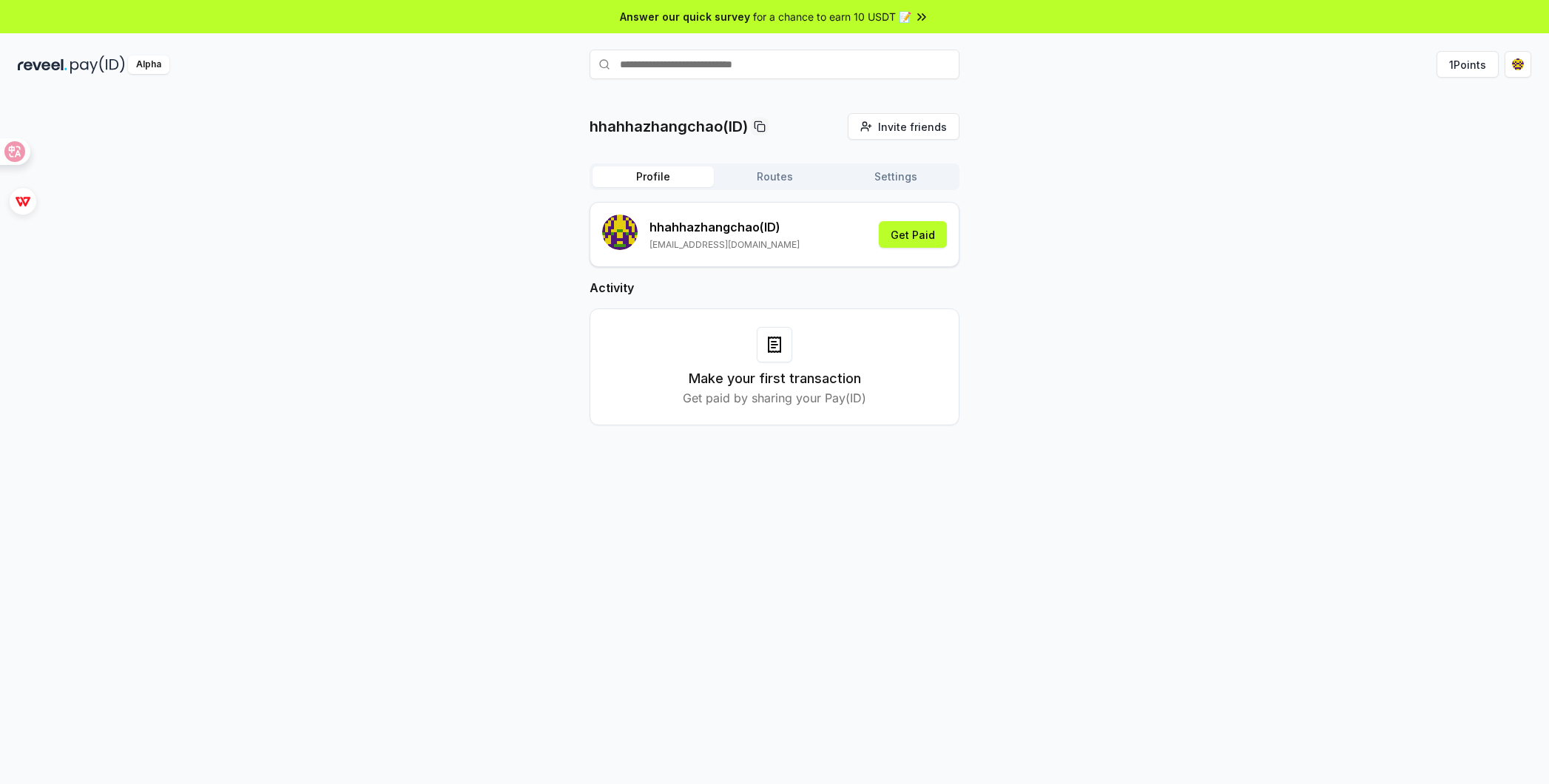
type input "*****"
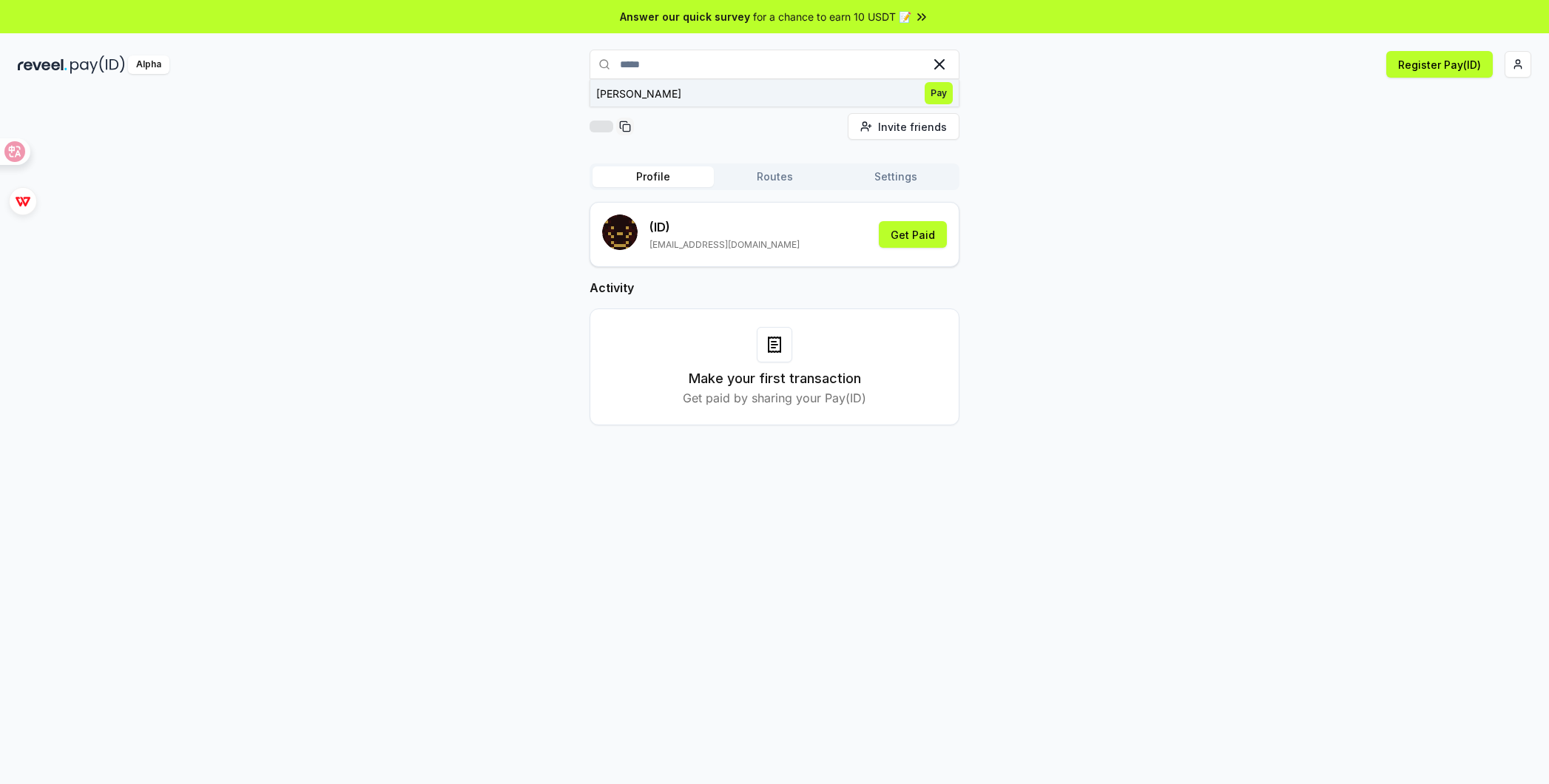
click at [935, 94] on span "Pay" at bounding box center [938, 93] width 28 height 22
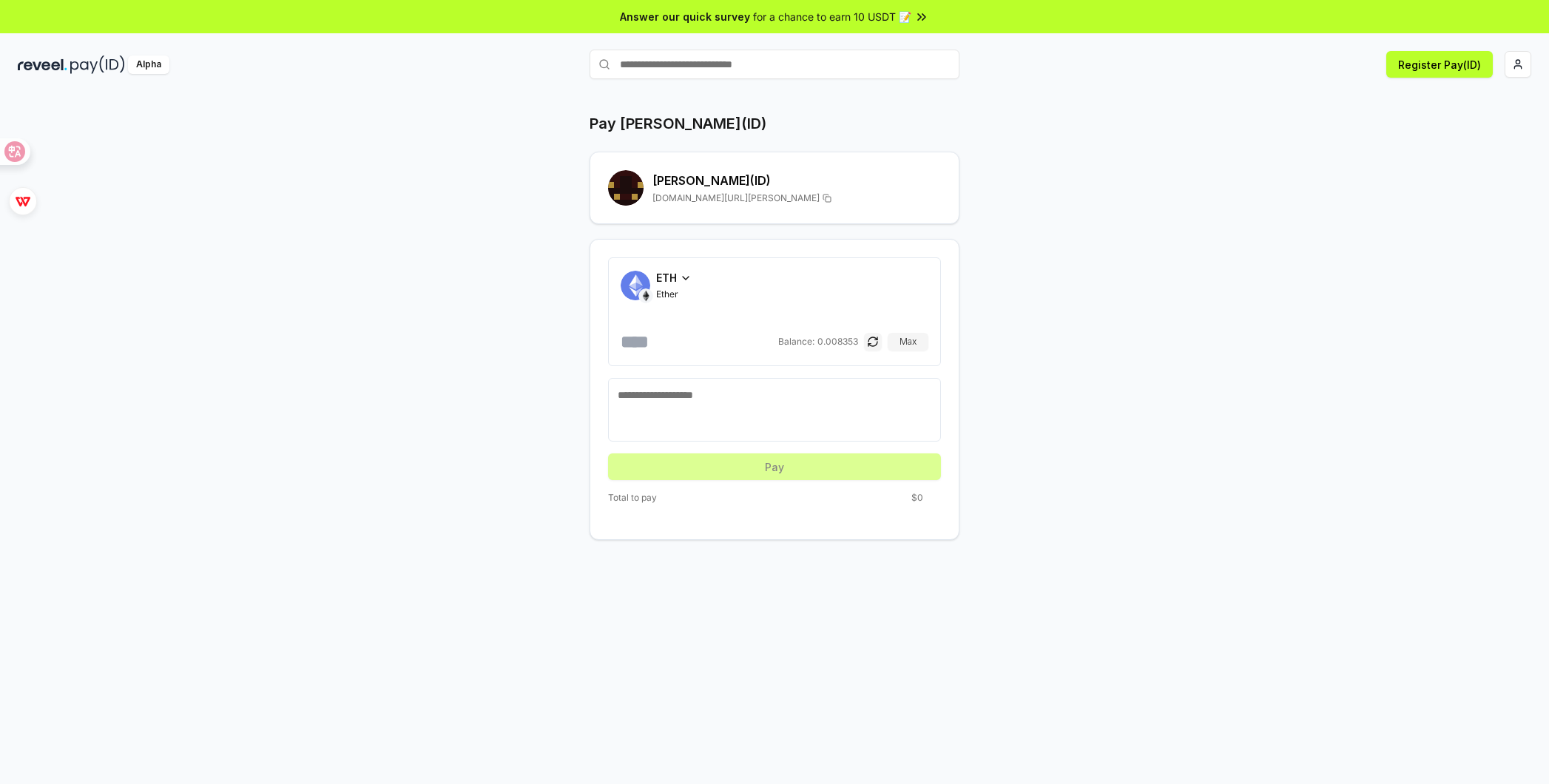
click at [656, 335] on input "number" at bounding box center [697, 341] width 155 height 23
click at [685, 285] on div "ETH" at bounding box center [674, 277] width 35 height 15
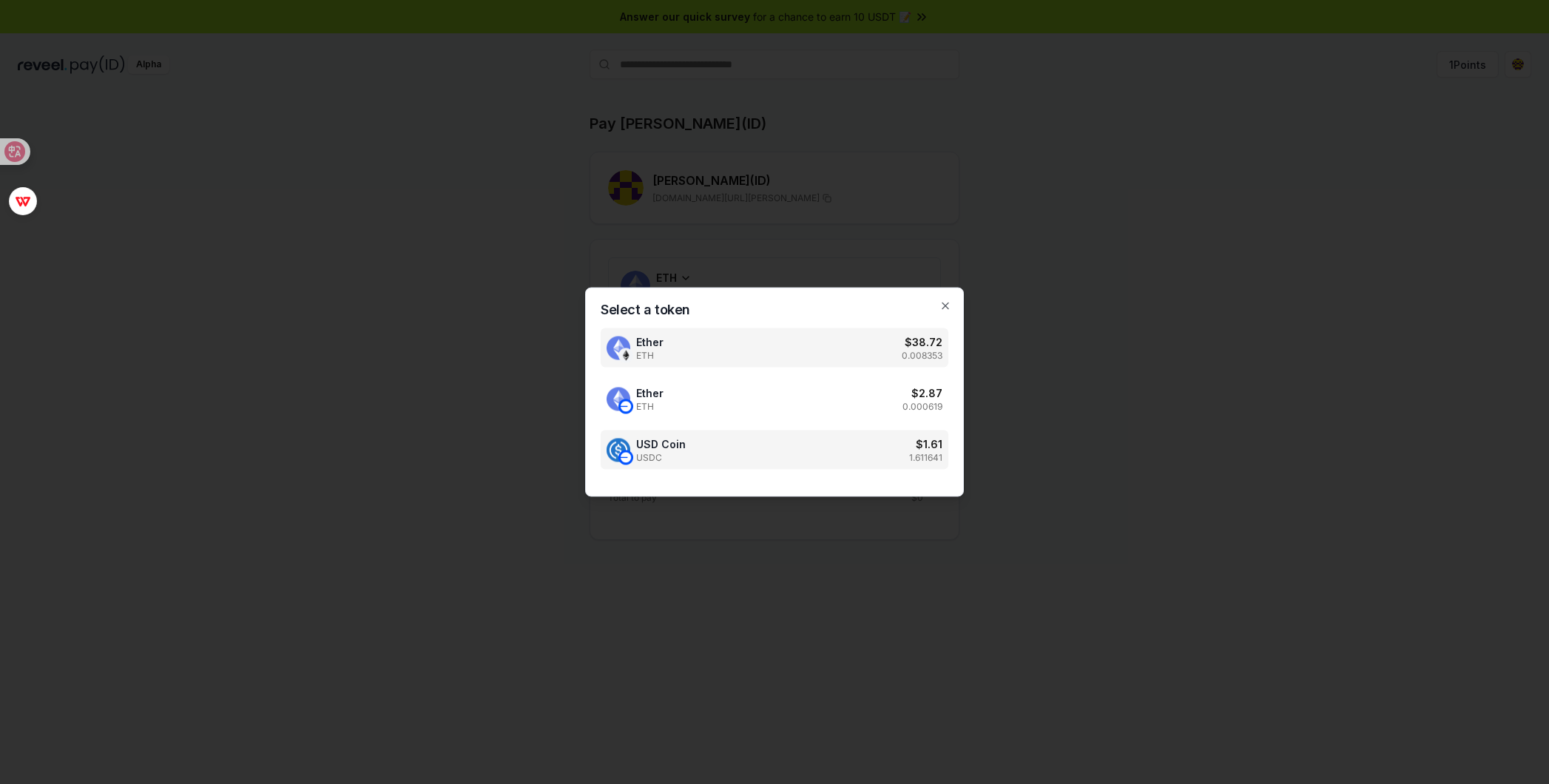
click at [699, 454] on div "USD Coin USDC $ 1.61 1.611641" at bounding box center [774, 449] width 348 height 39
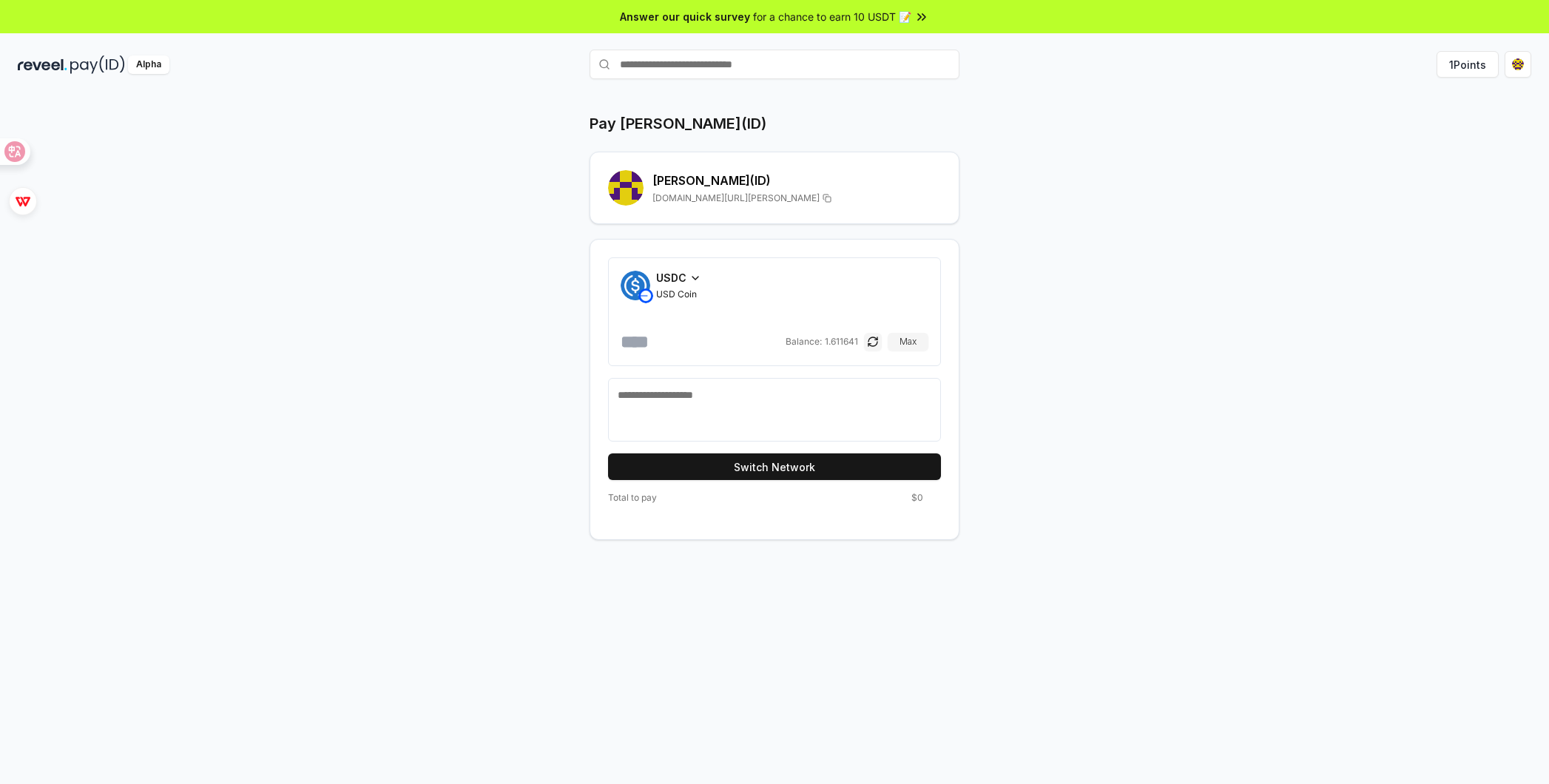
click at [656, 343] on input "number" at bounding box center [701, 341] width 162 height 23
type input "****"
click at [730, 468] on button "Switch Network" at bounding box center [774, 466] width 333 height 26
click at [736, 457] on button "Pay" at bounding box center [774, 466] width 333 height 26
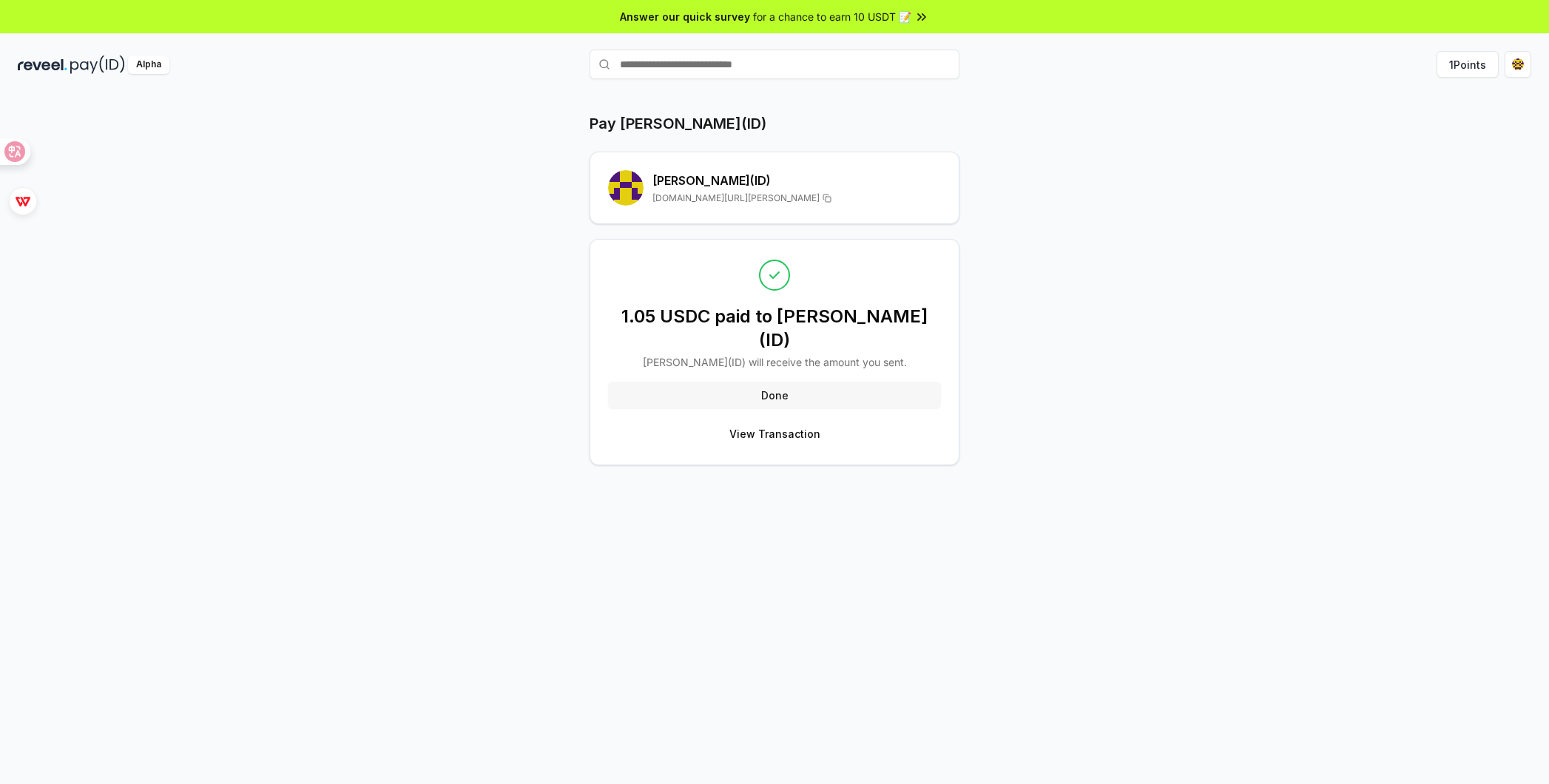
click at [795, 382] on button "Done" at bounding box center [774, 395] width 333 height 26
